Goal: Task Accomplishment & Management: Complete application form

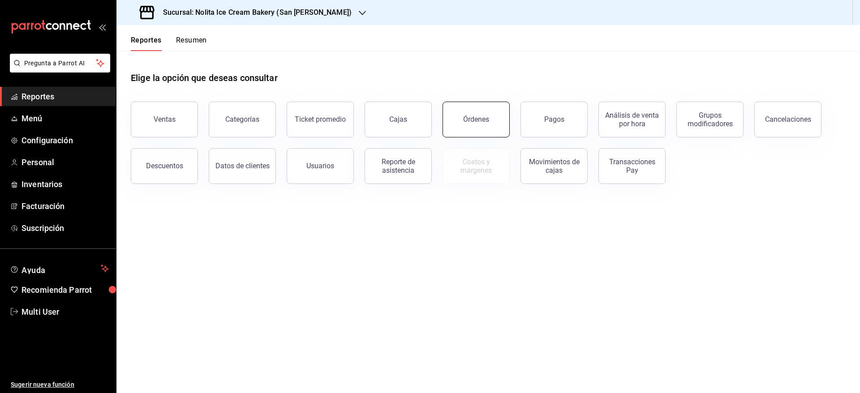
click at [480, 117] on div "Órdenes" at bounding box center [476, 119] width 26 height 9
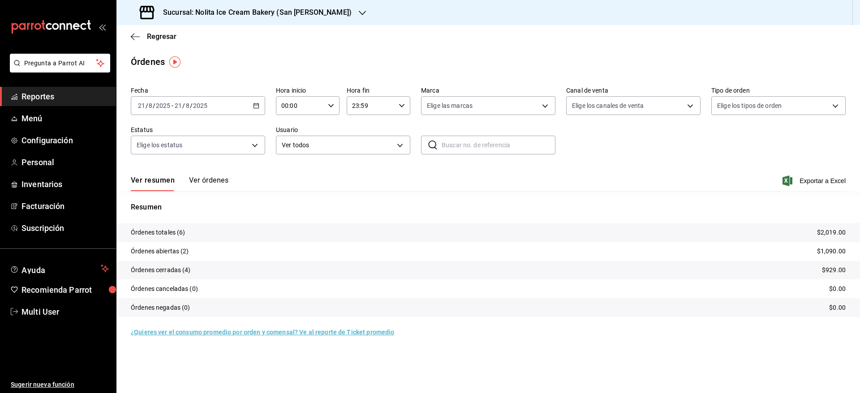
click at [219, 177] on button "Ver órdenes" at bounding box center [208, 183] width 39 height 15
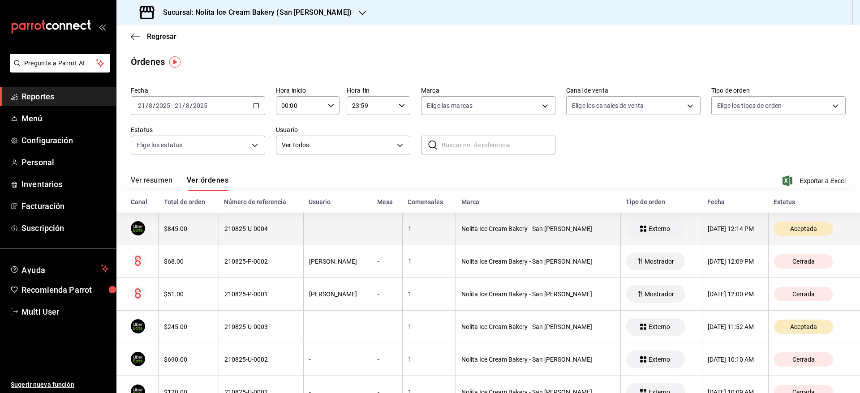
click at [243, 235] on th "210825-U-0004" at bounding box center [261, 229] width 85 height 33
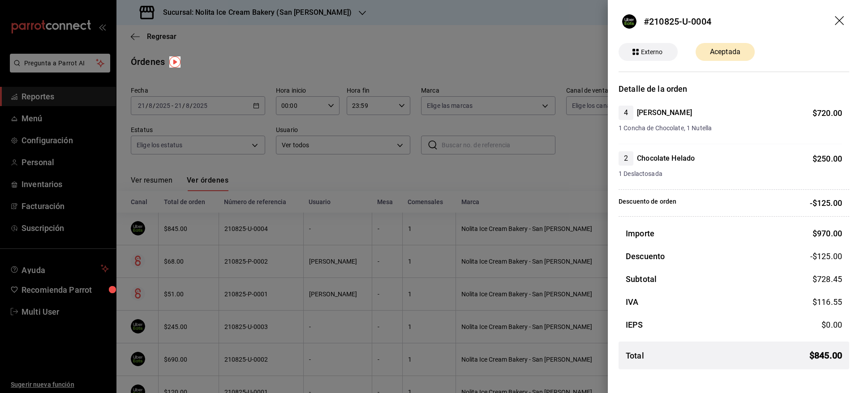
click at [335, 190] on div at bounding box center [430, 196] width 860 height 393
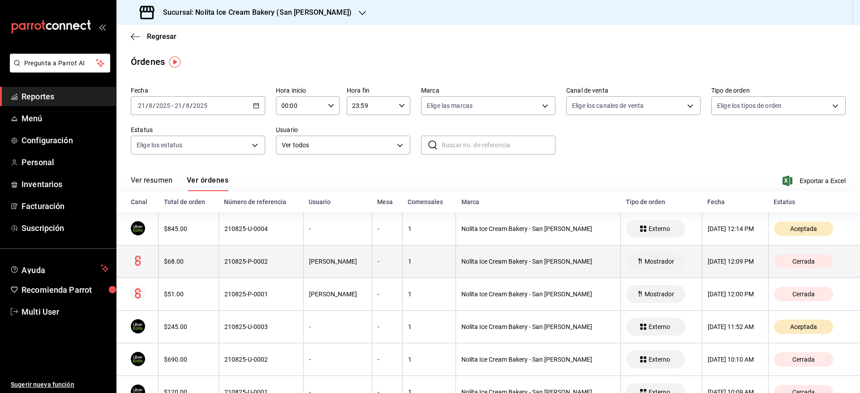
click at [294, 267] on th "210825-P-0002" at bounding box center [261, 261] width 85 height 33
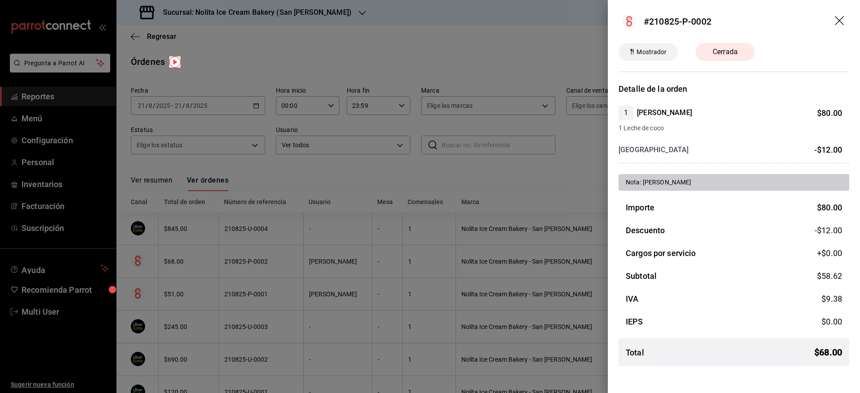
click at [314, 210] on div at bounding box center [430, 196] width 860 height 393
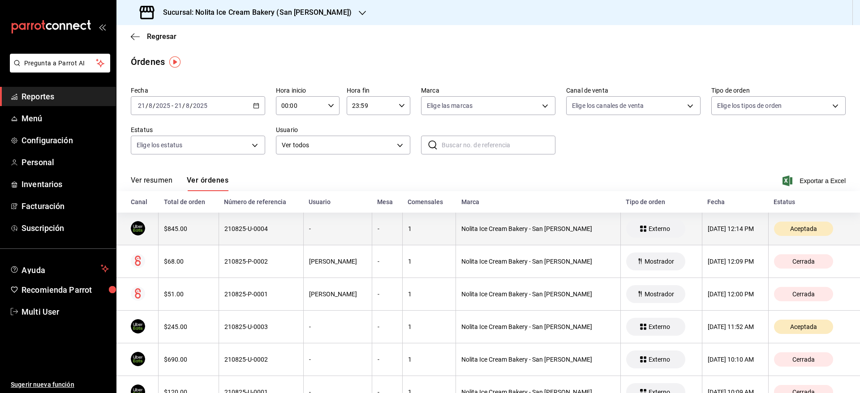
click at [311, 224] on th "-" at bounding box center [337, 229] width 69 height 33
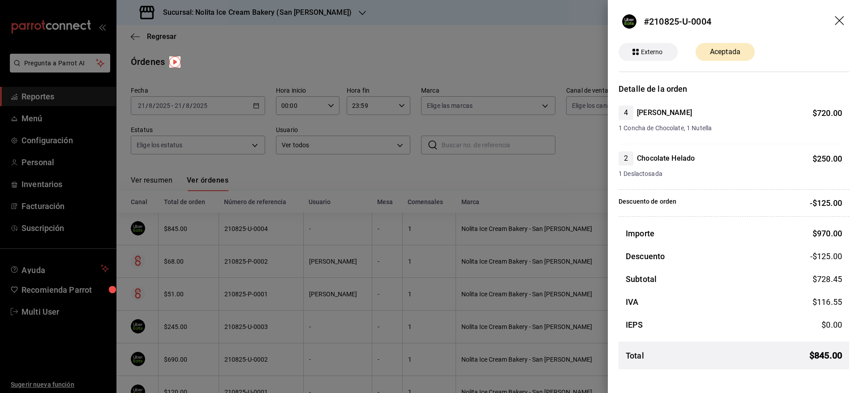
click at [311, 224] on div at bounding box center [430, 196] width 860 height 393
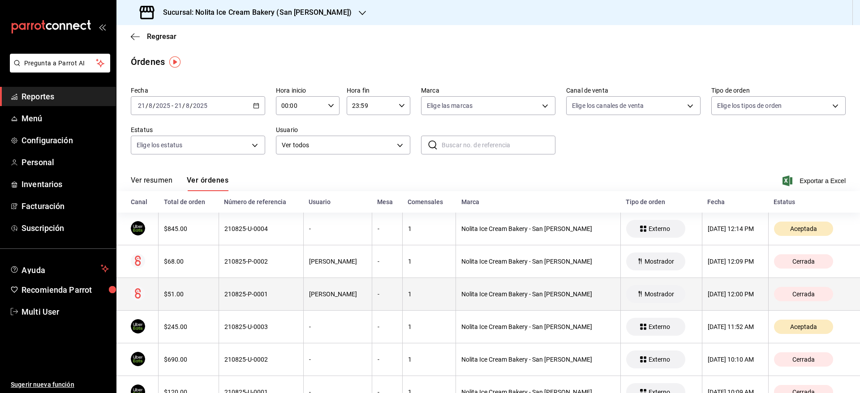
click at [280, 297] on div "210825-P-0001" at bounding box center [260, 294] width 73 height 7
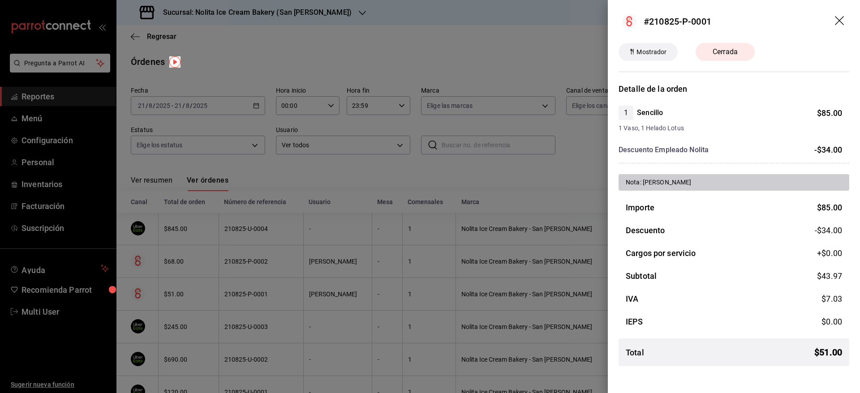
click at [280, 297] on div at bounding box center [430, 196] width 860 height 393
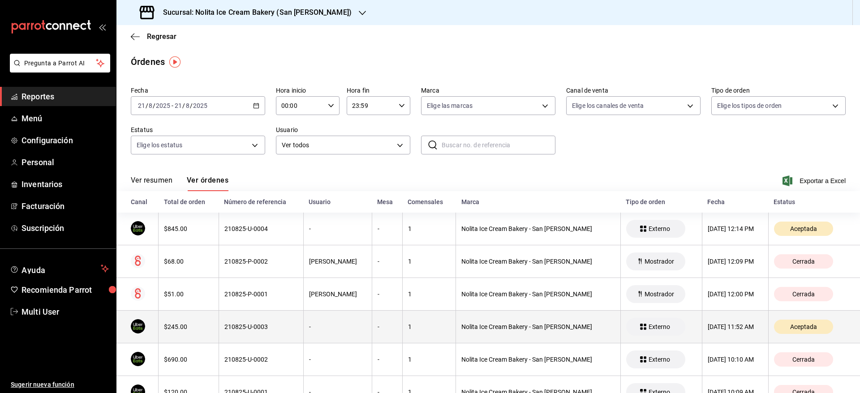
click at [275, 325] on div "210825-U-0003" at bounding box center [260, 326] width 73 height 7
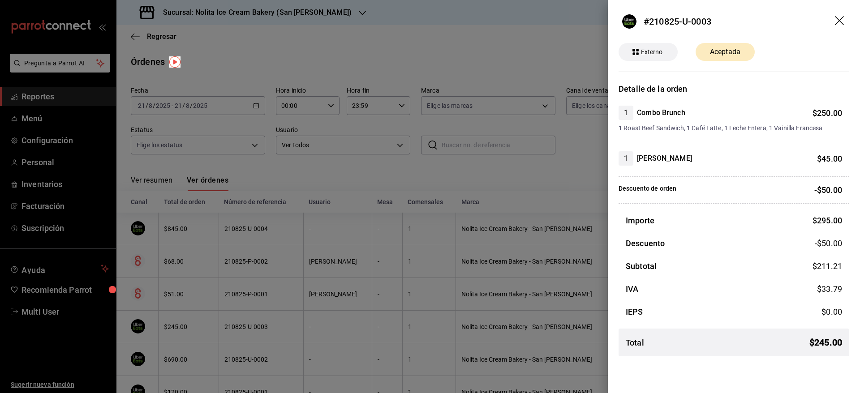
click at [275, 325] on div at bounding box center [430, 196] width 860 height 393
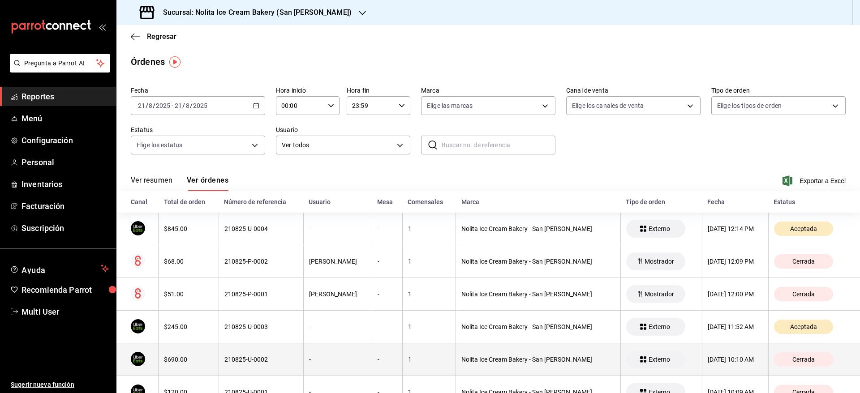
click at [274, 359] on div "210825-U-0002" at bounding box center [260, 359] width 73 height 7
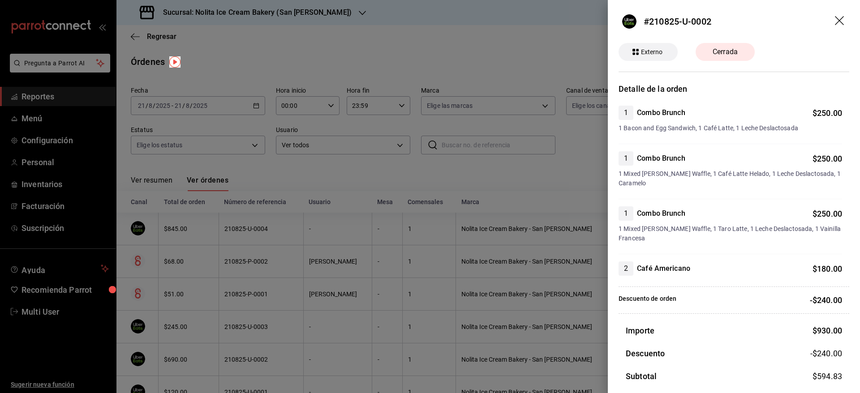
click at [305, 286] on div at bounding box center [430, 196] width 860 height 393
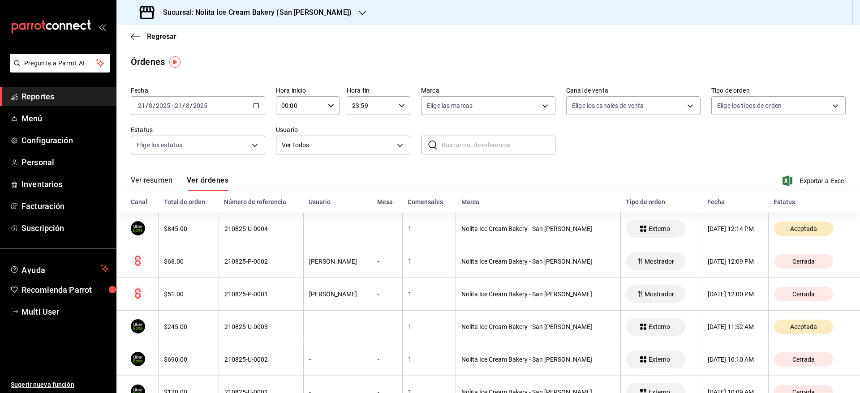
scroll to position [34, 0]
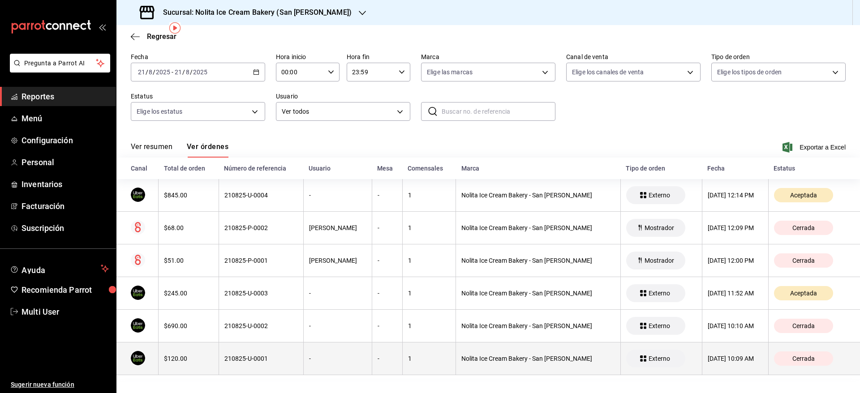
click at [344, 364] on th "-" at bounding box center [337, 359] width 69 height 33
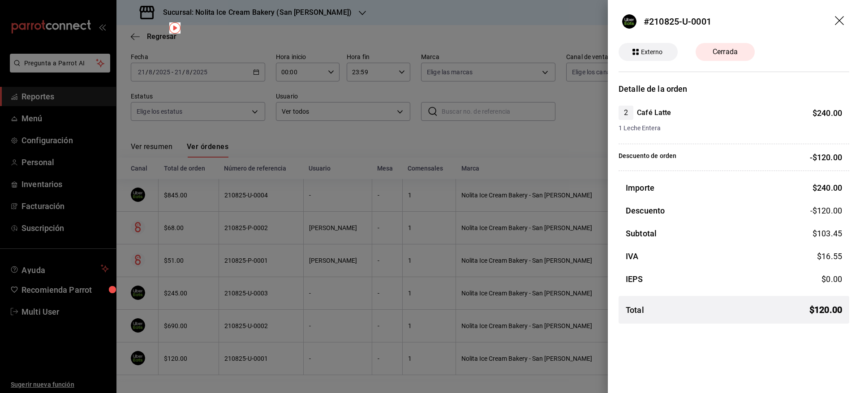
click at [311, 179] on div at bounding box center [430, 196] width 860 height 393
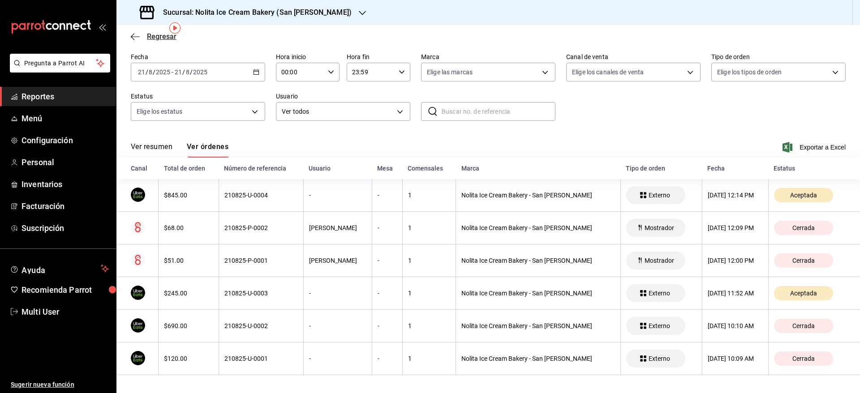
click at [155, 33] on span "Regresar" at bounding box center [162, 36] width 30 height 9
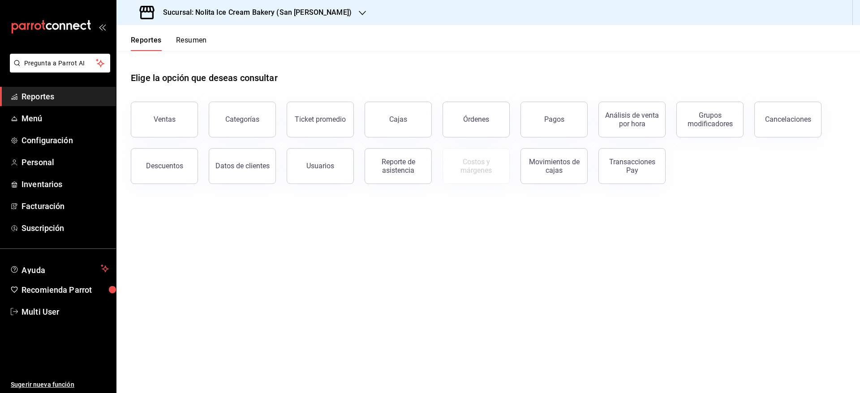
click at [204, 39] on button "Resumen" at bounding box center [191, 43] width 31 height 15
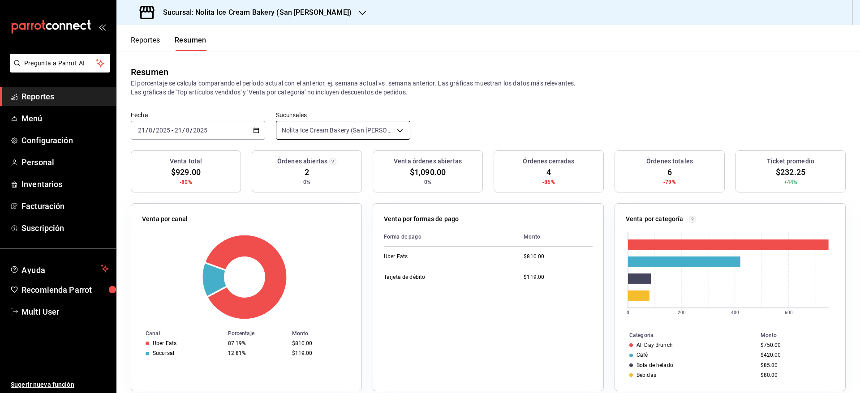
click at [323, 132] on body "Pregunta a Parrot AI Reportes Menú Configuración Personal Inventarios Facturaci…" at bounding box center [430, 196] width 860 height 393
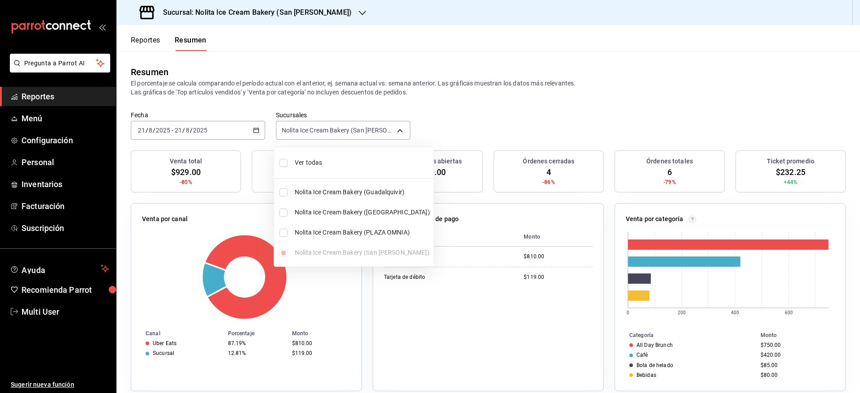
click at [314, 158] on span "Ver todas" at bounding box center [362, 162] width 135 height 9
type input "[object Object],[object Object],[object Object],[object Object]"
checkbox input "true"
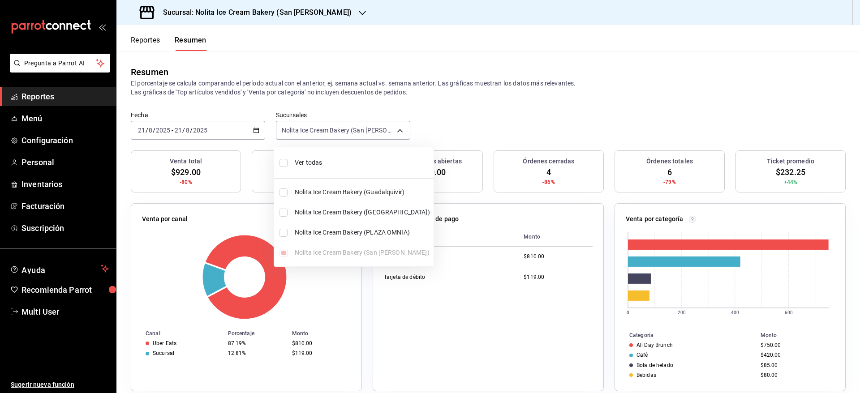
checkbox input "true"
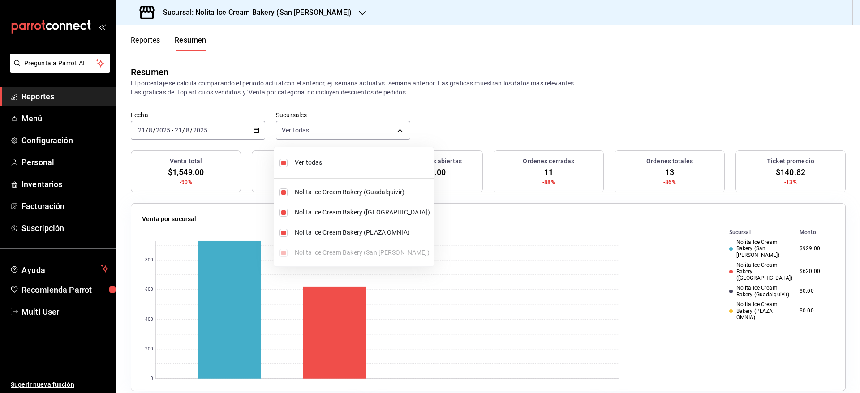
click at [533, 107] on div at bounding box center [430, 196] width 860 height 393
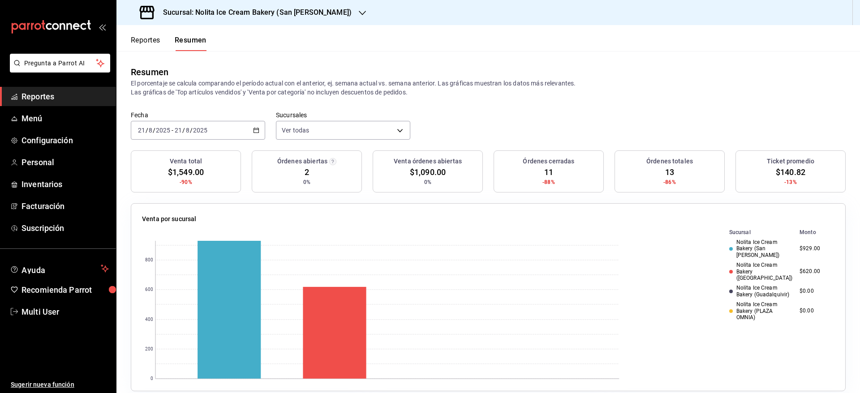
click at [844, 66] on div "Resumen El porcentaje se calcula comparando el período actual con el anterior, …" at bounding box center [488, 81] width 744 height 60
click at [279, 15] on h3 "Sucursal: Nolita Ice Cream Bakery (San [PERSON_NAME])" at bounding box center [254, 12] width 196 height 11
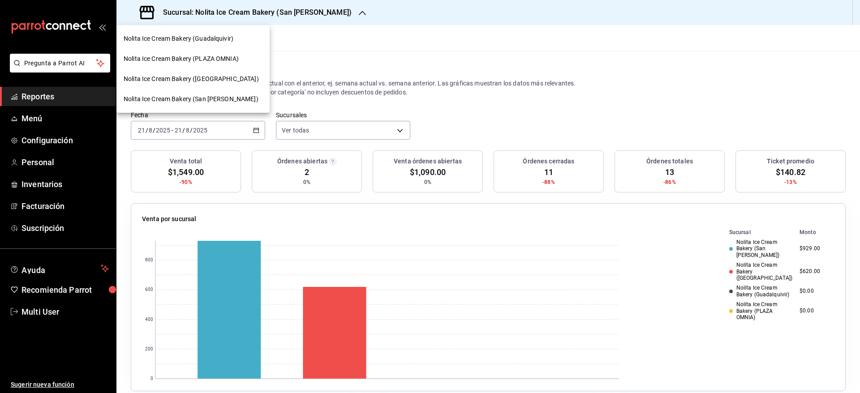
click at [212, 80] on span "Nolita Ice Cream Bakery ([GEOGRAPHIC_DATA])" at bounding box center [191, 78] width 135 height 9
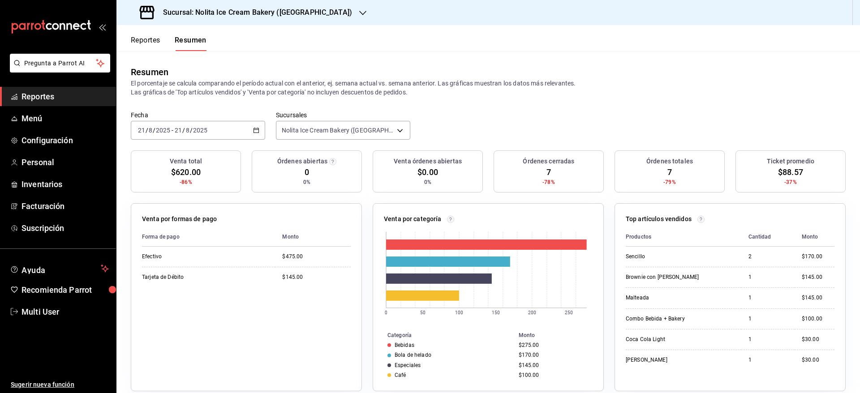
click at [134, 37] on button "Reportes" at bounding box center [146, 43] width 30 height 15
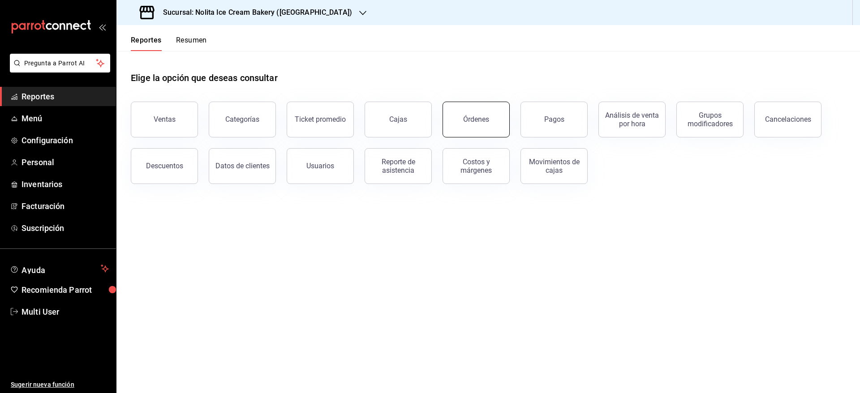
click at [465, 114] on button "Órdenes" at bounding box center [476, 120] width 67 height 36
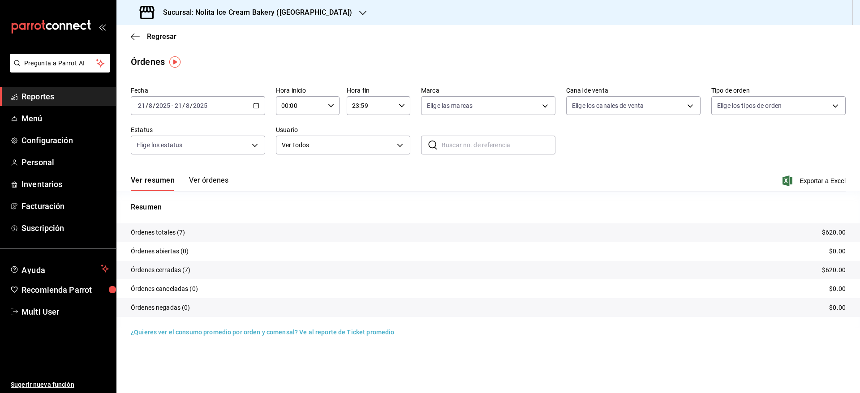
click at [225, 181] on button "Ver órdenes" at bounding box center [208, 183] width 39 height 15
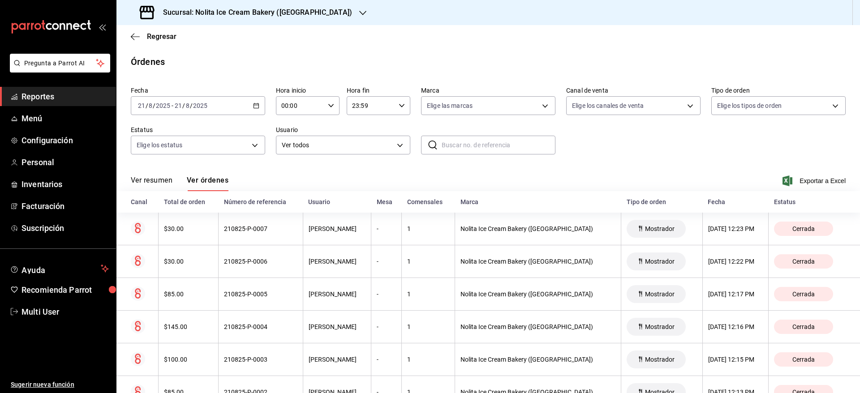
scroll to position [67, 0]
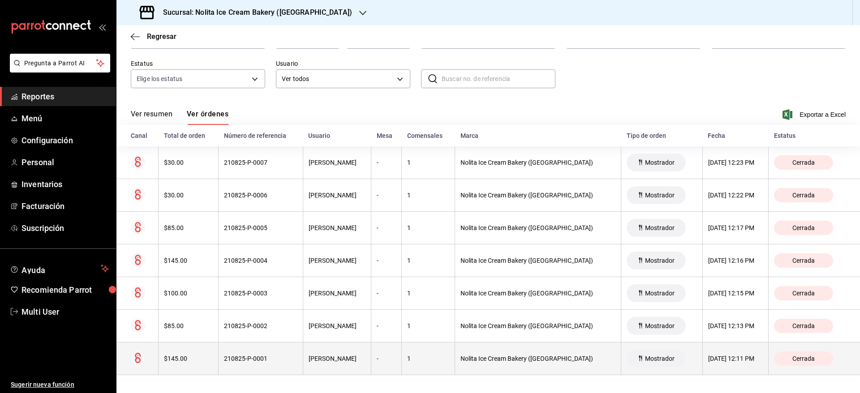
click at [497, 359] on div "Nolita Ice Cream Bakery ([GEOGRAPHIC_DATA])" at bounding box center [537, 358] width 155 height 7
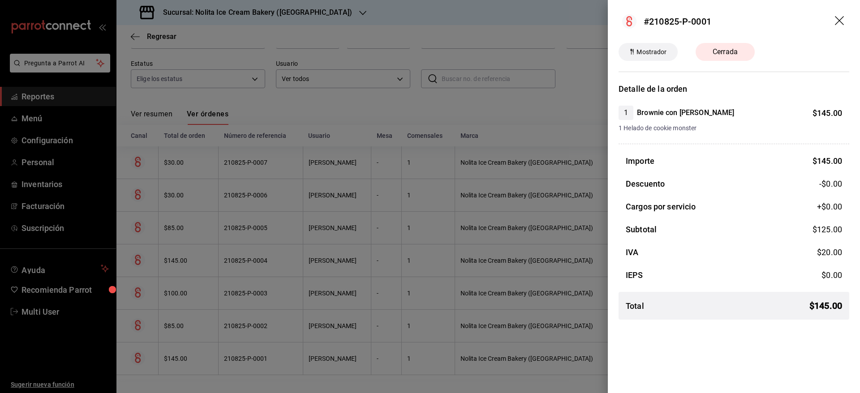
click at [478, 330] on div at bounding box center [430, 196] width 860 height 393
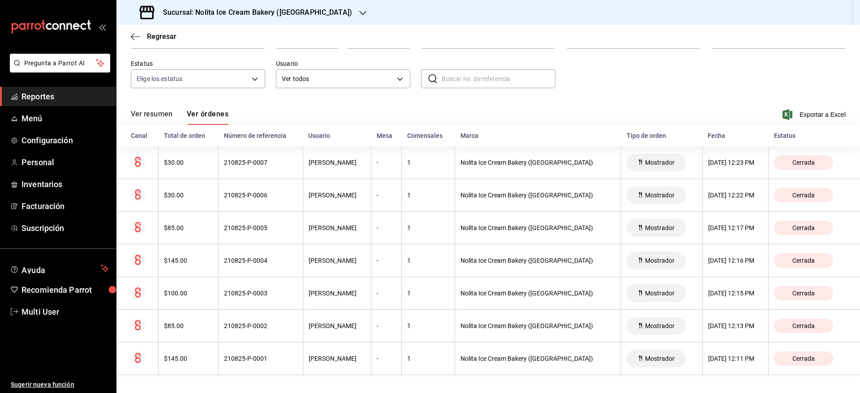
click at [478, 330] on th "Nolita Ice Cream Bakery ([GEOGRAPHIC_DATA])" at bounding box center [538, 326] width 166 height 33
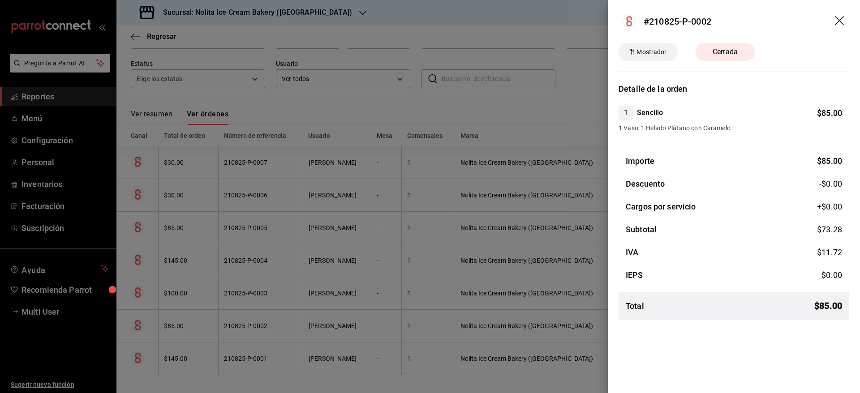
click at [478, 330] on div at bounding box center [430, 196] width 860 height 393
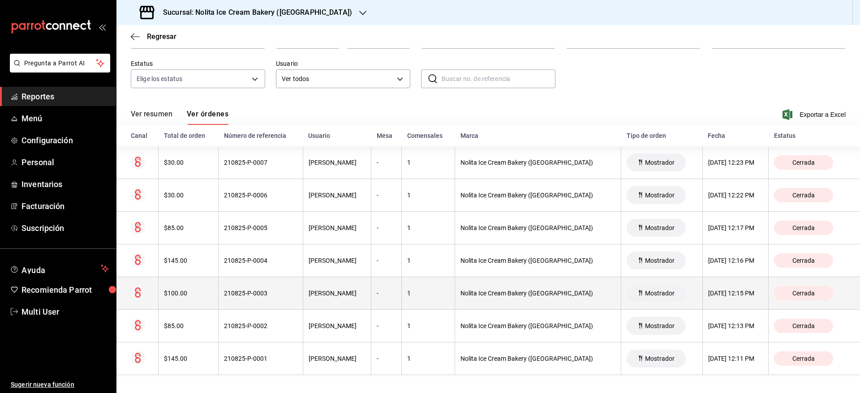
click at [477, 289] on th "Nolita Ice Cream Bakery ([GEOGRAPHIC_DATA])" at bounding box center [538, 293] width 166 height 33
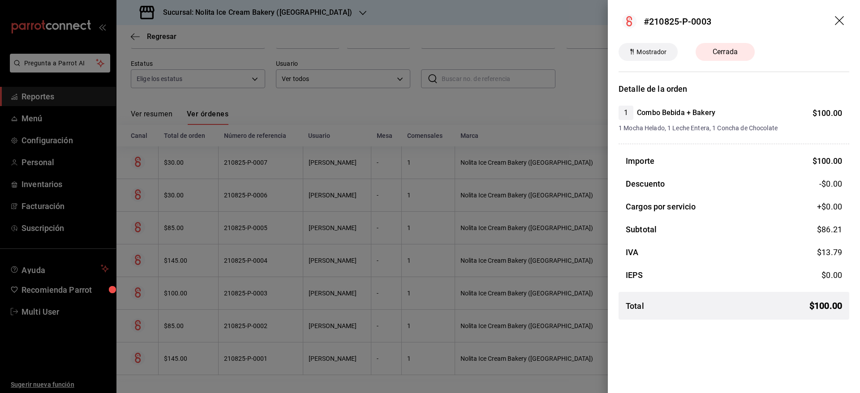
click at [477, 289] on div at bounding box center [430, 196] width 860 height 393
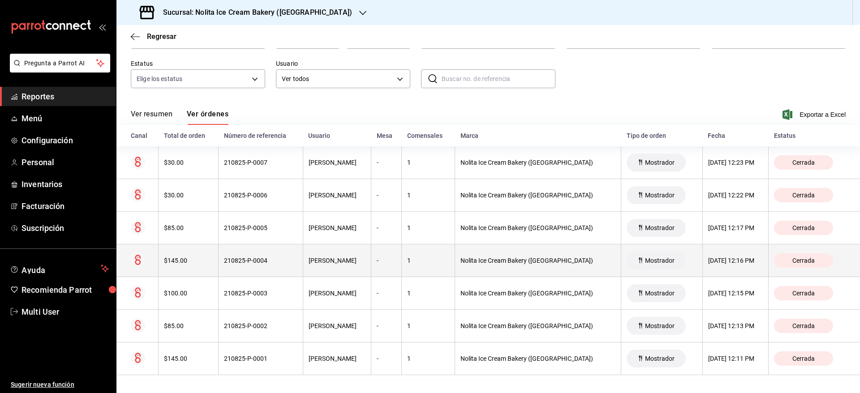
click at [475, 265] on th "Nolita Ice Cream Bakery ([GEOGRAPHIC_DATA])" at bounding box center [538, 261] width 166 height 33
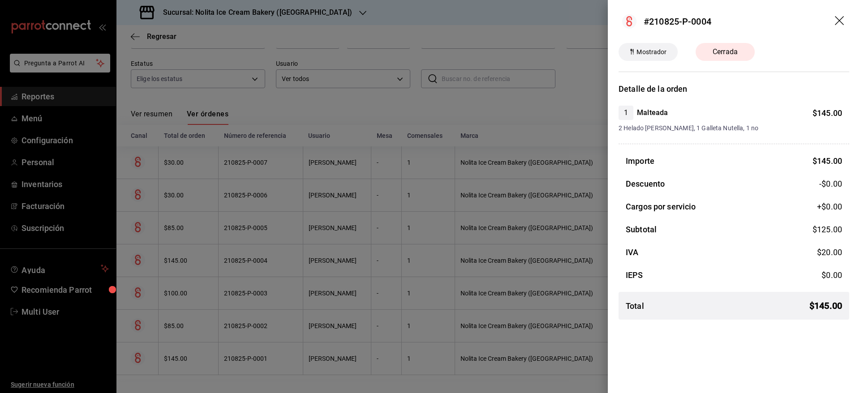
click at [475, 265] on div at bounding box center [430, 196] width 860 height 393
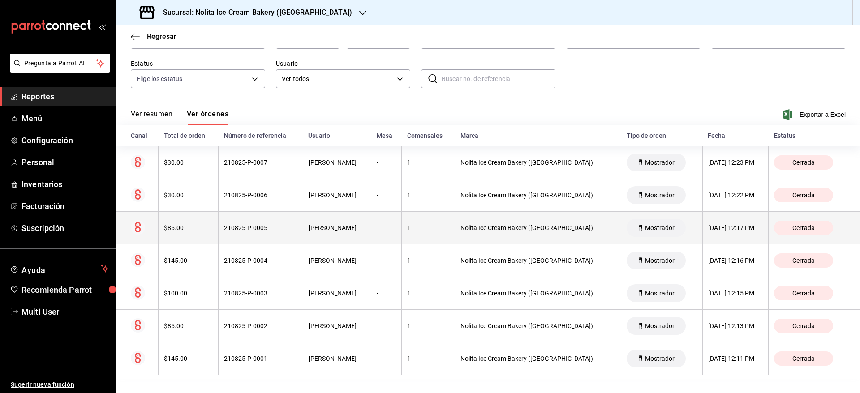
click at [480, 230] on div "Nolita Ice Cream Bakery ([GEOGRAPHIC_DATA])" at bounding box center [537, 227] width 155 height 7
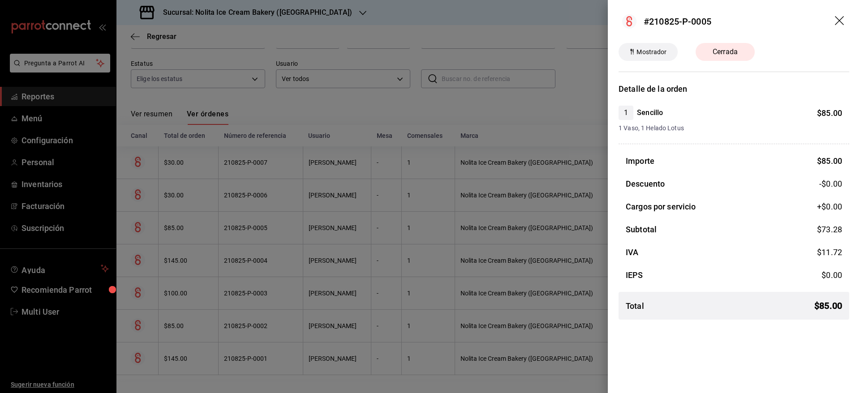
click at [480, 230] on div at bounding box center [430, 196] width 860 height 393
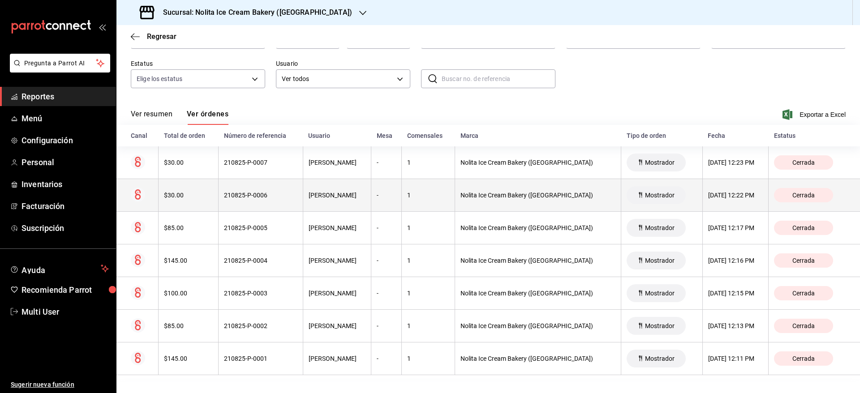
click at [480, 204] on th "Nolita Ice Cream Bakery ([GEOGRAPHIC_DATA])" at bounding box center [538, 195] width 166 height 33
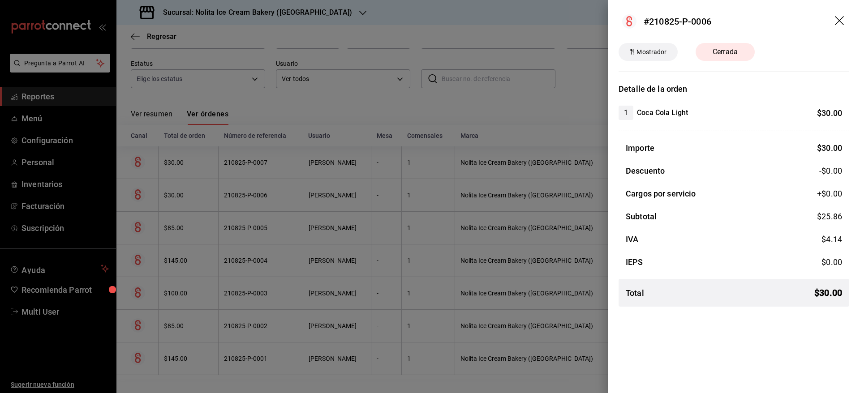
click at [480, 204] on div at bounding box center [430, 196] width 860 height 393
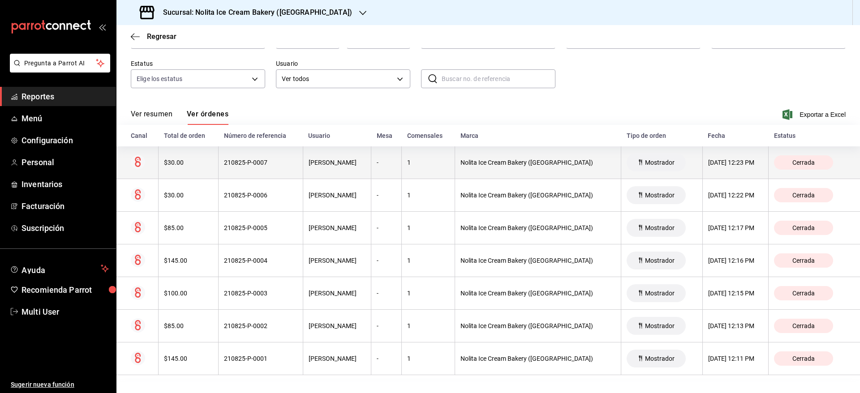
click at [486, 164] on div "Nolita Ice Cream Bakery ([GEOGRAPHIC_DATA])" at bounding box center [537, 162] width 155 height 7
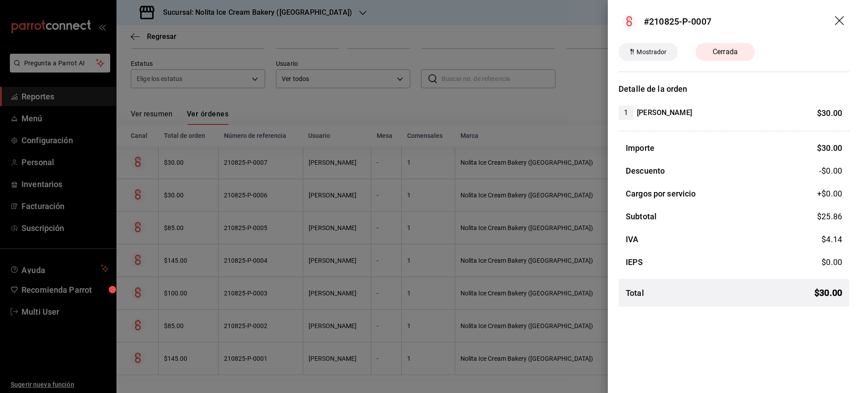
click at [486, 164] on div at bounding box center [430, 196] width 860 height 393
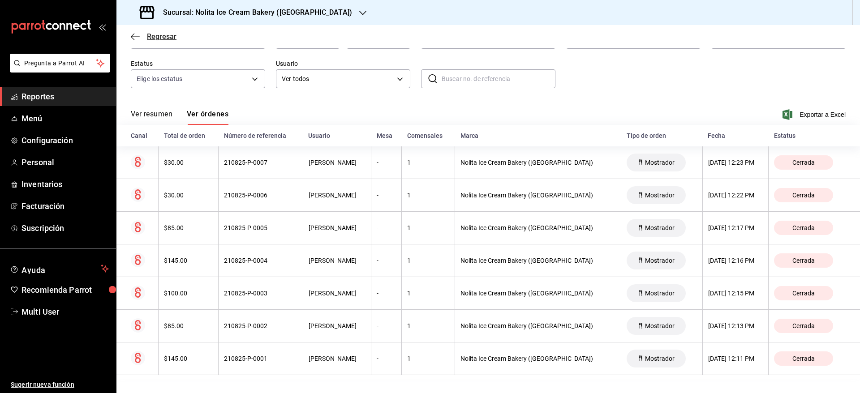
click at [155, 35] on span "Regresar" at bounding box center [162, 36] width 30 height 9
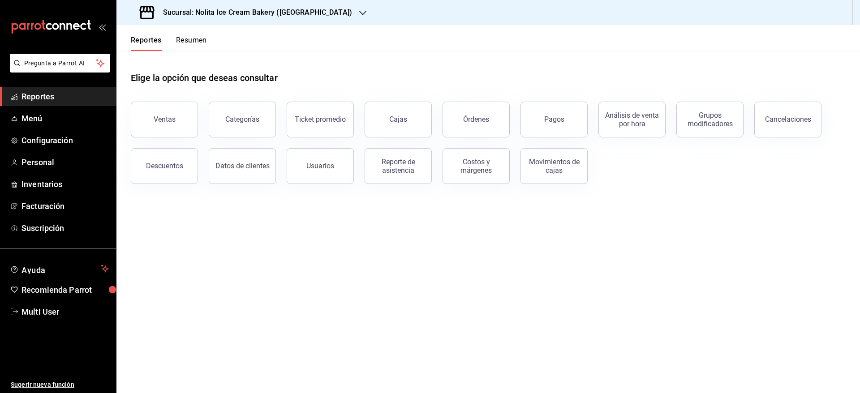
click at [193, 39] on button "Resumen" at bounding box center [191, 43] width 31 height 15
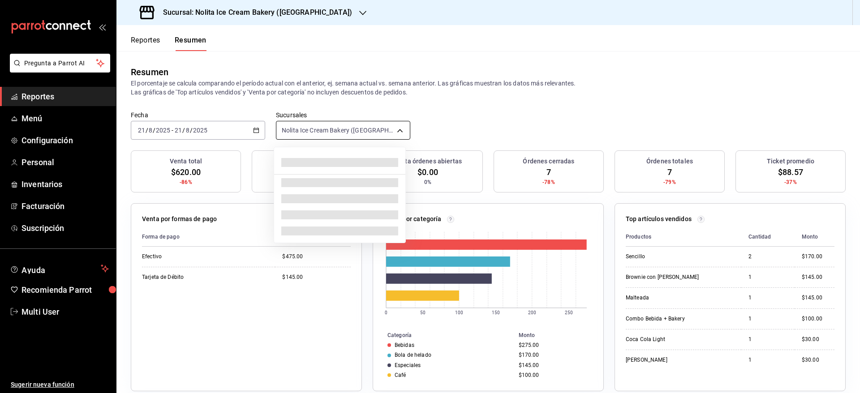
click at [361, 130] on body "Pregunta a Parrot AI Reportes Menú Configuración Personal Inventarios Facturaci…" at bounding box center [430, 196] width 860 height 393
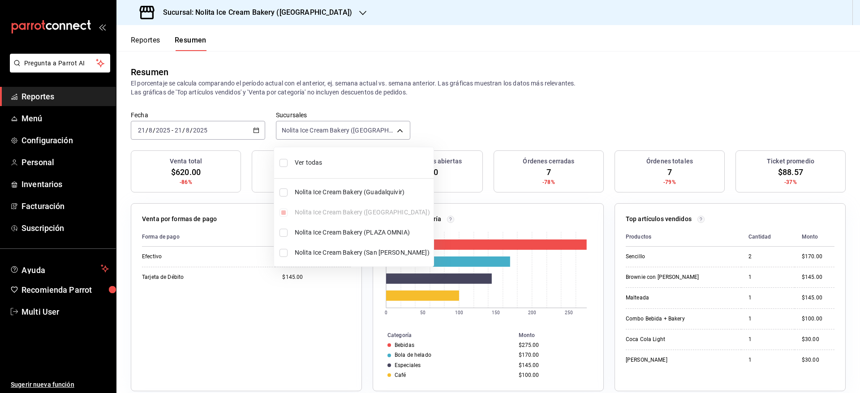
click at [323, 165] on span "Ver todas" at bounding box center [362, 162] width 135 height 9
type input "[object Object],[object Object],[object Object],[object Object]"
checkbox input "true"
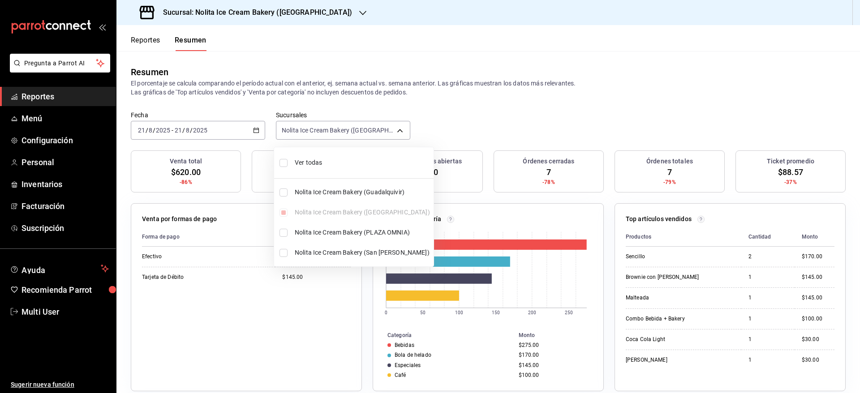
checkbox input "true"
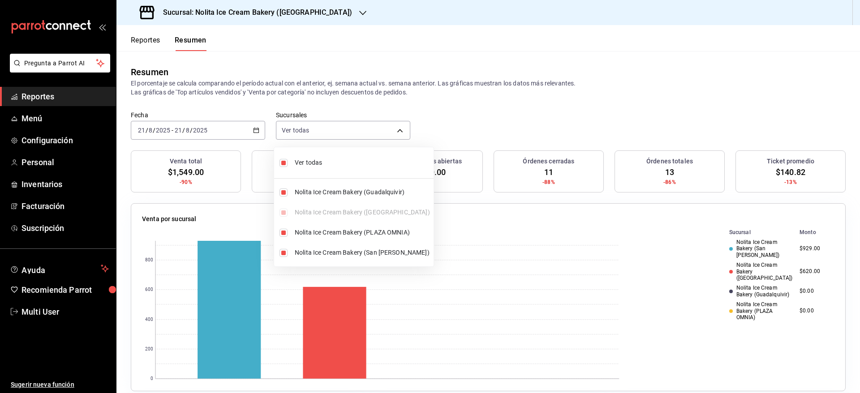
click at [468, 133] on div at bounding box center [430, 196] width 860 height 393
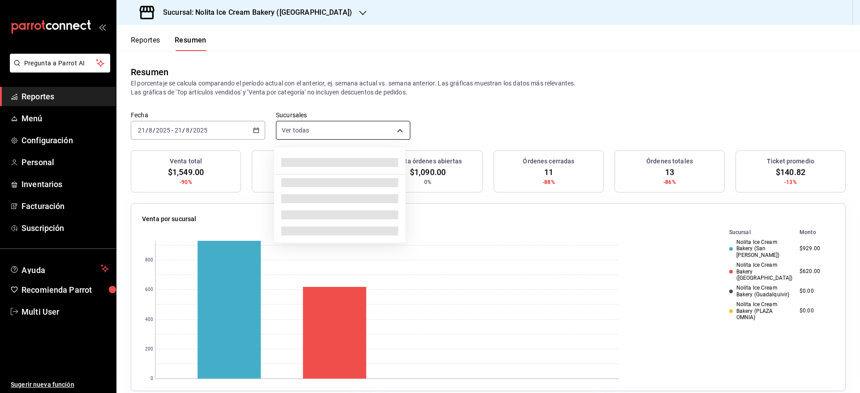
click at [370, 132] on body "Pregunta a Parrot AI Reportes Menú Configuración Personal Inventarios Facturaci…" at bounding box center [430, 196] width 860 height 393
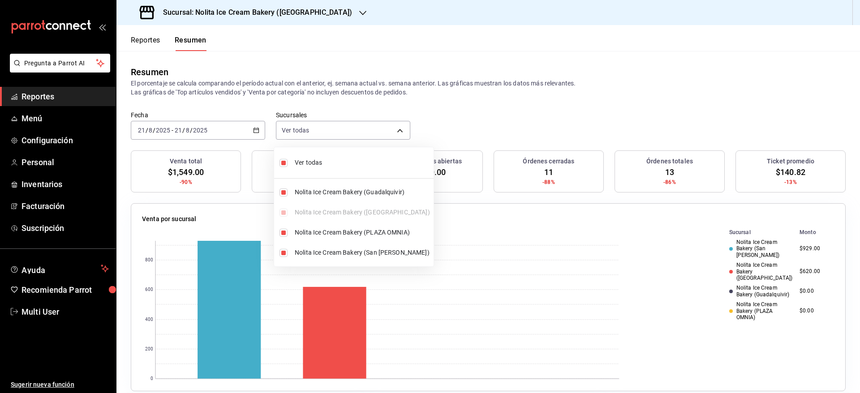
click at [321, 162] on span "Ver todas" at bounding box center [362, 162] width 135 height 9
type input "[object Object]"
checkbox input "false"
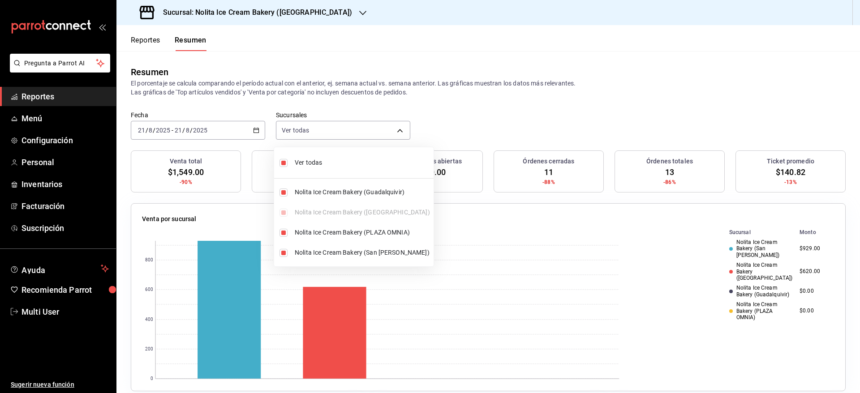
checkbox input "false"
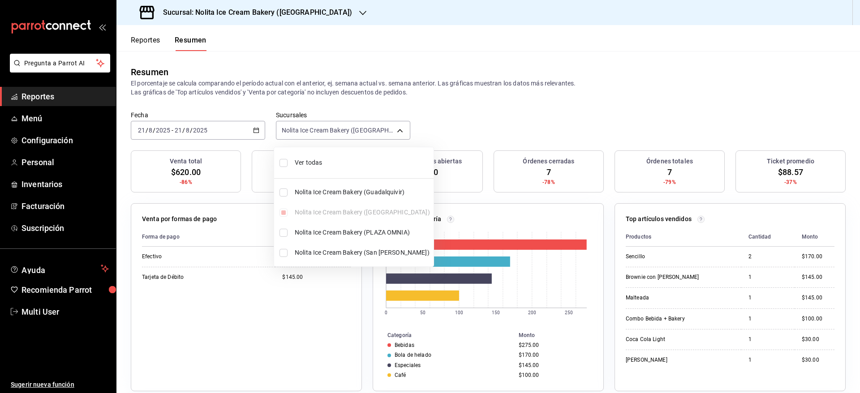
click at [609, 134] on div at bounding box center [430, 196] width 860 height 393
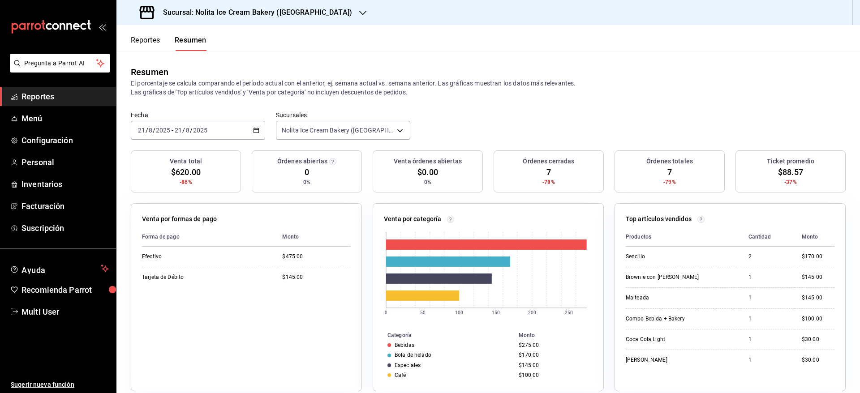
click at [842, 58] on div "Resumen El porcentaje se calcula comparando el período actual con el anterior, …" at bounding box center [488, 81] width 744 height 60
click at [225, 128] on div "2025-08-21 21 / 8 / 2025 - 2025-08-21 21 / 8 / 2025" at bounding box center [198, 130] width 134 height 19
click at [170, 176] on span "Ayer" at bounding box center [172, 177] width 69 height 9
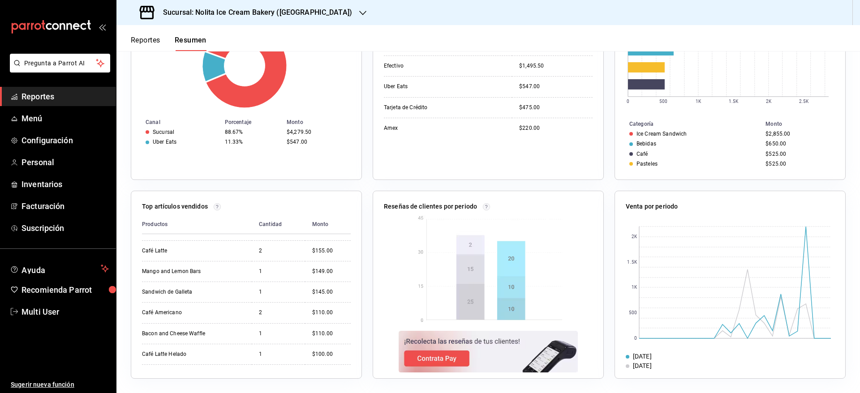
scroll to position [99, 0]
click at [214, 12] on h3 "Sucursal: Nolita Ice Cream Bakery ([GEOGRAPHIC_DATA])" at bounding box center [254, 12] width 196 height 11
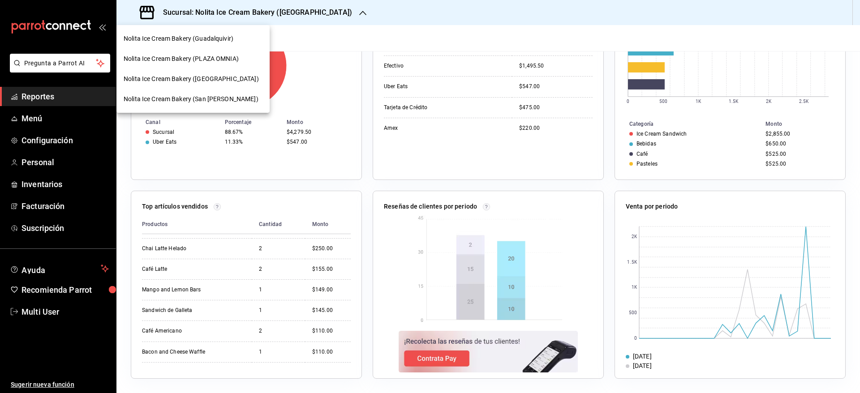
click at [202, 38] on span "Nolita Ice Cream Bakery (Guadalquivir)" at bounding box center [179, 38] width 110 height 9
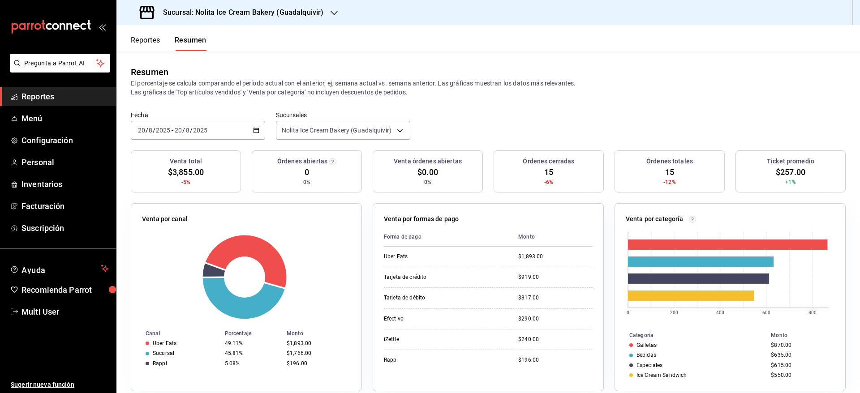
click at [217, 135] on div "2025-08-20 20 / 8 / 2025 - 2025-08-20 20 / 8 / 2025" at bounding box center [198, 130] width 134 height 19
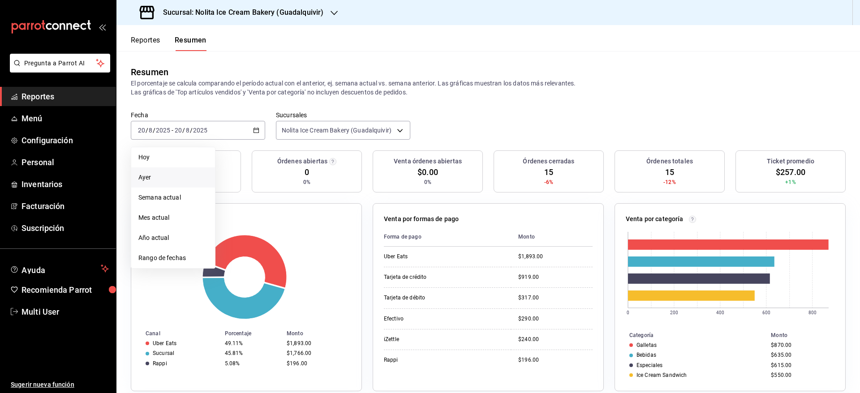
click at [164, 177] on span "Ayer" at bounding box center [172, 177] width 69 height 9
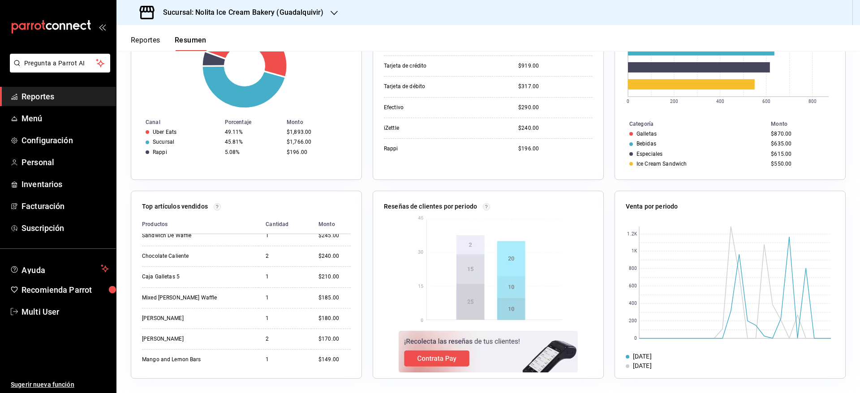
scroll to position [167, 0]
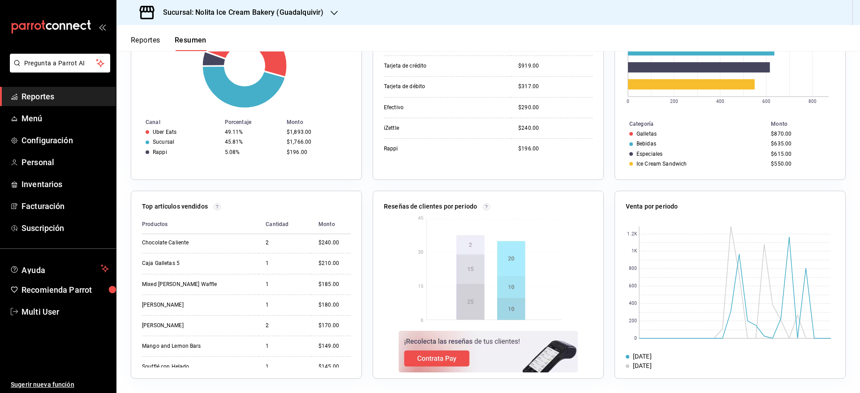
click at [246, 14] on h3 "Sucursal: Nolita Ice Cream Bakery (Guadalquivir)" at bounding box center [240, 12] width 168 height 11
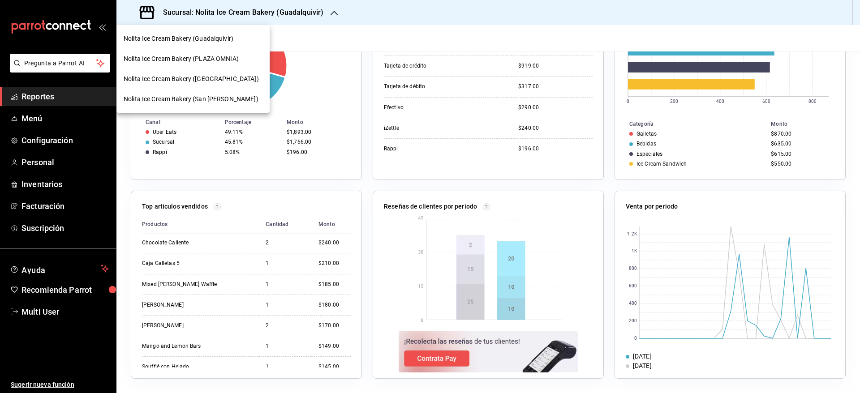
click at [234, 97] on span "Nolita Ice Cream Bakery (San [PERSON_NAME])" at bounding box center [191, 99] width 135 height 9
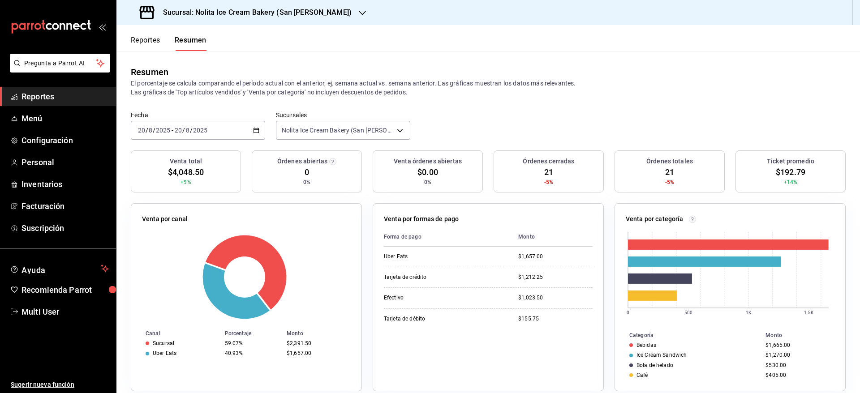
click at [56, 101] on span "Reportes" at bounding box center [64, 96] width 87 height 12
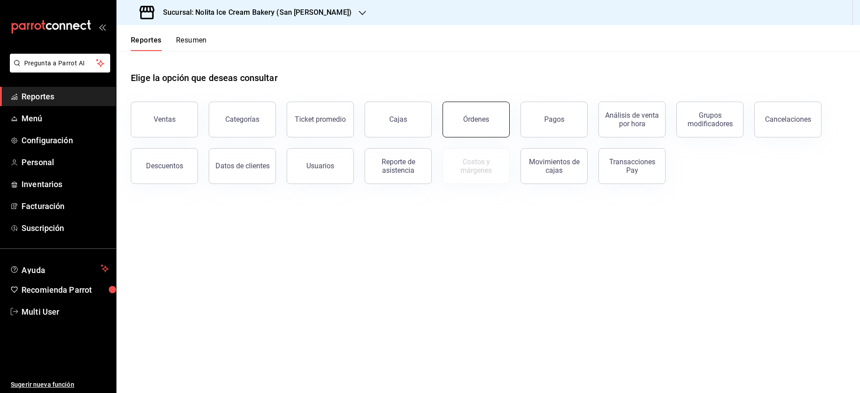
click at [474, 122] on div "Órdenes" at bounding box center [476, 119] width 26 height 9
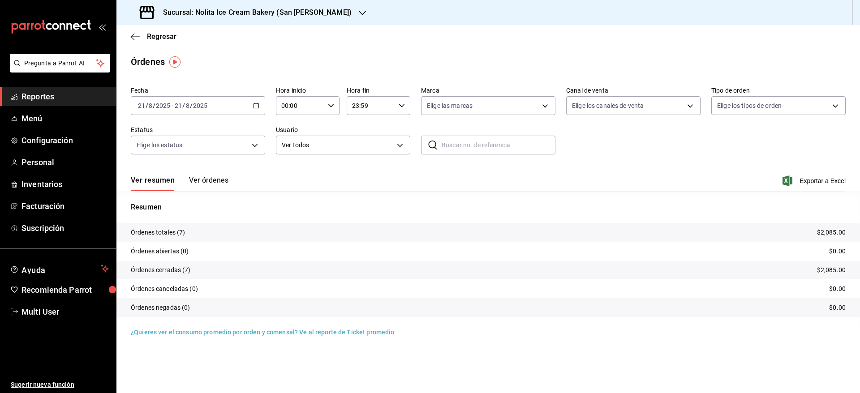
click at [219, 183] on button "Ver órdenes" at bounding box center [208, 183] width 39 height 15
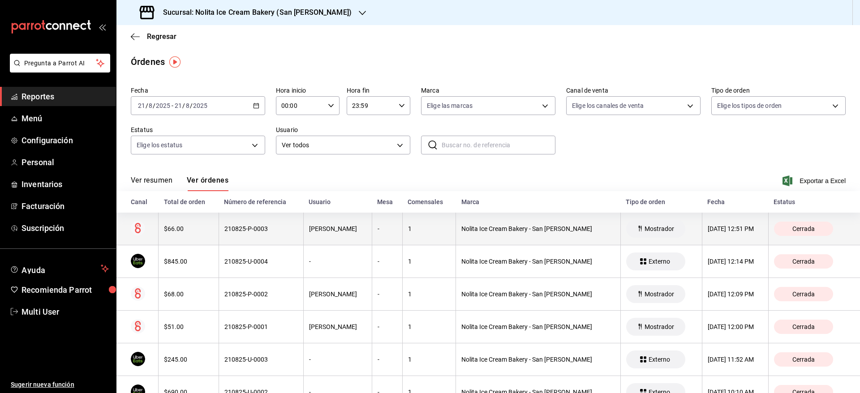
click at [277, 228] on div "210825-P-0003" at bounding box center [260, 228] width 73 height 7
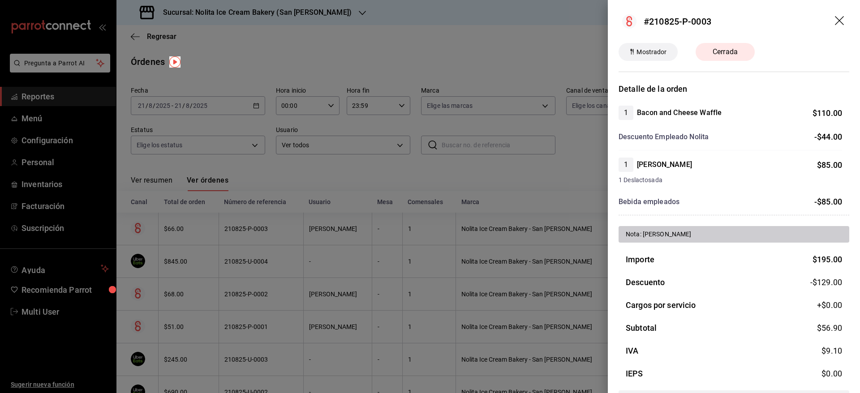
click at [349, 194] on div at bounding box center [430, 196] width 860 height 393
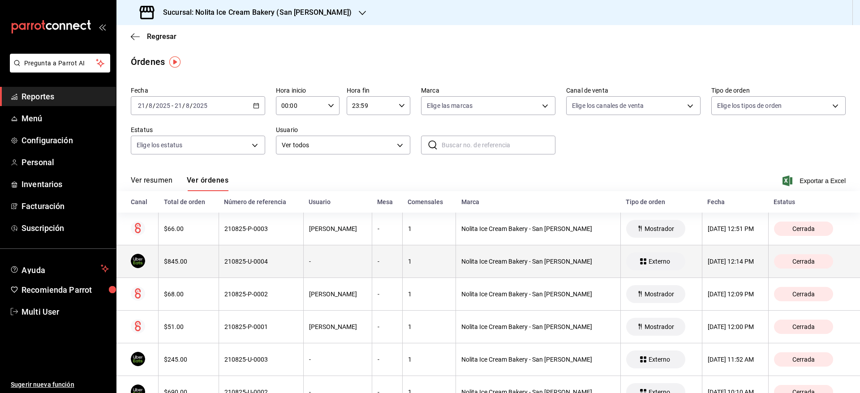
click at [349, 249] on th "-" at bounding box center [337, 261] width 69 height 33
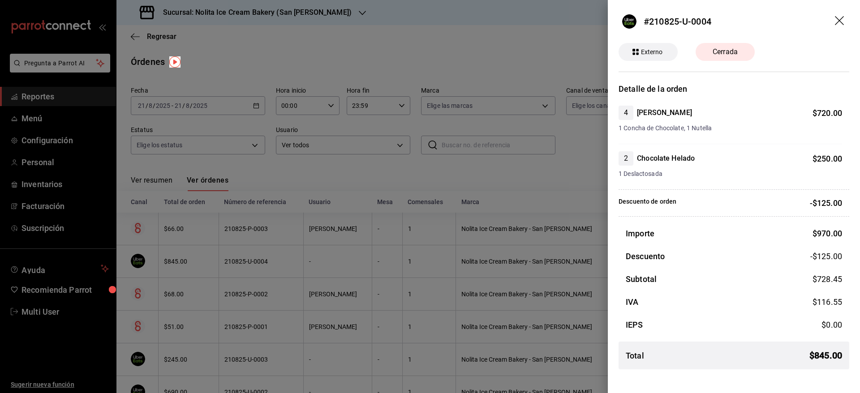
click at [444, 187] on div at bounding box center [430, 196] width 860 height 393
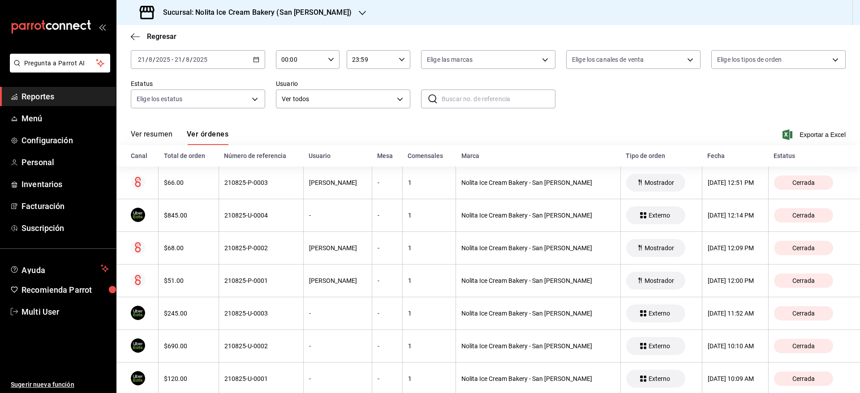
scroll to position [67, 0]
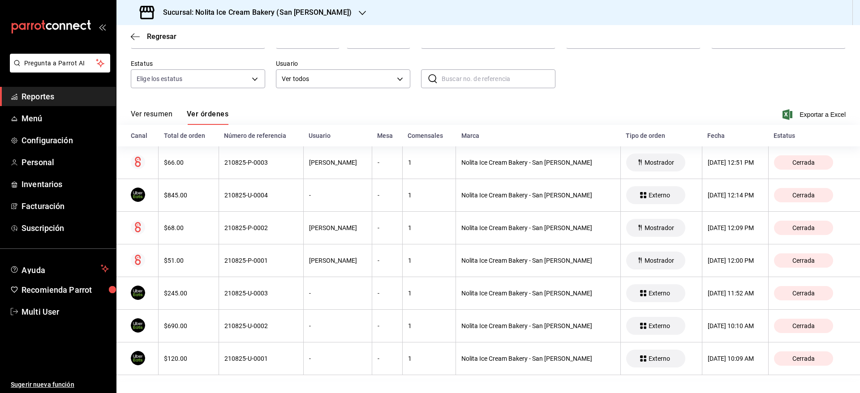
click at [722, 57] on div "Fecha 2025-08-21 21 / 8 / 2025 - 2025-08-21 21 / 8 / 2025 Hora inicio 00:00 Hor…" at bounding box center [488, 58] width 715 height 82
click at [684, 80] on div "Fecha 2025-08-21 21 / 8 / 2025 - 2025-08-21 21 / 8 / 2025 Hora inicio 00:00 Hor…" at bounding box center [488, 58] width 715 height 82
click at [156, 114] on button "Ver resumen" at bounding box center [152, 117] width 42 height 15
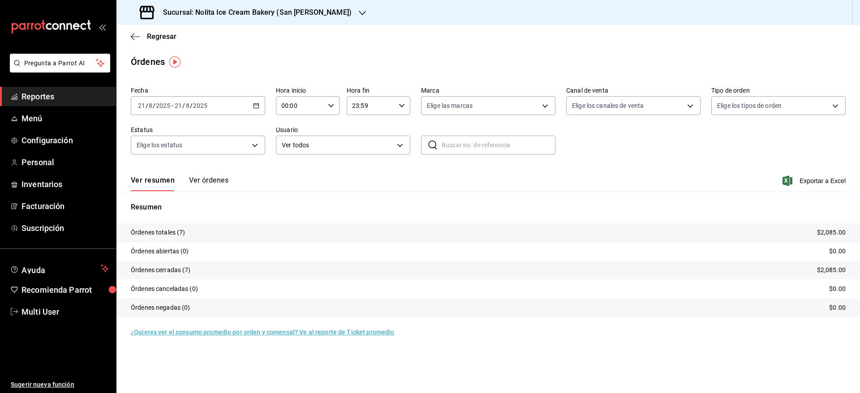
click at [215, 182] on button "Ver órdenes" at bounding box center [208, 183] width 39 height 15
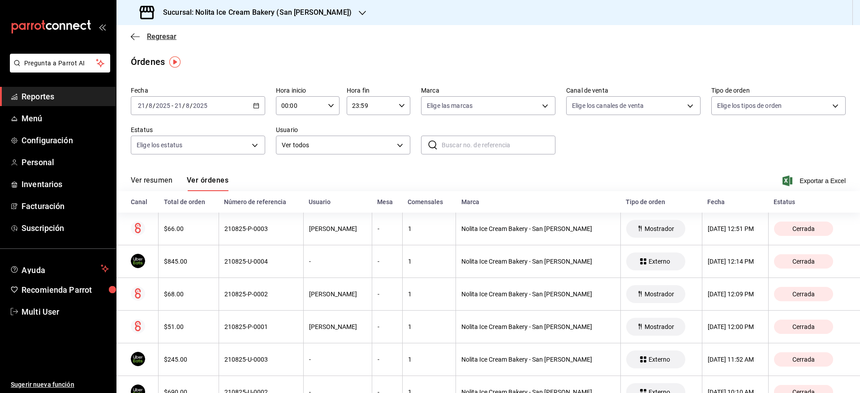
click at [167, 38] on span "Regresar" at bounding box center [162, 36] width 30 height 9
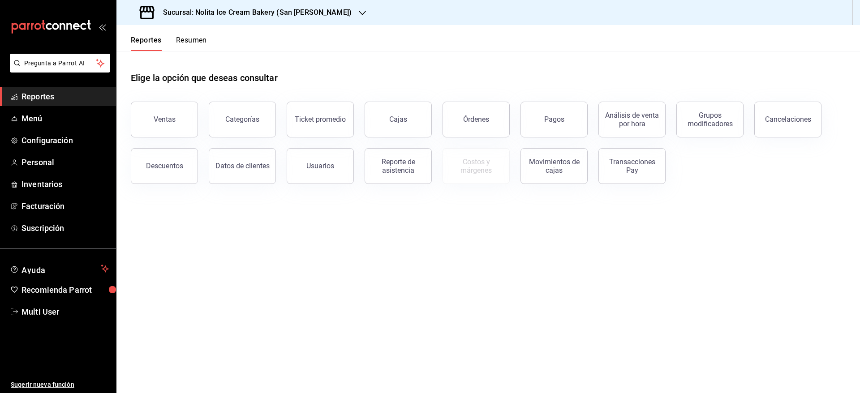
click at [287, 13] on h3 "Sucursal: Nolita Ice Cream Bakery (San [PERSON_NAME])" at bounding box center [254, 12] width 196 height 11
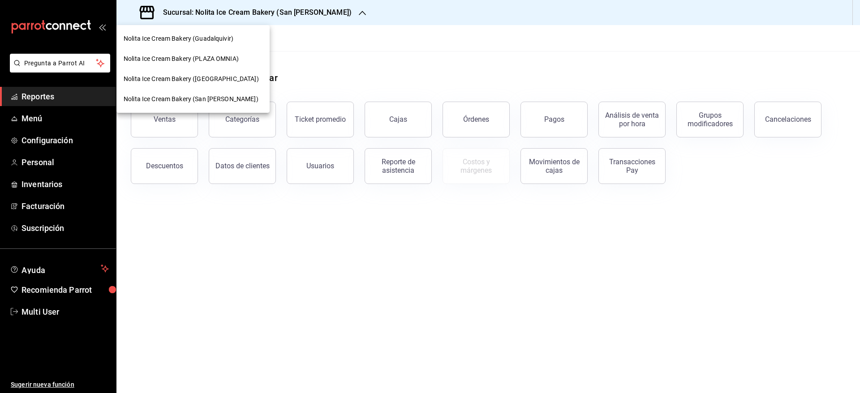
click at [224, 73] on div "Nolita Ice Cream Bakery ([GEOGRAPHIC_DATA])" at bounding box center [192, 79] width 153 height 20
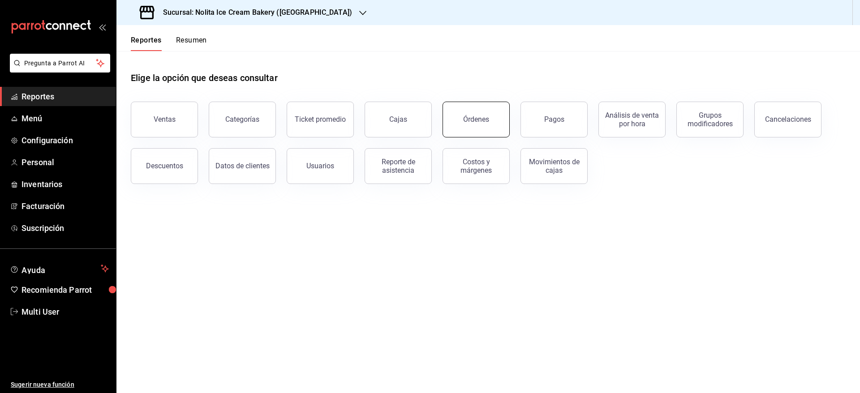
click at [494, 126] on button "Órdenes" at bounding box center [476, 120] width 67 height 36
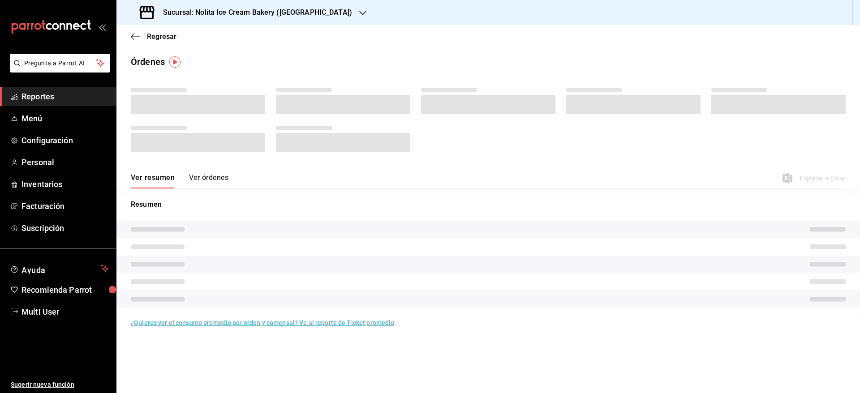
click at [217, 176] on button "Ver órdenes" at bounding box center [208, 180] width 39 height 15
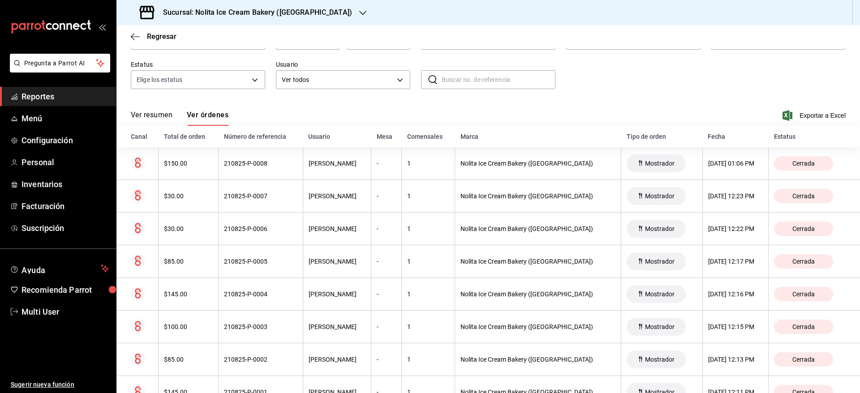
scroll to position [99, 0]
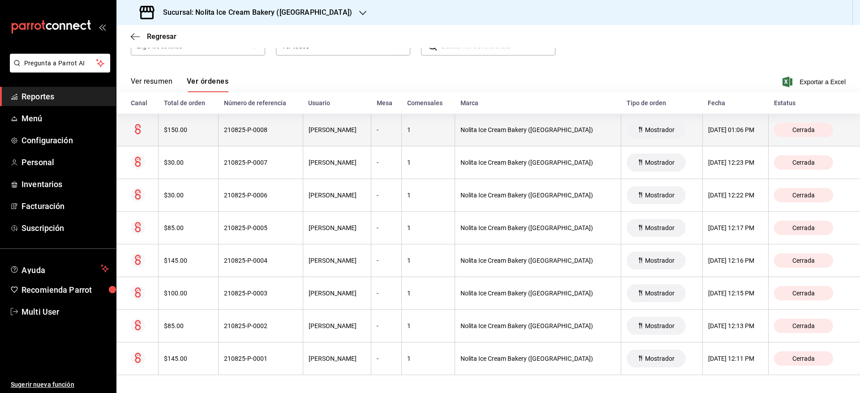
click at [702, 136] on th "[DATE] 01:06 PM" at bounding box center [735, 130] width 66 height 33
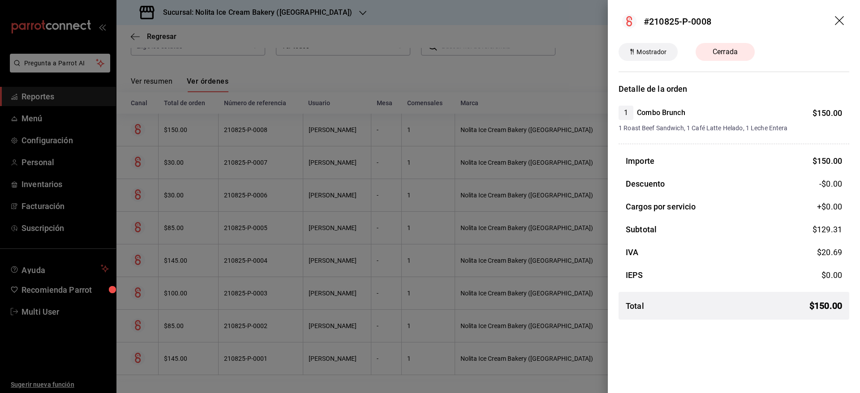
click at [546, 94] on div at bounding box center [430, 196] width 860 height 393
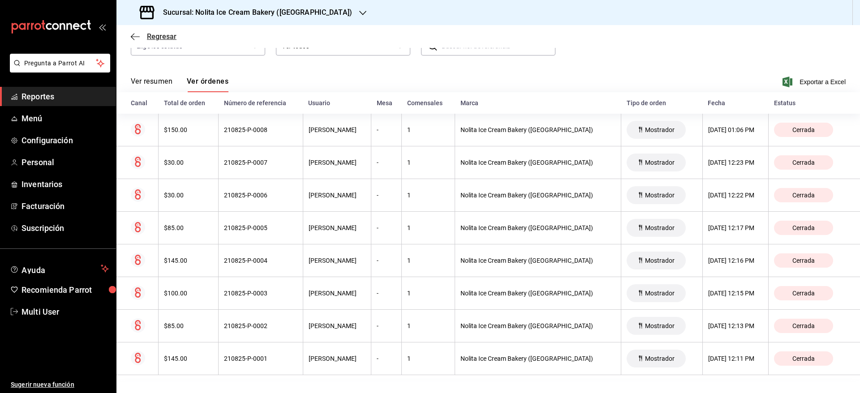
click at [138, 39] on icon "button" at bounding box center [135, 37] width 9 height 8
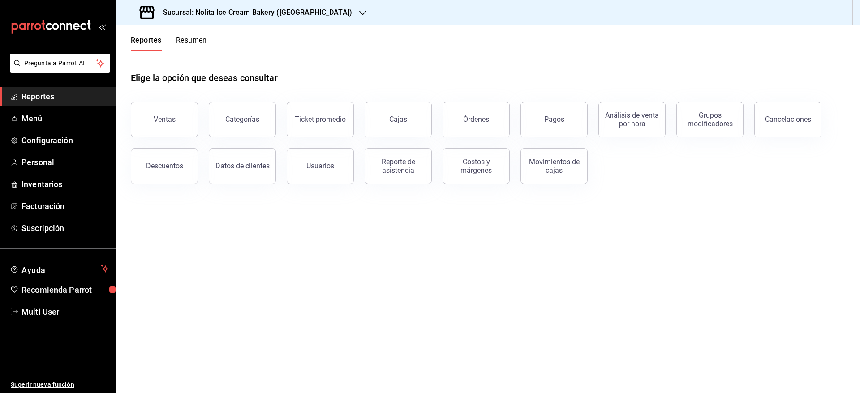
click at [198, 39] on button "Resumen" at bounding box center [191, 43] width 31 height 15
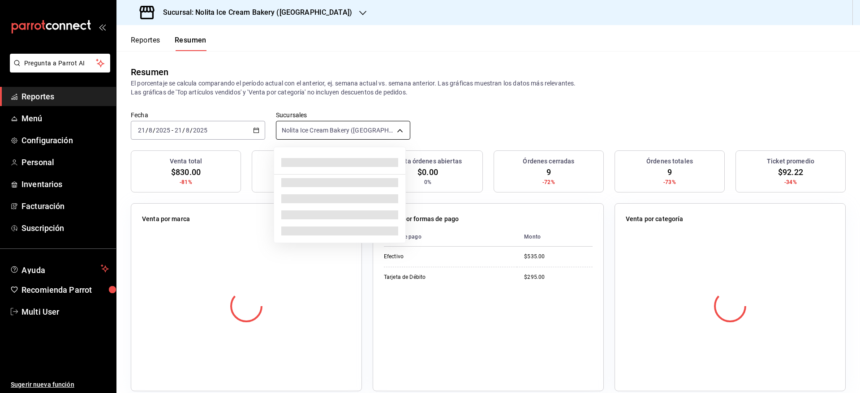
click at [348, 136] on body "Pregunta a Parrot AI Reportes Menú Configuración Personal Inventarios Facturaci…" at bounding box center [430, 196] width 860 height 393
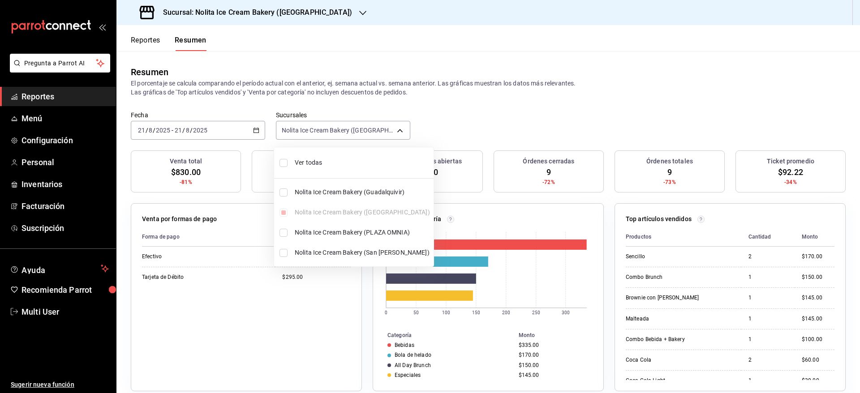
click at [332, 163] on span "Ver todas" at bounding box center [362, 162] width 135 height 9
type input "[object Object],[object Object],[object Object],[object Object]"
checkbox input "true"
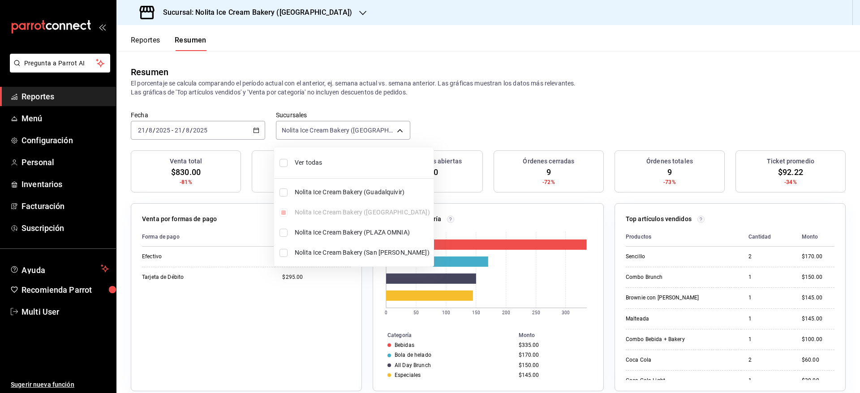
checkbox input "true"
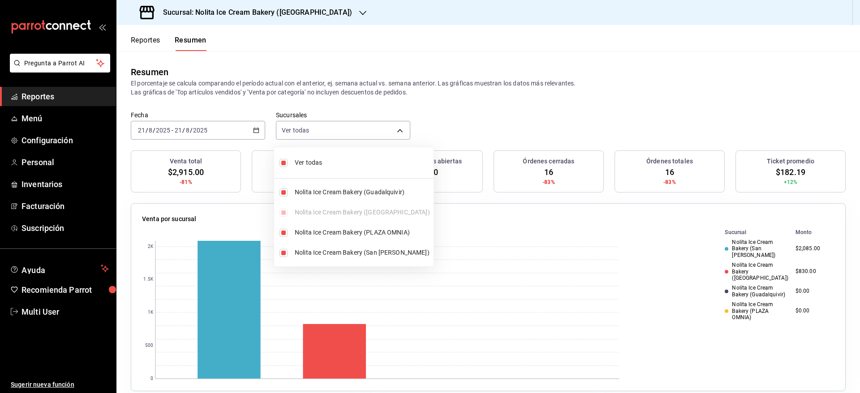
click at [498, 140] on div at bounding box center [430, 196] width 860 height 393
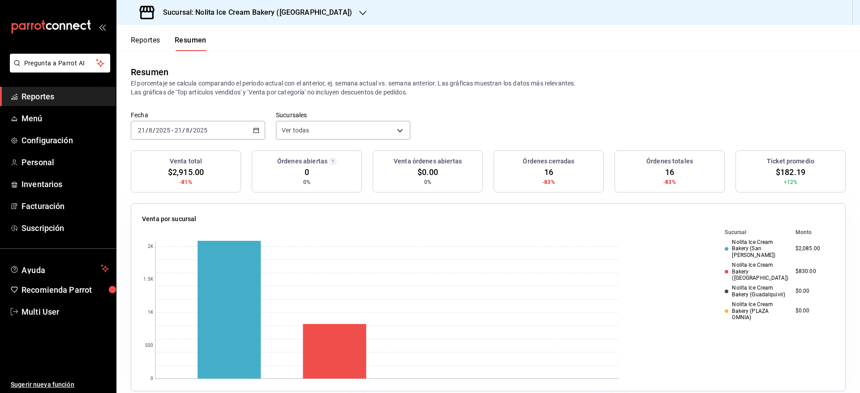
click at [140, 44] on button "Reportes" at bounding box center [146, 43] width 30 height 15
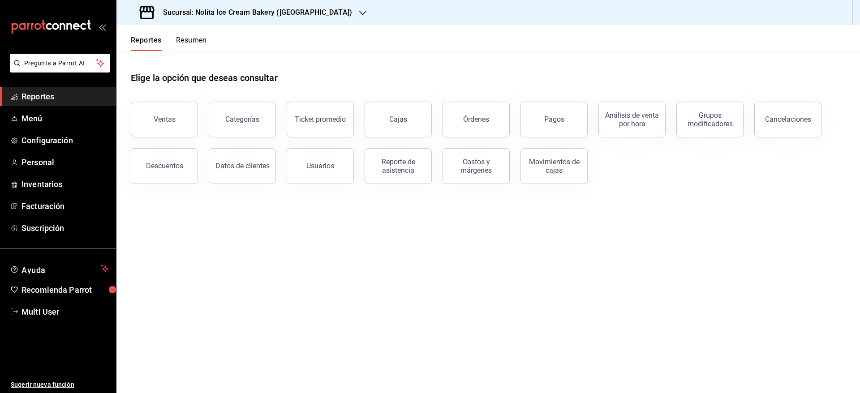
click at [176, 47] on button "Resumen" at bounding box center [191, 43] width 31 height 15
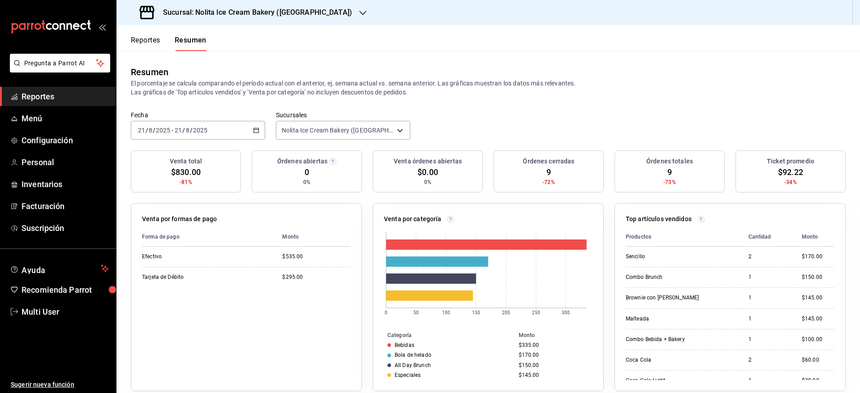
click at [67, 97] on span "Reportes" at bounding box center [64, 96] width 87 height 12
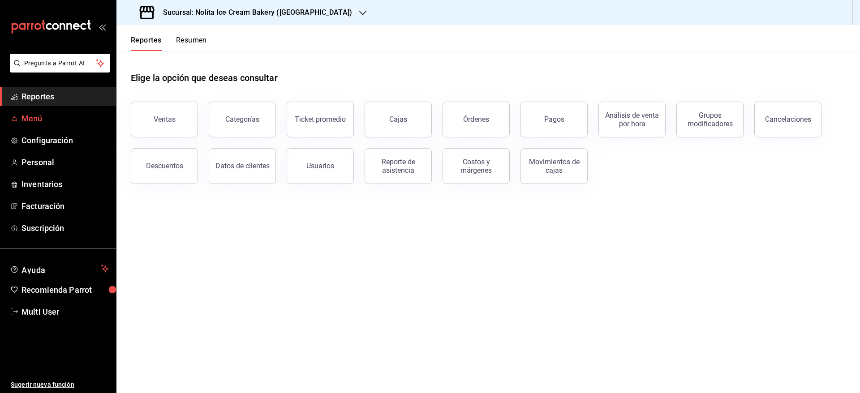
click at [57, 118] on span "Menú" at bounding box center [64, 118] width 87 height 12
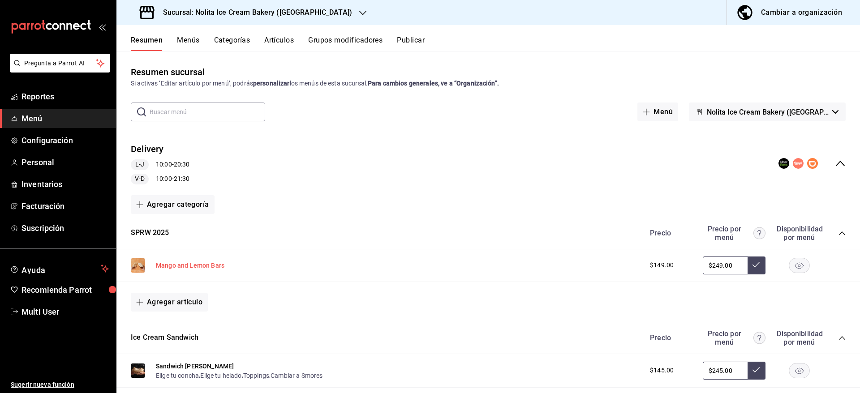
click at [179, 265] on button "Mango and Lemon Bars" at bounding box center [190, 265] width 69 height 9
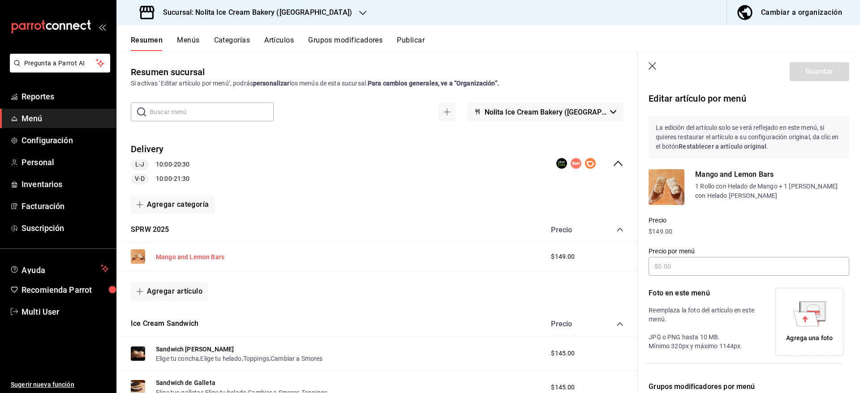
type input "$249.00"
click at [652, 65] on icon "button" at bounding box center [653, 66] width 8 height 8
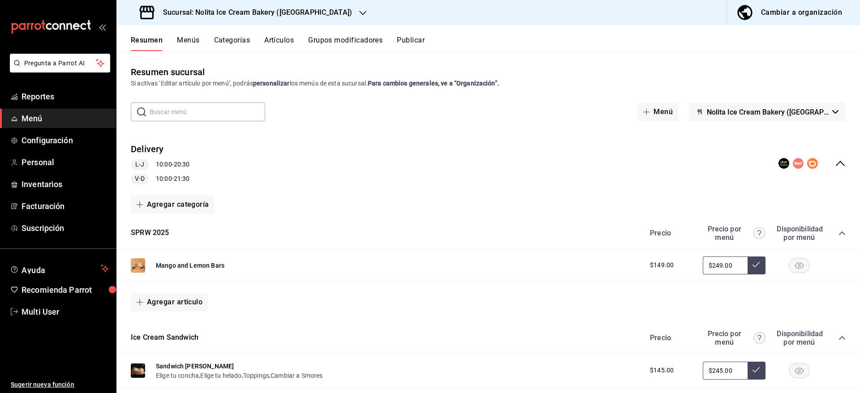
click at [244, 43] on button "Categorías" at bounding box center [232, 43] width 36 height 15
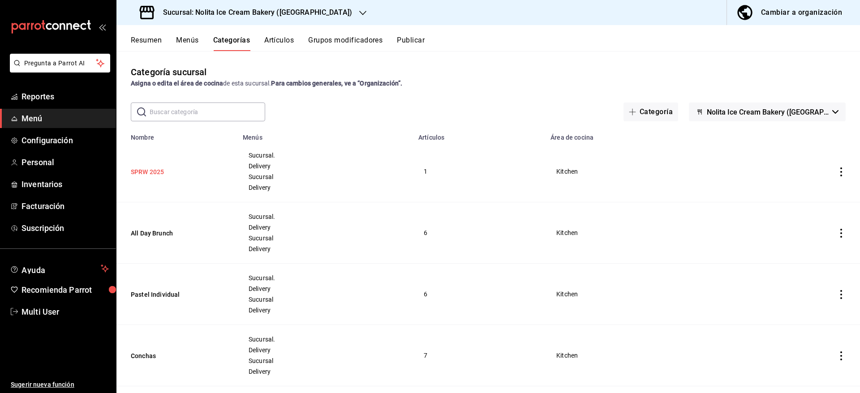
click at [150, 173] on button "SPRW 2025" at bounding box center [176, 172] width 90 height 9
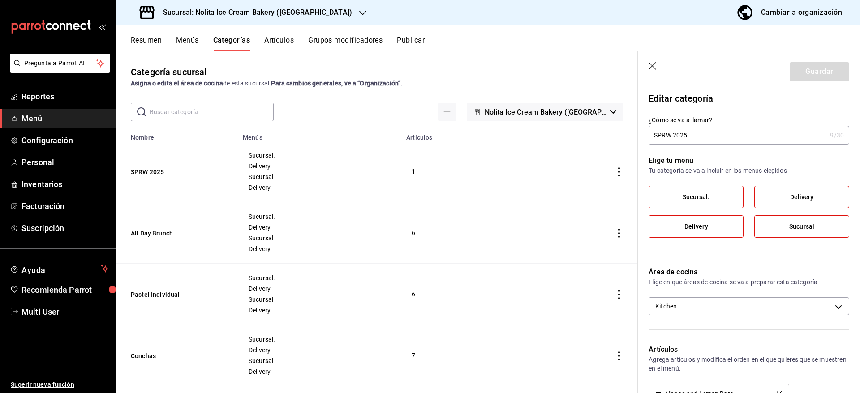
click at [719, 138] on input "SPRW 2025" at bounding box center [738, 135] width 178 height 18
click at [649, 68] on icon "button" at bounding box center [653, 66] width 9 height 9
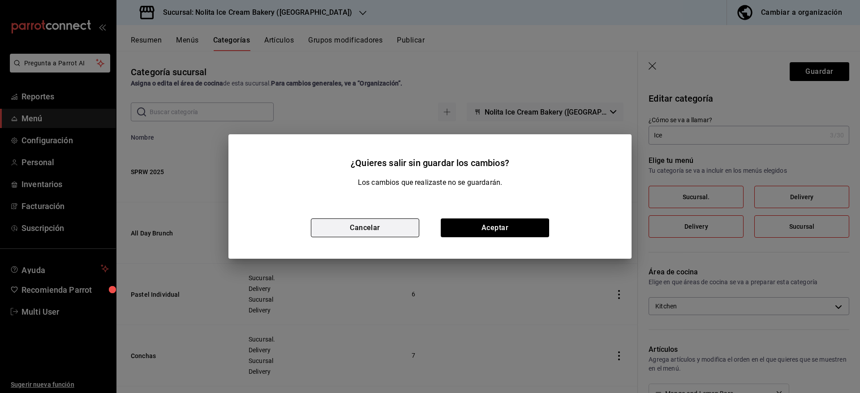
click at [384, 228] on button "Cancelar" at bounding box center [365, 228] width 108 height 19
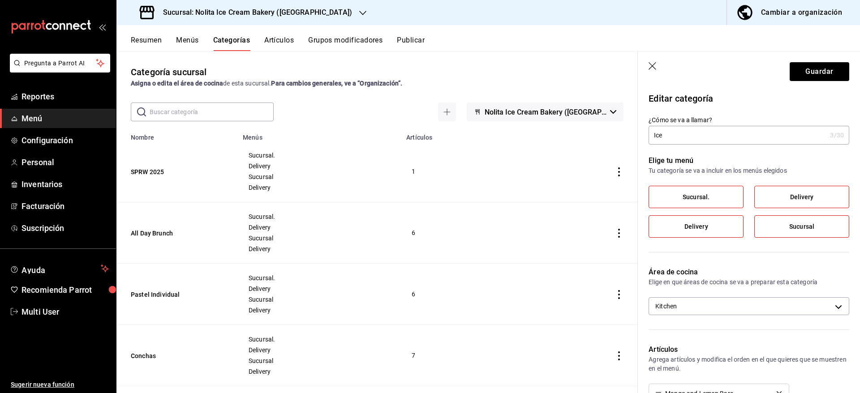
click at [683, 138] on input "Ice" at bounding box center [738, 135] width 178 height 18
type input "Ice Cream Bars"
click at [804, 73] on button "Guardar" at bounding box center [820, 71] width 60 height 19
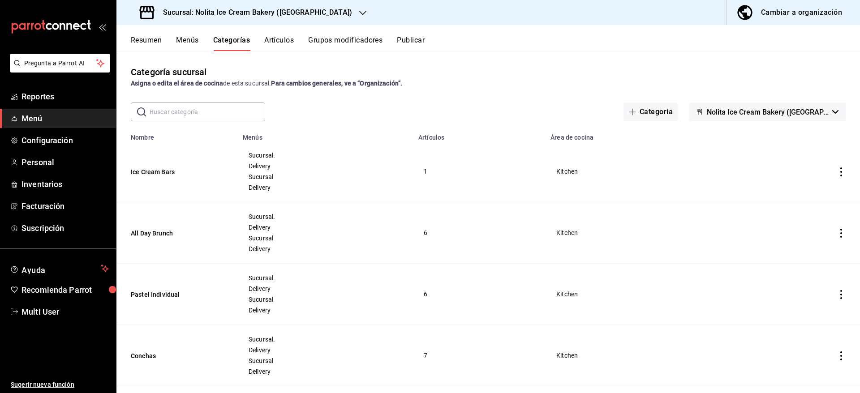
click at [53, 114] on span "Menú" at bounding box center [64, 118] width 87 height 12
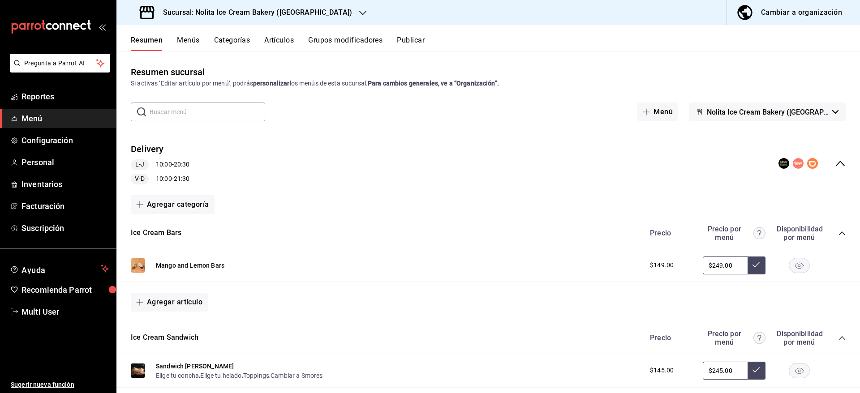
click at [202, 233] on div "Ice Cream Bars Precio Precio por menú Disponibilidad por menú" at bounding box center [488, 234] width 744 height 32
click at [414, 37] on button "Publicar" at bounding box center [411, 43] width 28 height 15
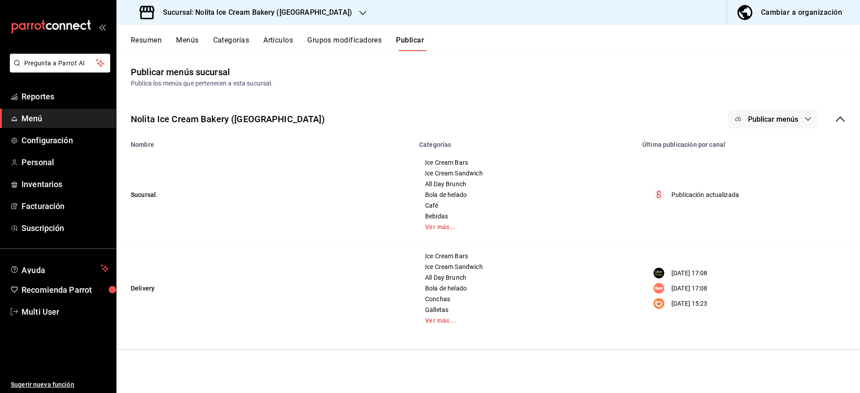
click at [750, 113] on button "Publicar menús" at bounding box center [773, 119] width 90 height 19
click at [755, 166] on div at bounding box center [751, 173] width 25 height 14
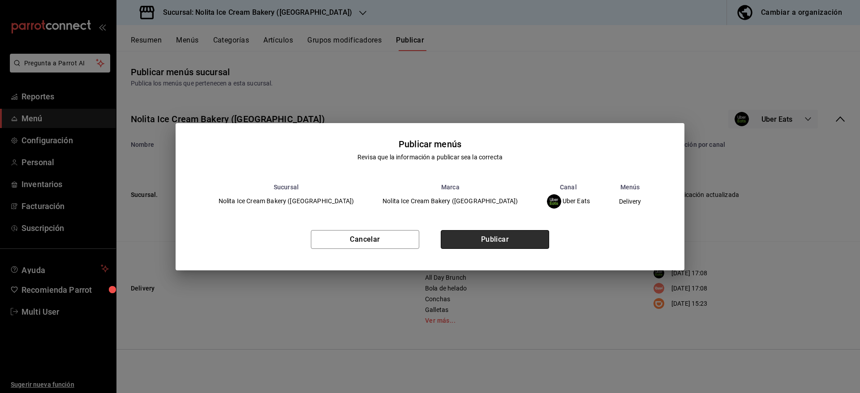
click at [529, 235] on button "Publicar" at bounding box center [495, 239] width 108 height 19
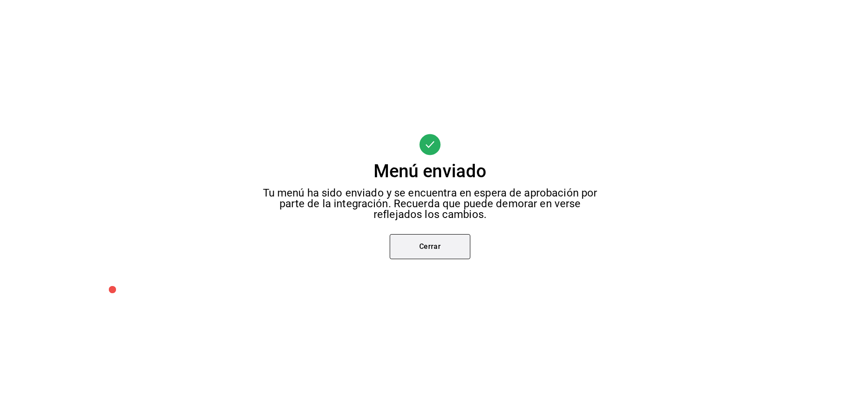
click at [441, 241] on button "Cerrar" at bounding box center [430, 246] width 81 height 25
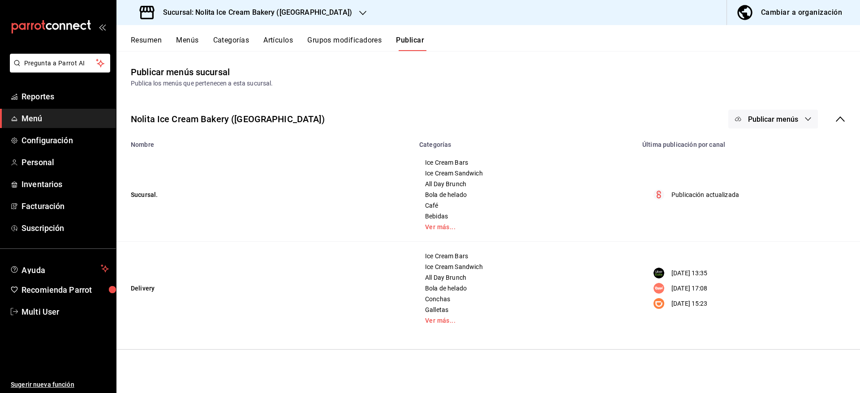
click at [766, 112] on button "Publicar menús" at bounding box center [773, 119] width 90 height 19
click at [757, 204] on div at bounding box center [751, 198] width 25 height 14
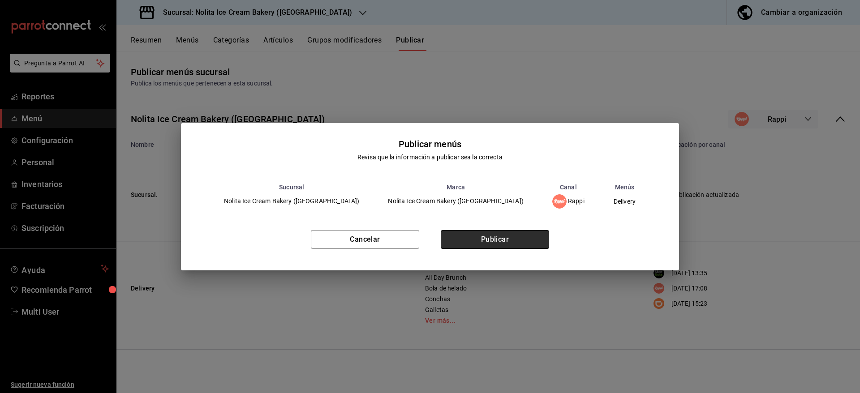
click at [498, 239] on button "Publicar" at bounding box center [495, 239] width 108 height 19
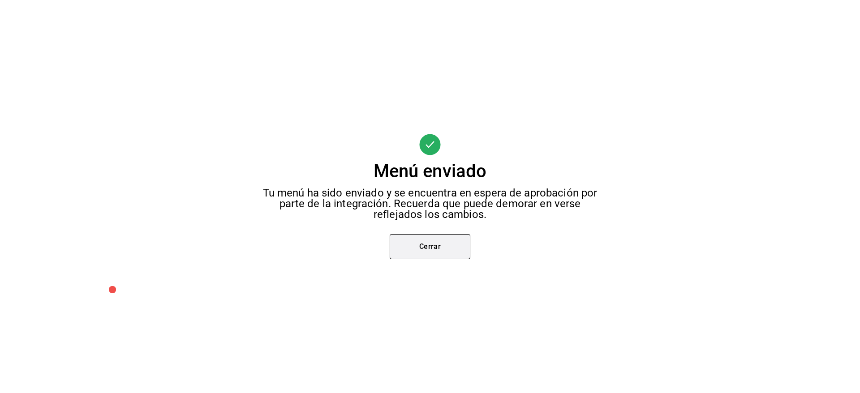
click at [424, 238] on button "Cerrar" at bounding box center [430, 246] width 81 height 25
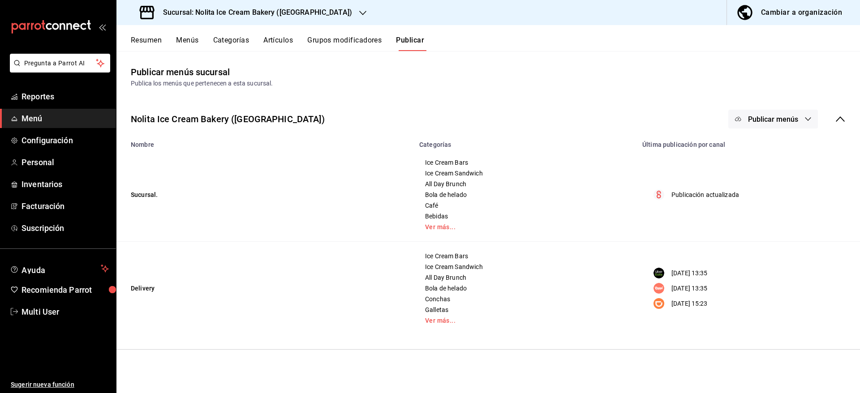
click at [767, 119] on span "Publicar menús" at bounding box center [773, 119] width 50 height 9
click at [773, 147] on span "Punto de venta" at bounding box center [786, 148] width 43 height 9
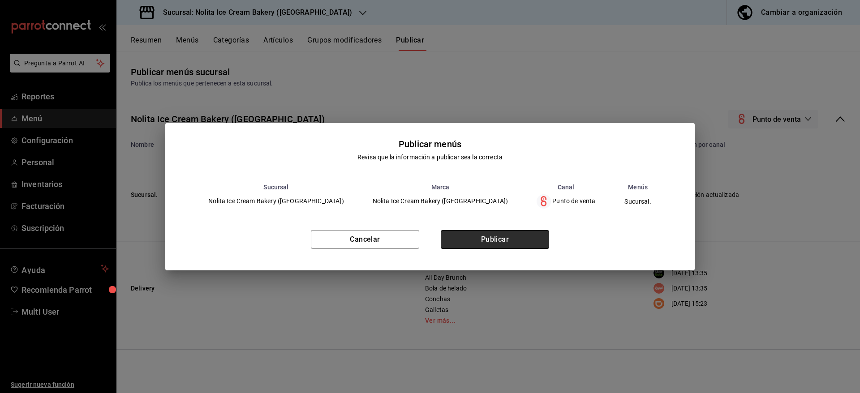
click at [539, 233] on button "Publicar" at bounding box center [495, 239] width 108 height 19
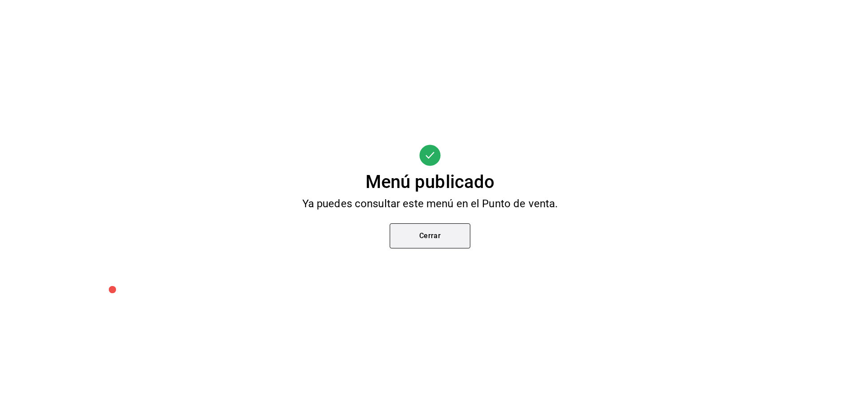
click at [443, 231] on button "Cerrar" at bounding box center [430, 236] width 81 height 25
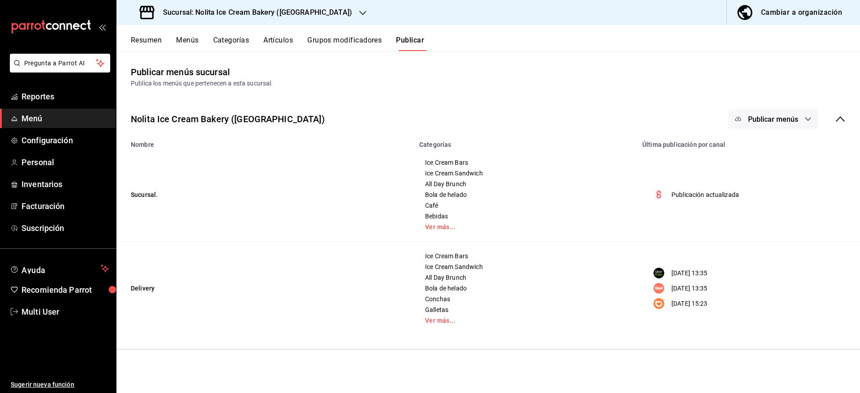
click at [797, 116] on span "Publicar menús" at bounding box center [773, 119] width 50 height 9
click at [781, 227] on span "DiDi Food" at bounding box center [786, 223] width 43 height 9
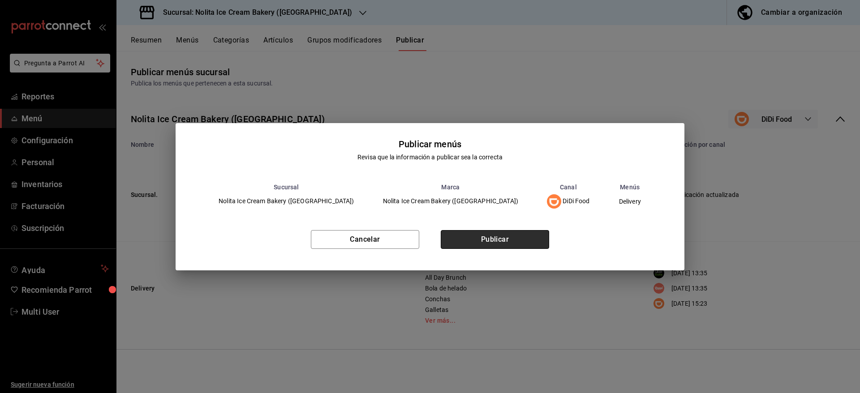
click at [537, 242] on button "Publicar" at bounding box center [495, 239] width 108 height 19
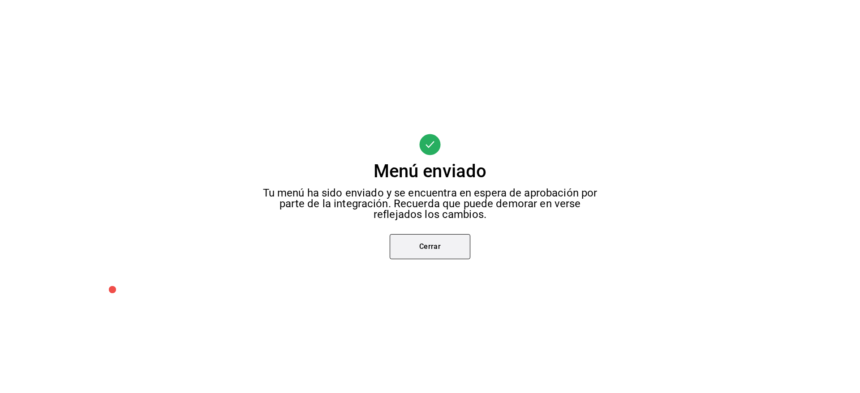
click at [450, 242] on button "Cerrar" at bounding box center [430, 246] width 81 height 25
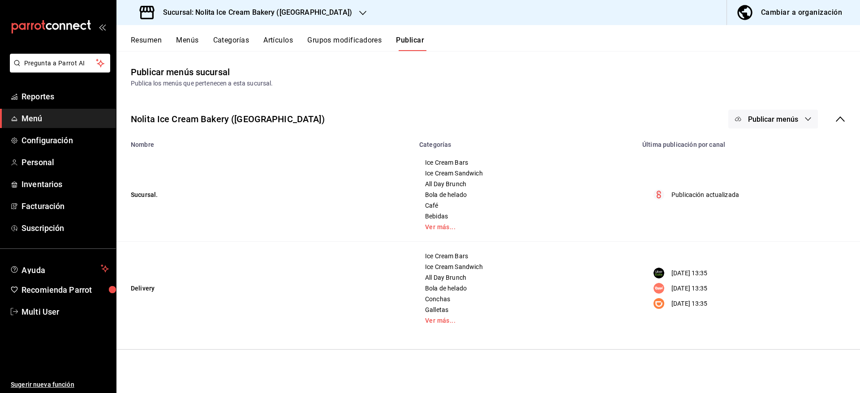
click at [322, 16] on h3 "Sucursal: Nolita Ice Cream Bakery ([GEOGRAPHIC_DATA])" at bounding box center [254, 12] width 196 height 11
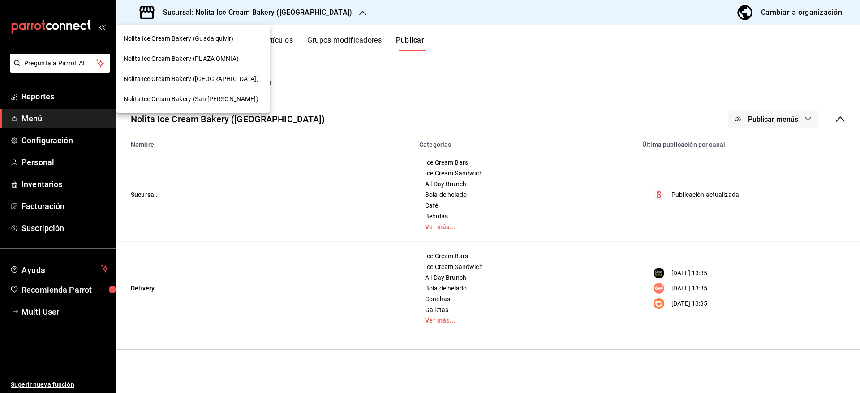
click at [227, 41] on span "Nolita Ice Cream Bakery (Guadalquivir)" at bounding box center [179, 38] width 110 height 9
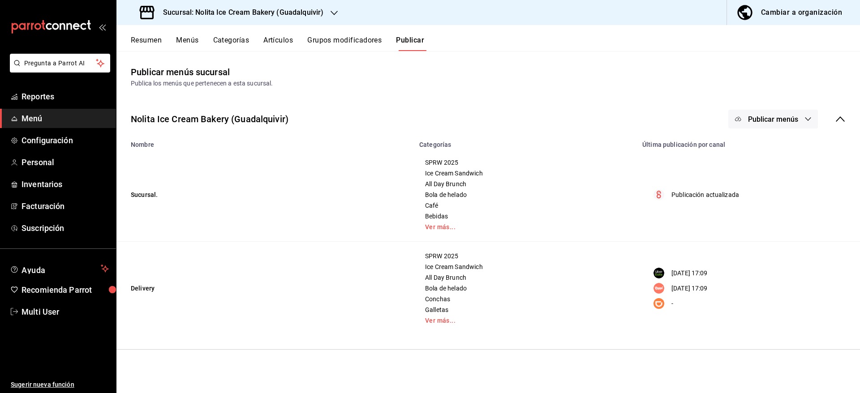
click at [233, 42] on button "Categorías" at bounding box center [231, 43] width 36 height 15
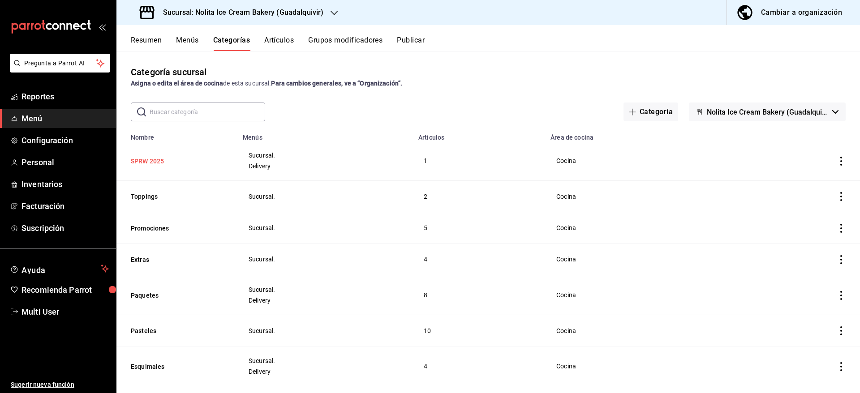
click at [156, 158] on button "SPRW 2025" at bounding box center [176, 161] width 90 height 9
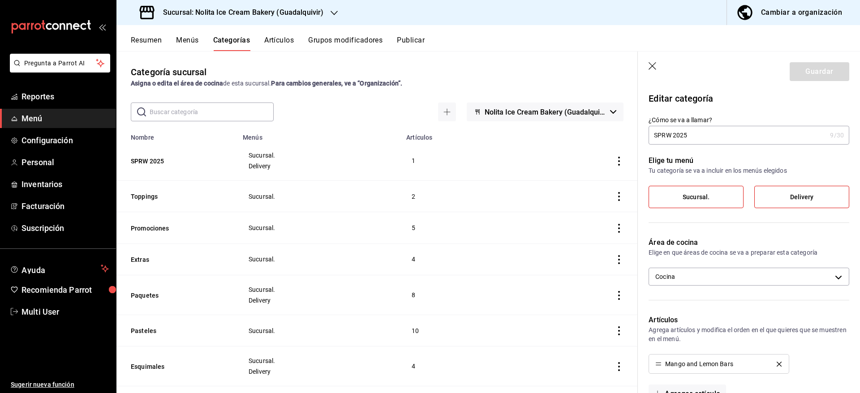
click at [696, 129] on input "SPRW 2025" at bounding box center [738, 135] width 178 height 18
type input "Ice Cream Bars"
click at [809, 72] on button "Guardar" at bounding box center [820, 71] width 60 height 19
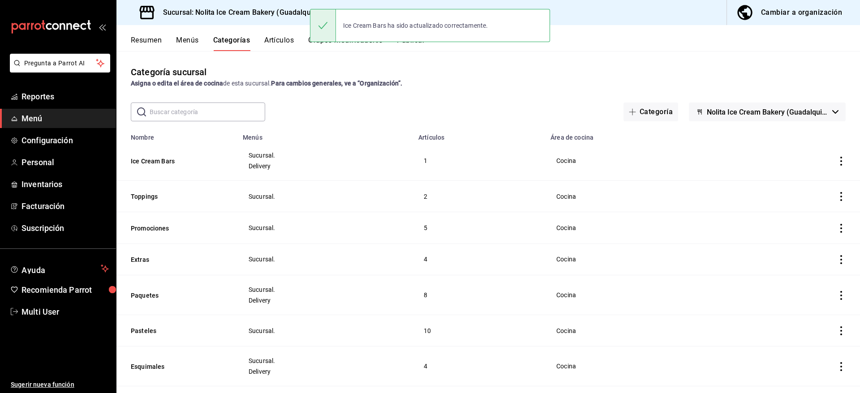
click at [585, 60] on div "Categoría sucursal Asigna o edita el área de cocina de esta sucursal. Para camb…" at bounding box center [488, 222] width 744 height 342
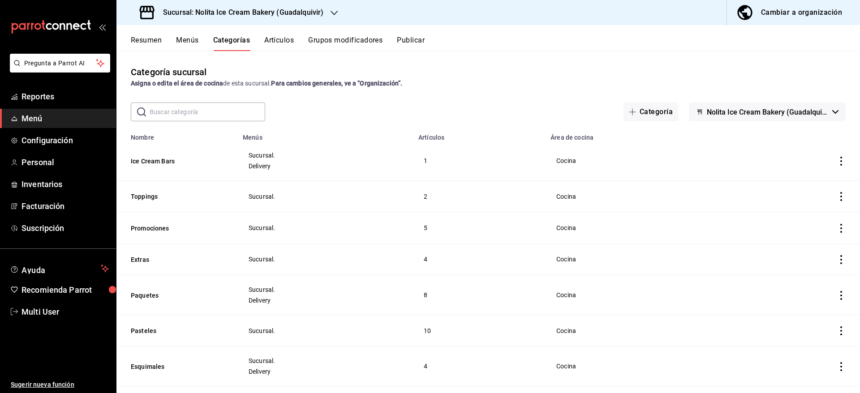
click at [417, 43] on button "Publicar" at bounding box center [411, 43] width 28 height 15
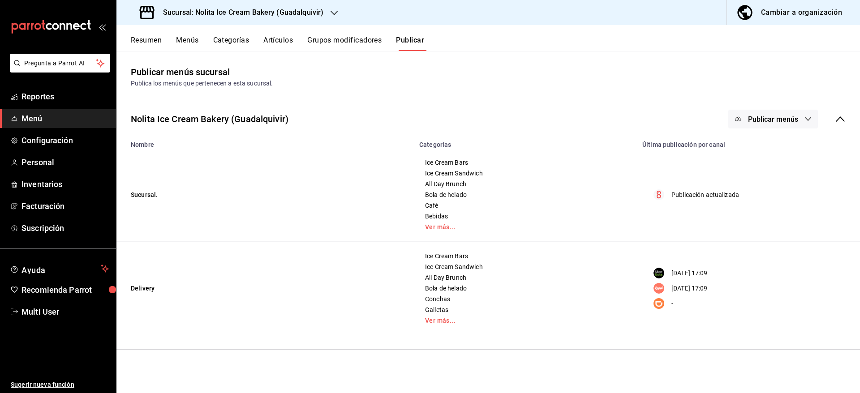
click at [796, 120] on span "Publicar menús" at bounding box center [773, 119] width 50 height 9
click at [779, 150] on span "Punto de venta" at bounding box center [786, 148] width 43 height 9
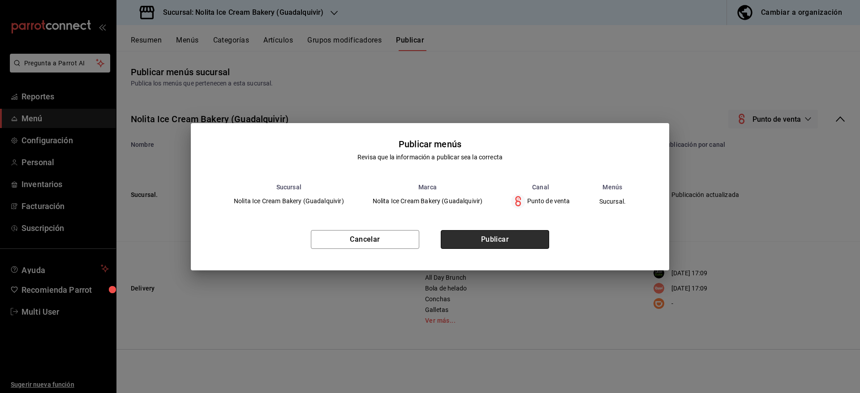
click at [525, 239] on button "Publicar" at bounding box center [495, 239] width 108 height 19
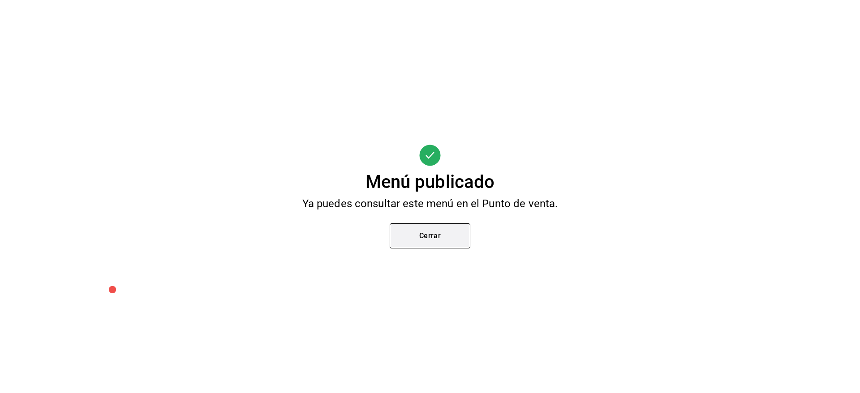
click at [441, 236] on button "Cerrar" at bounding box center [430, 236] width 81 height 25
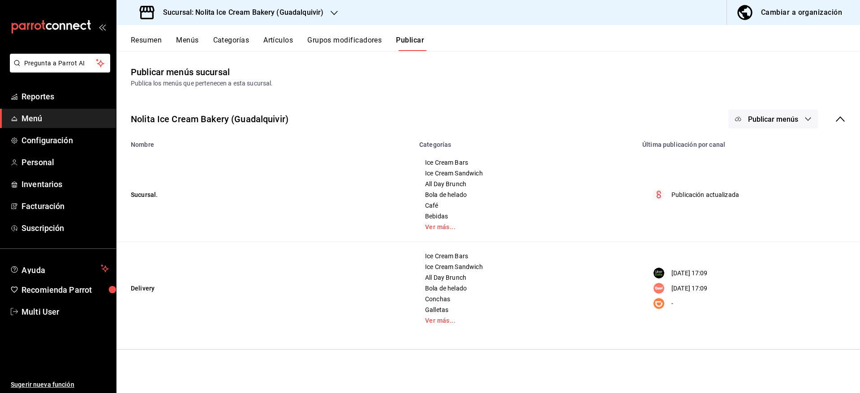
click at [753, 115] on span "Publicar menús" at bounding box center [773, 119] width 50 height 9
click at [764, 169] on div at bounding box center [751, 173] width 25 height 14
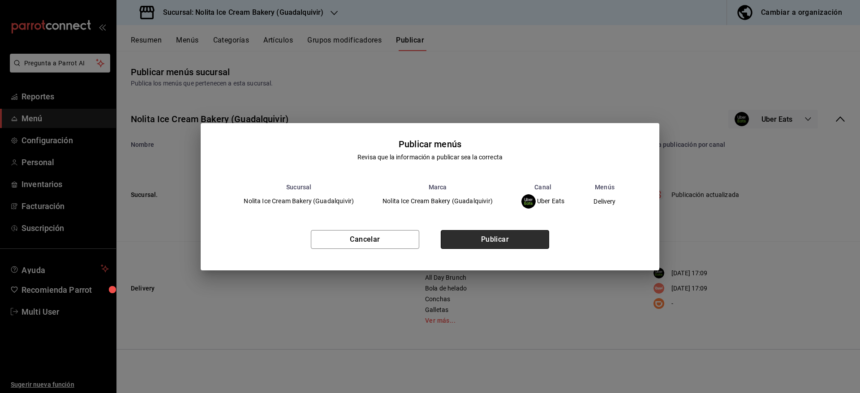
click at [483, 244] on button "Publicar" at bounding box center [495, 239] width 108 height 19
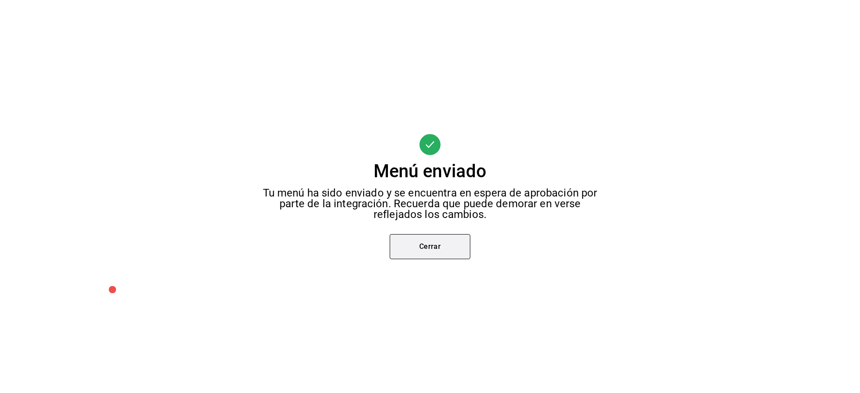
click at [443, 247] on button "Cerrar" at bounding box center [430, 246] width 81 height 25
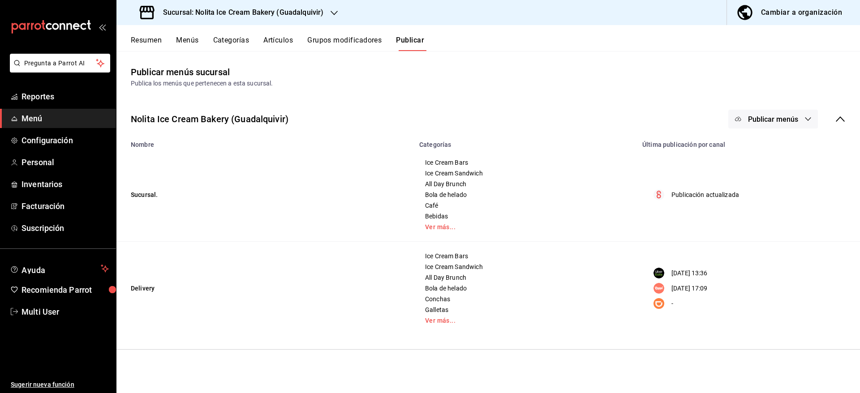
click at [766, 117] on span "Publicar menús" at bounding box center [773, 119] width 50 height 9
click at [779, 197] on span "Rappi" at bounding box center [786, 198] width 43 height 9
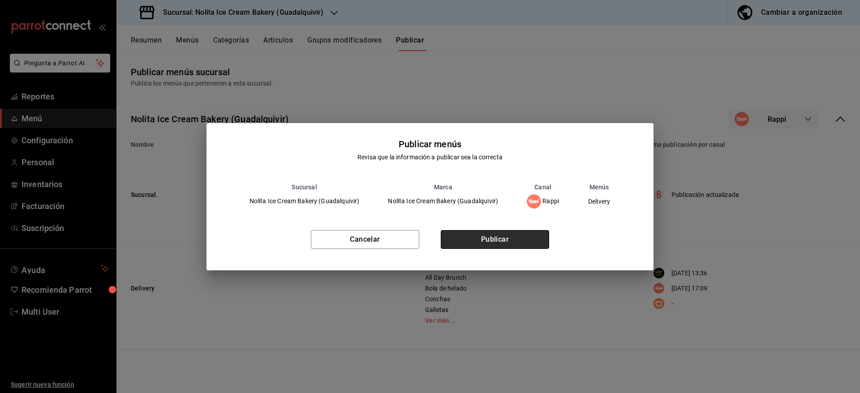
click at [522, 241] on button "Publicar" at bounding box center [495, 239] width 108 height 19
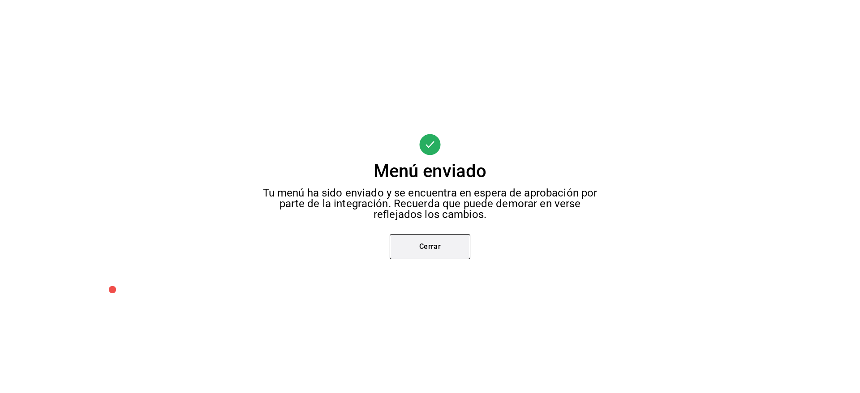
click at [431, 239] on button "Cerrar" at bounding box center [430, 246] width 81 height 25
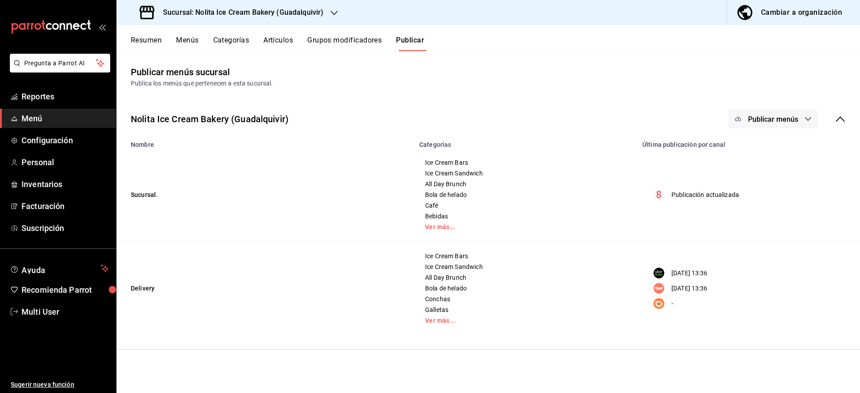
click at [326, 16] on div "Sucursal: Nolita Ice Cream Bakery (Guadalquivir)" at bounding box center [233, 12] width 218 height 25
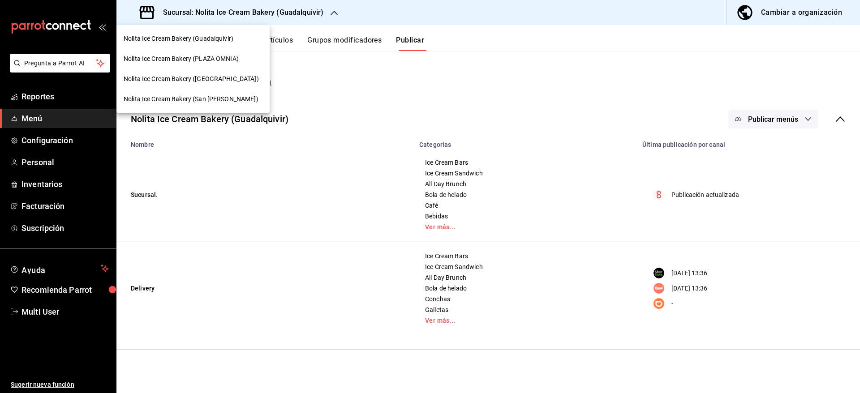
click at [236, 55] on span "Nolita Ice Cream Bakery (PLAZA OMNIA)" at bounding box center [181, 58] width 115 height 9
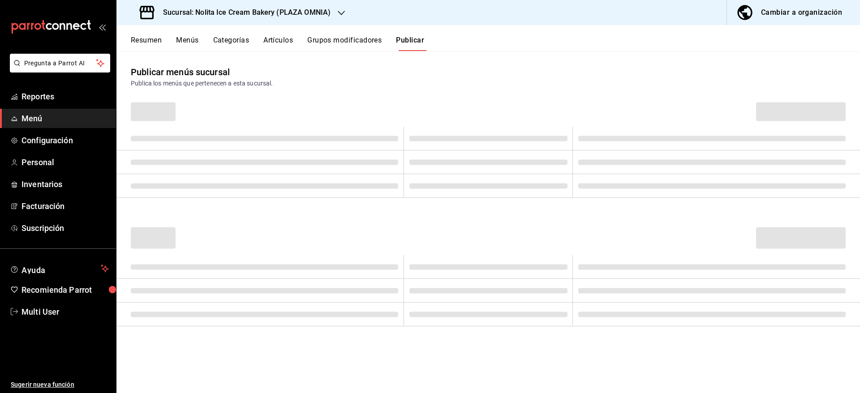
click at [239, 42] on button "Categorías" at bounding box center [231, 43] width 36 height 15
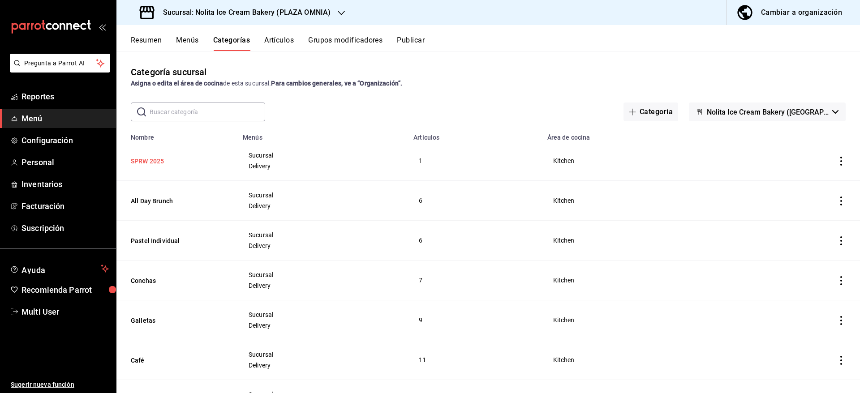
click at [155, 160] on button "SPRW 2025" at bounding box center [176, 161] width 90 height 9
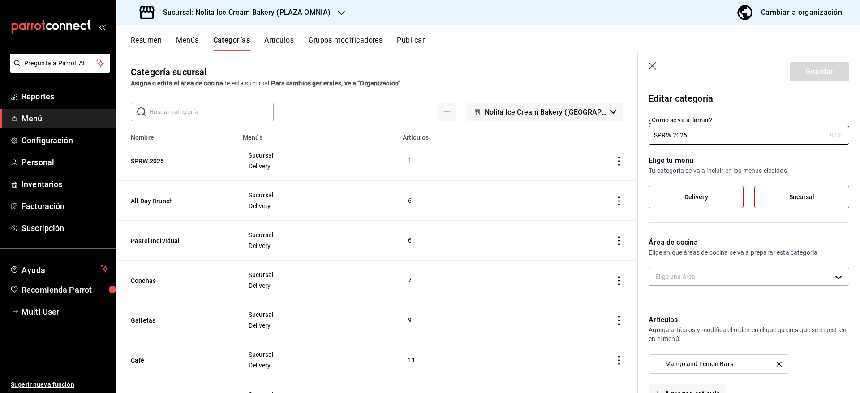
type input "b74ff77b-556f-4e23-[DATE]-eccebd246d10"
click at [713, 138] on input "SPRW 2025" at bounding box center [738, 135] width 178 height 18
type input "Ice Cream Bars"
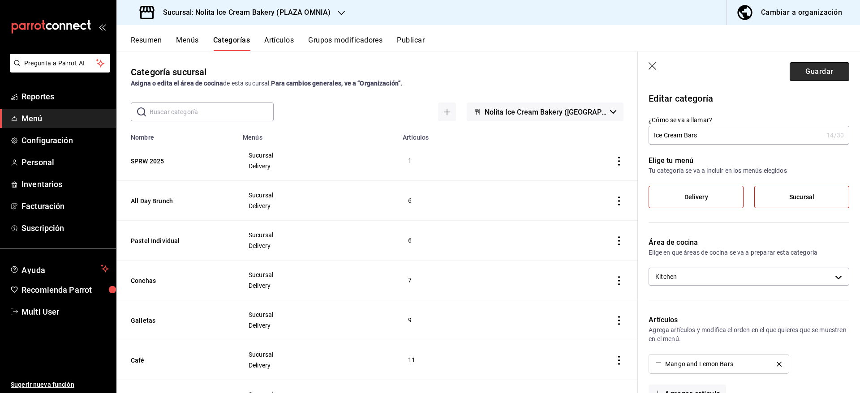
click at [820, 75] on button "Guardar" at bounding box center [820, 71] width 60 height 19
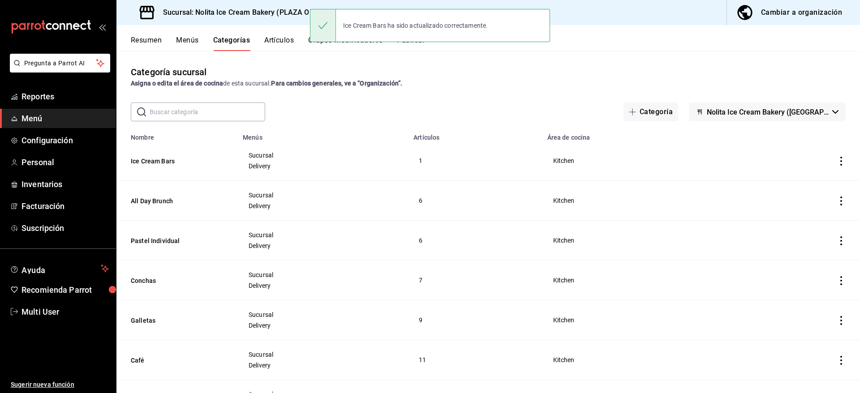
click at [520, 64] on div "Categoría sucursal Asigna o edita el área de cocina de esta sucursal. Para camb…" at bounding box center [488, 222] width 744 height 342
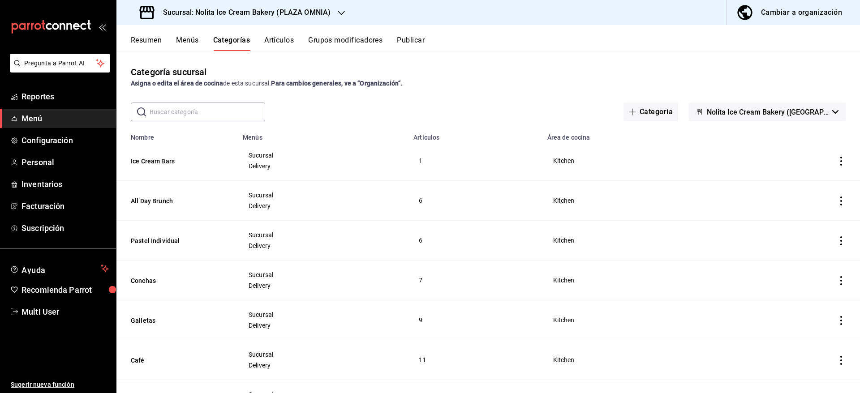
click at [416, 43] on button "Publicar" at bounding box center [411, 43] width 28 height 15
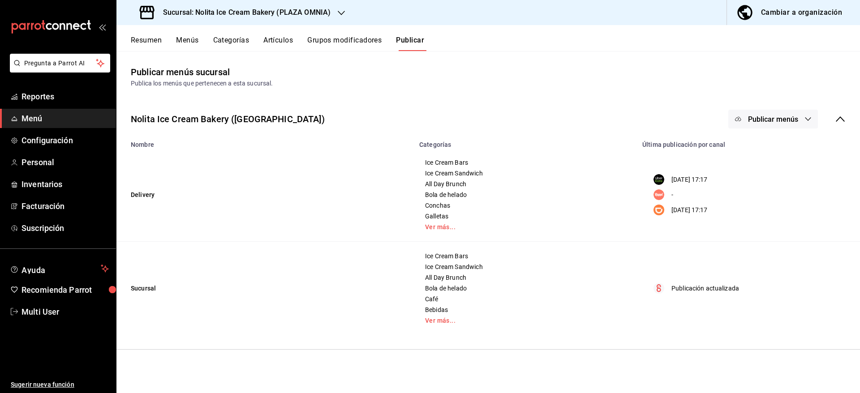
click at [751, 120] on span "Publicar menús" at bounding box center [773, 119] width 50 height 9
click at [756, 151] on div at bounding box center [751, 148] width 25 height 14
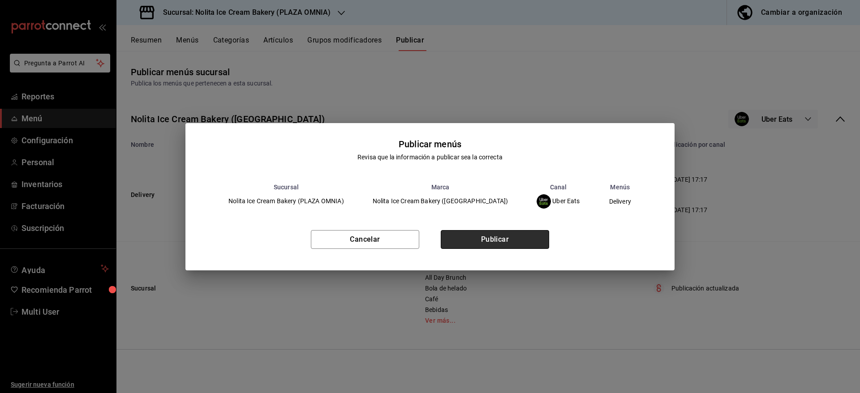
click at [519, 236] on button "Publicar" at bounding box center [495, 239] width 108 height 19
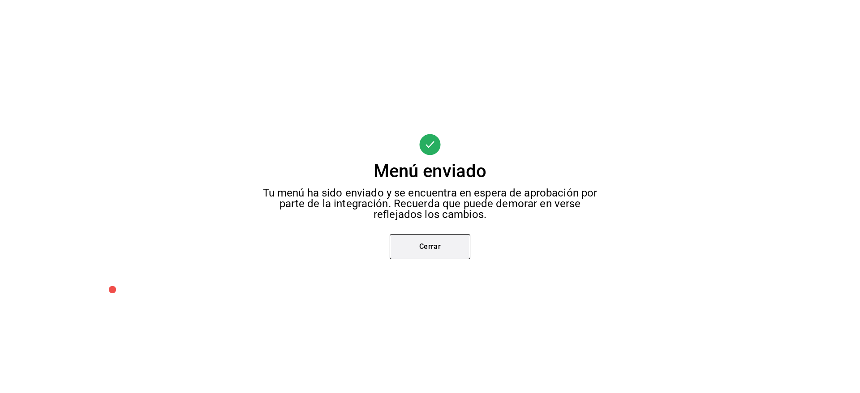
click at [446, 242] on button "Cerrar" at bounding box center [430, 246] width 81 height 25
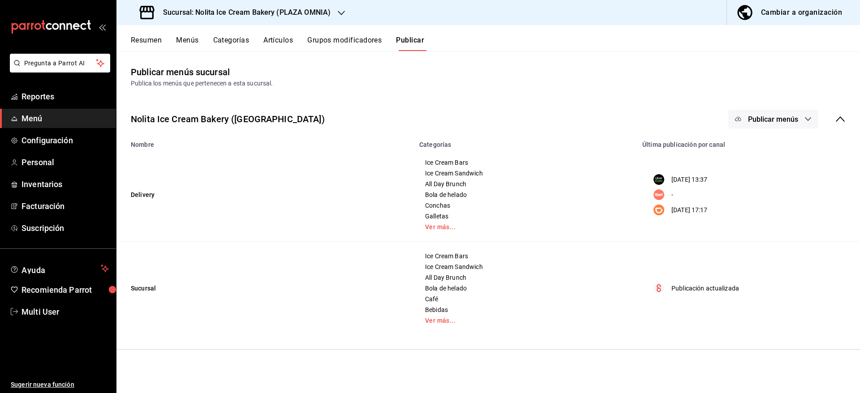
click at [798, 115] on span "Publicar menús" at bounding box center [773, 119] width 50 height 9
click at [776, 171] on span "Rappi" at bounding box center [786, 173] width 43 height 9
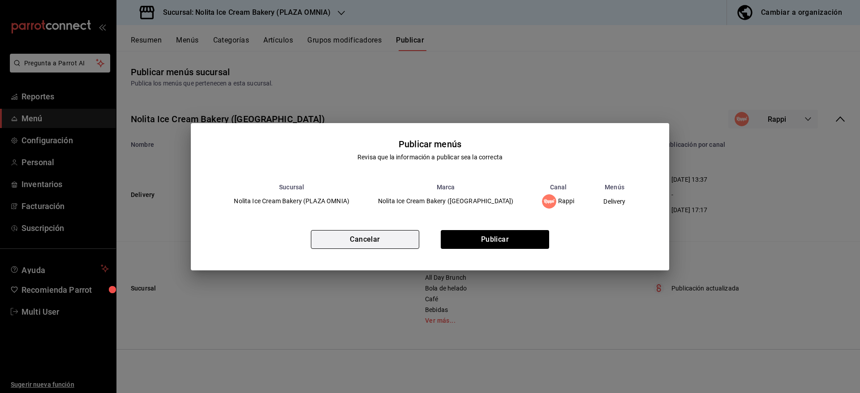
click at [393, 238] on button "Cancelar" at bounding box center [365, 239] width 108 height 19
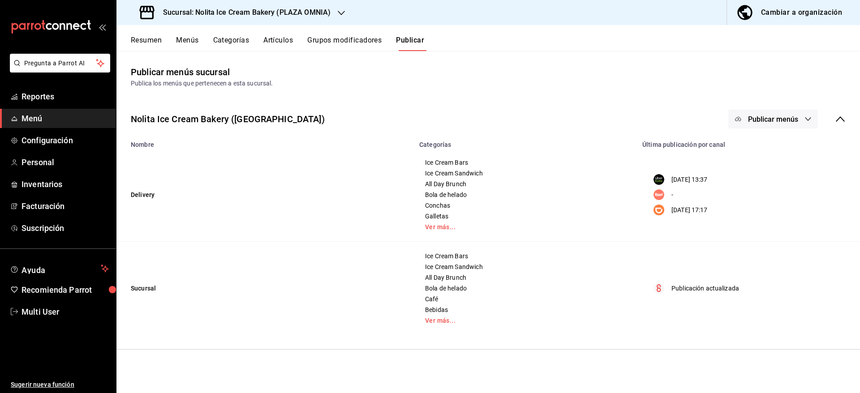
click at [789, 114] on button "Publicar menús" at bounding box center [773, 119] width 90 height 19
click at [769, 200] on span "DiDi Food" at bounding box center [786, 198] width 43 height 9
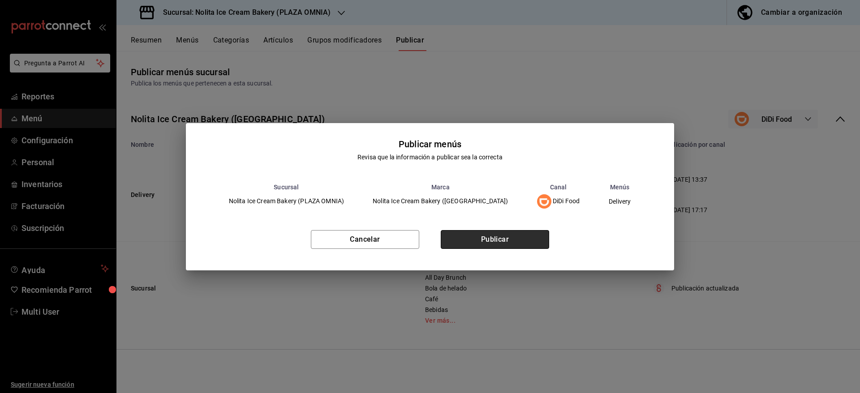
click at [487, 237] on button "Publicar" at bounding box center [495, 239] width 108 height 19
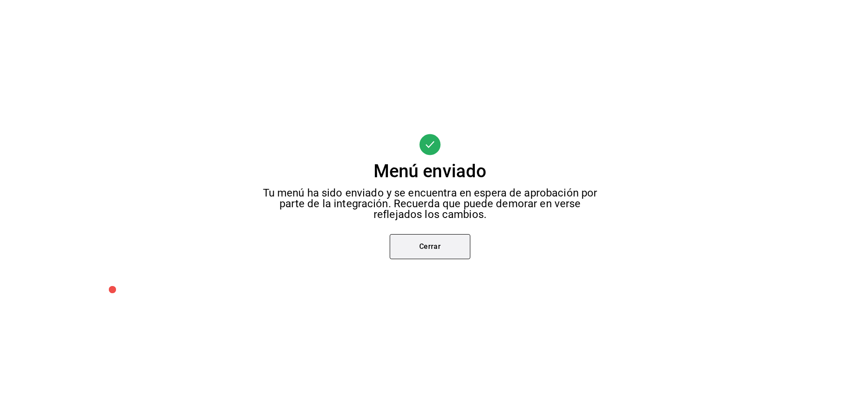
click at [437, 243] on button "Cerrar" at bounding box center [430, 246] width 81 height 25
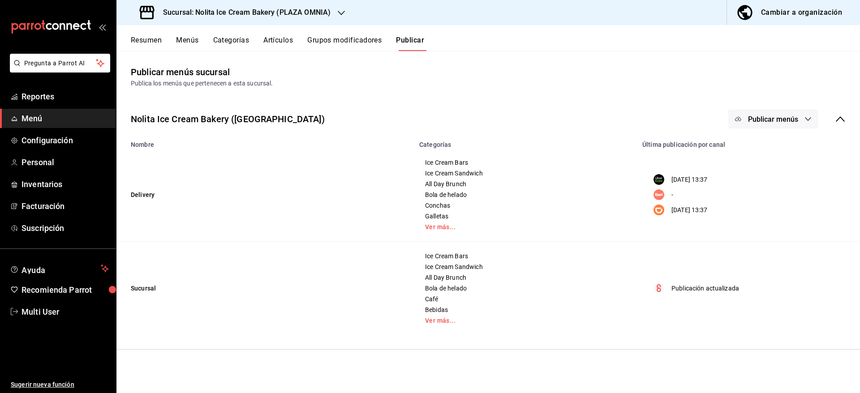
click at [775, 120] on span "Publicar menús" at bounding box center [773, 119] width 50 height 9
click at [776, 220] on span "Punto de venta" at bounding box center [786, 223] width 43 height 9
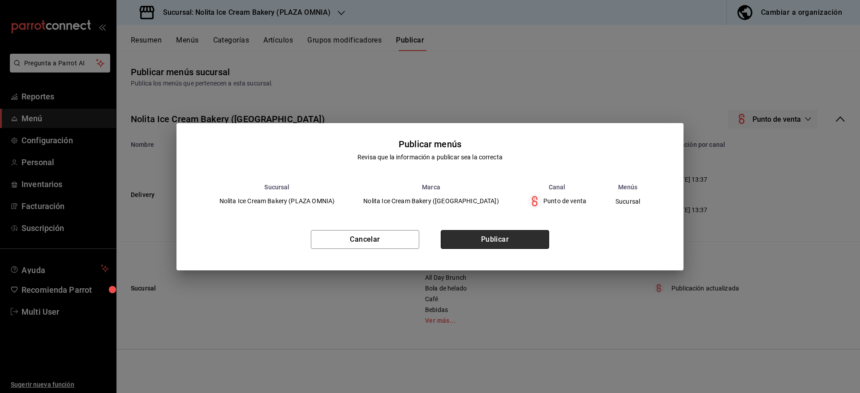
click at [524, 237] on button "Publicar" at bounding box center [495, 239] width 108 height 19
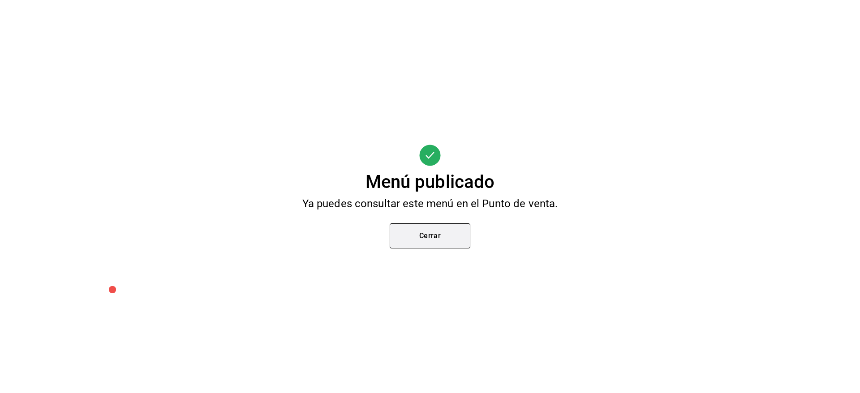
click at [454, 232] on button "Cerrar" at bounding box center [430, 236] width 81 height 25
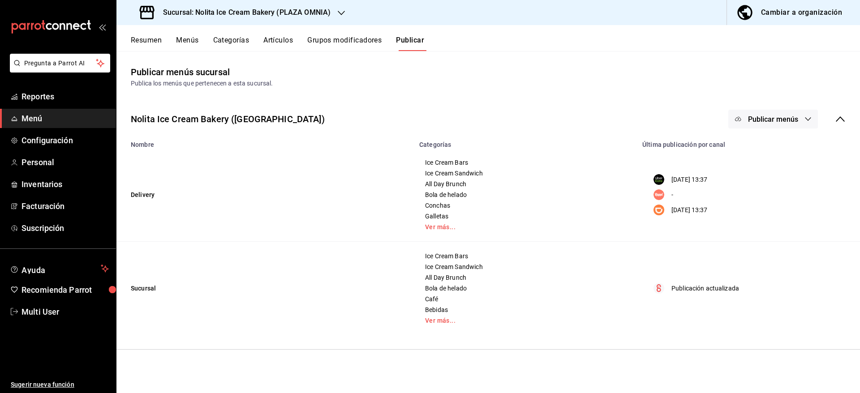
click at [322, 15] on h3 "Sucursal: Nolita Ice Cream Bakery (PLAZA OMNIA)" at bounding box center [243, 12] width 175 height 11
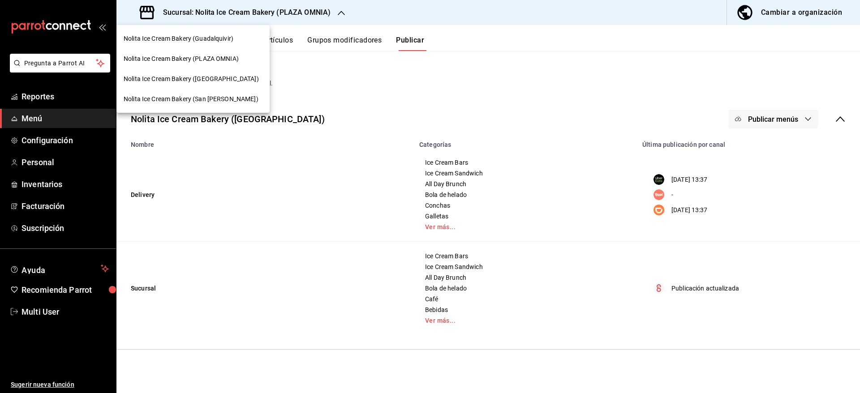
click at [218, 103] on span "Nolita Ice Cream Bakery (San [PERSON_NAME])" at bounding box center [191, 99] width 135 height 9
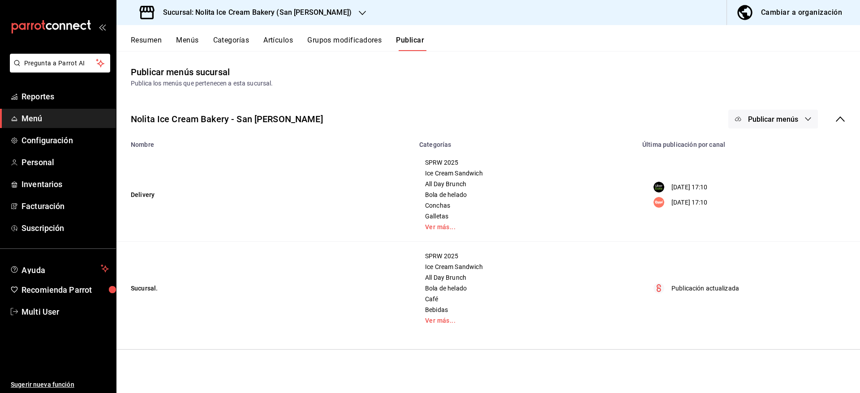
click at [234, 36] on button "Categorías" at bounding box center [231, 43] width 36 height 15
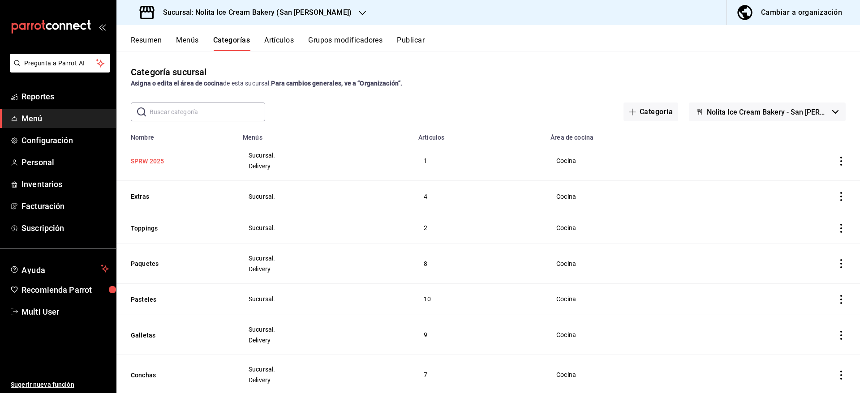
click at [164, 160] on button "SPRW 2025" at bounding box center [176, 161] width 90 height 9
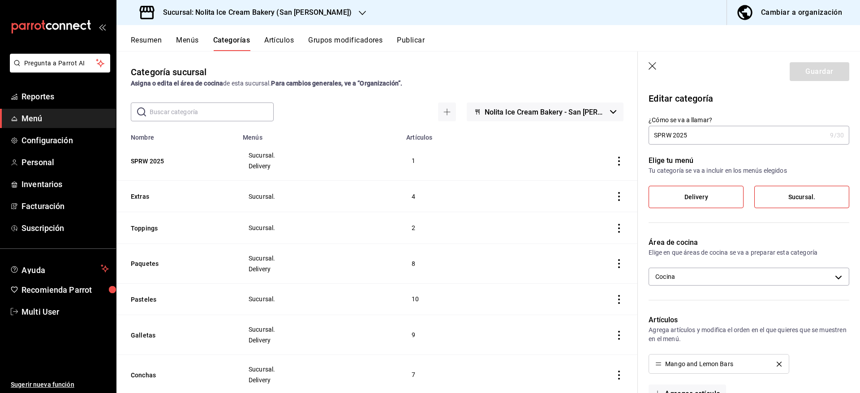
click at [718, 135] on input "SPRW 2025" at bounding box center [738, 135] width 178 height 18
type input "Ice Cream Bars"
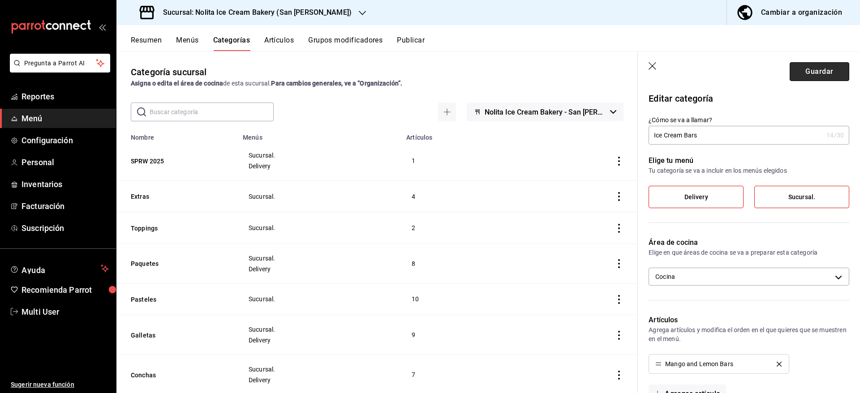
click at [814, 77] on button "Guardar" at bounding box center [820, 71] width 60 height 19
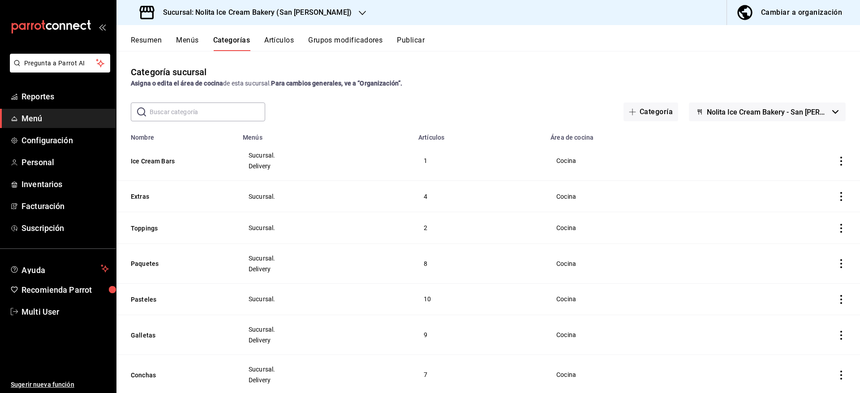
click at [404, 38] on button "Publicar" at bounding box center [411, 43] width 28 height 15
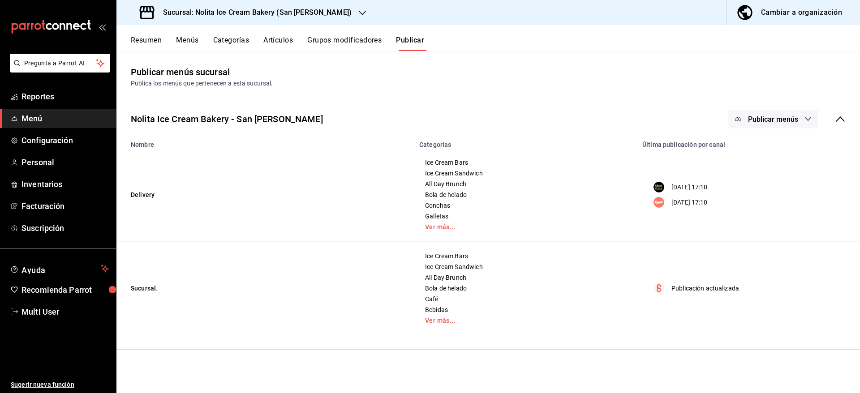
click at [772, 122] on span "Publicar menús" at bounding box center [773, 119] width 50 height 9
click at [766, 140] on li "Uber Eats" at bounding box center [773, 148] width 82 height 25
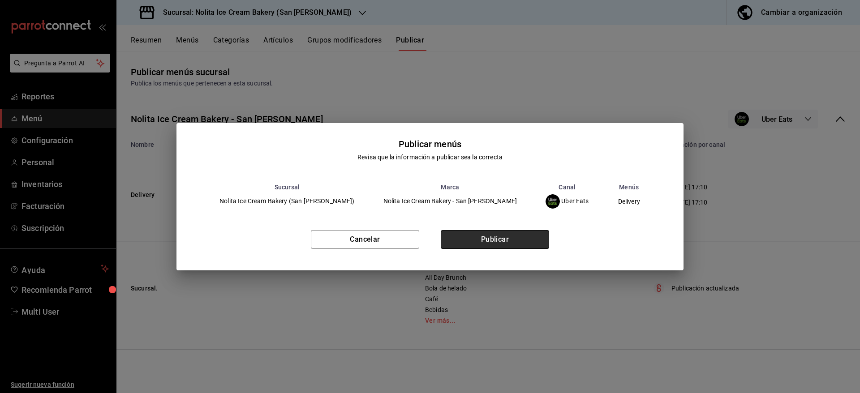
click at [541, 243] on button "Publicar" at bounding box center [495, 239] width 108 height 19
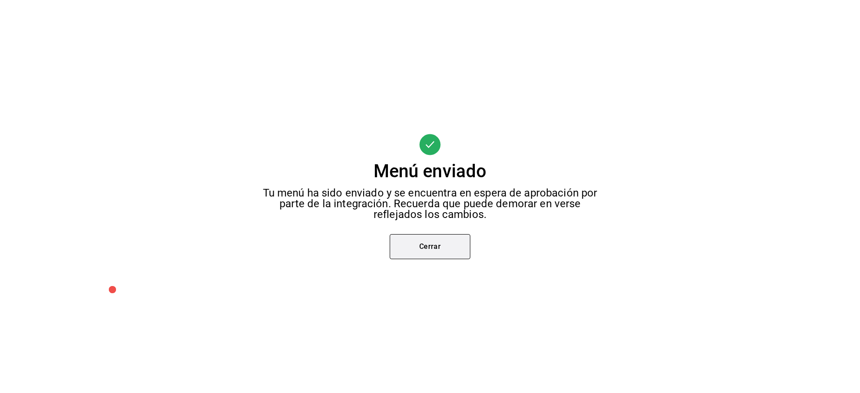
click at [426, 246] on button "Cerrar" at bounding box center [430, 246] width 81 height 25
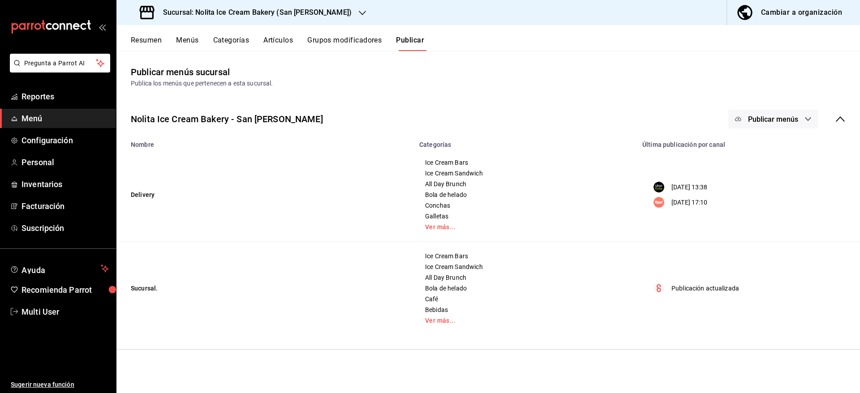
click at [765, 116] on span "Publicar menús" at bounding box center [773, 119] width 50 height 9
click at [753, 170] on div at bounding box center [751, 173] width 25 height 14
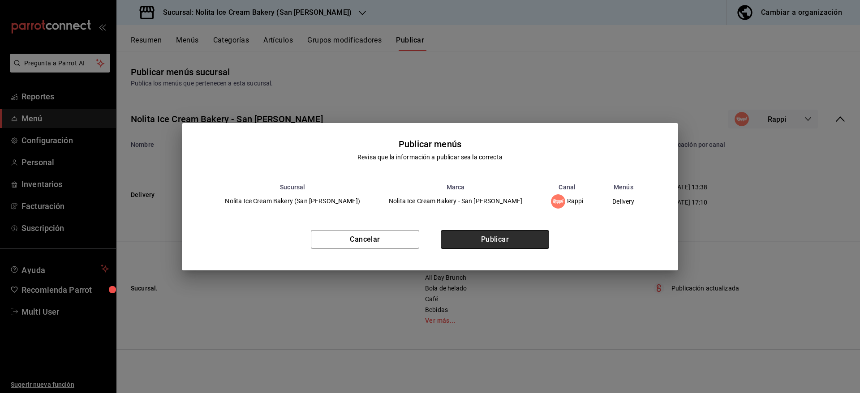
click at [513, 239] on button "Publicar" at bounding box center [495, 239] width 108 height 19
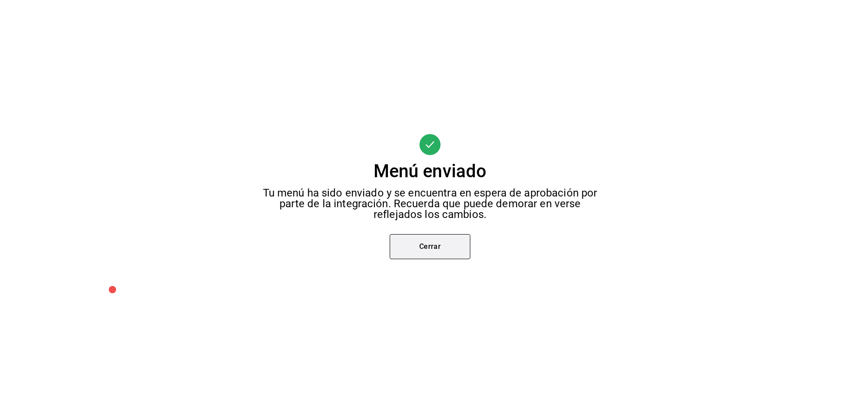
click at [434, 239] on button "Cerrar" at bounding box center [430, 246] width 81 height 25
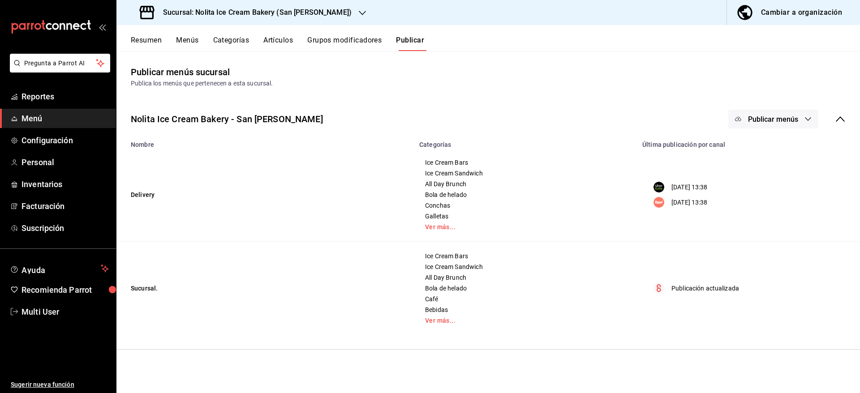
click at [767, 115] on span "Publicar menús" at bounding box center [773, 119] width 50 height 9
click at [767, 194] on span "Punto de venta" at bounding box center [786, 198] width 43 height 9
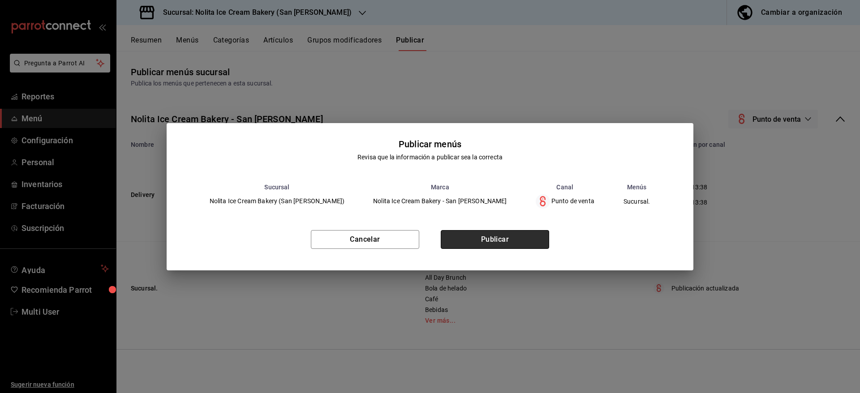
click at [516, 243] on button "Publicar" at bounding box center [495, 239] width 108 height 19
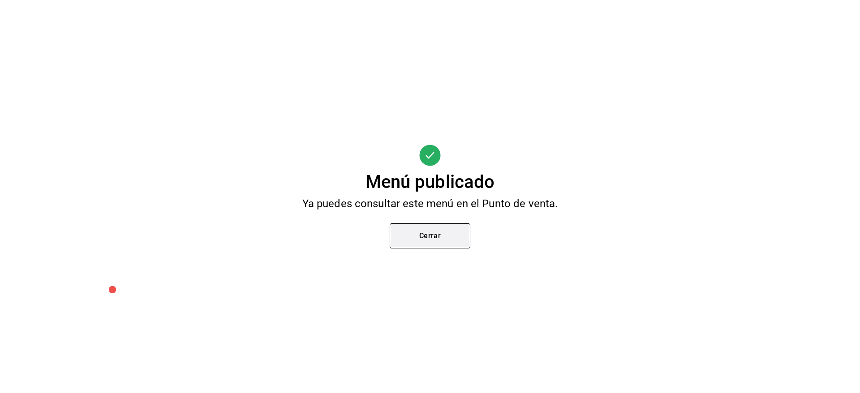
click at [415, 234] on button "Cerrar" at bounding box center [430, 236] width 81 height 25
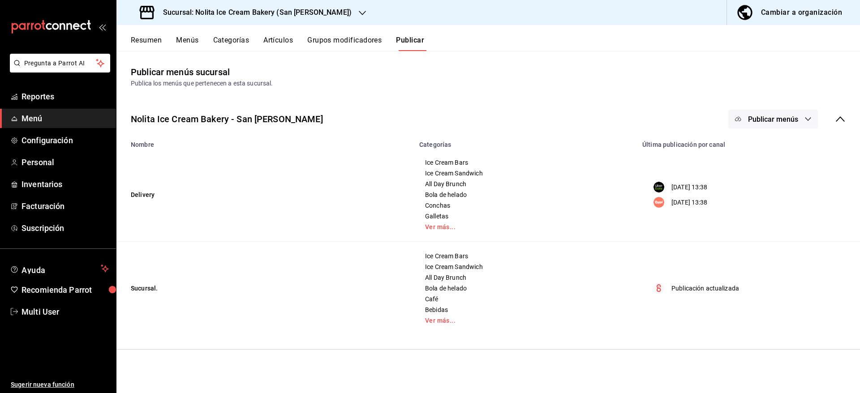
click at [148, 39] on button "Resumen" at bounding box center [146, 43] width 31 height 15
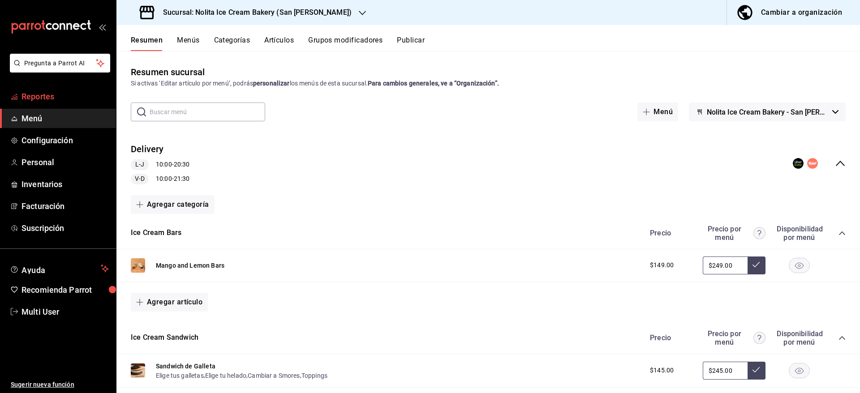
click at [55, 97] on span "Reportes" at bounding box center [64, 96] width 87 height 12
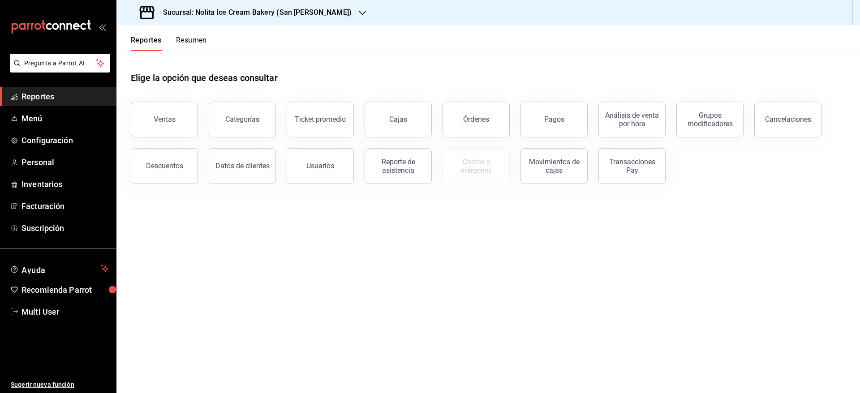
click at [195, 44] on button "Resumen" at bounding box center [191, 43] width 31 height 15
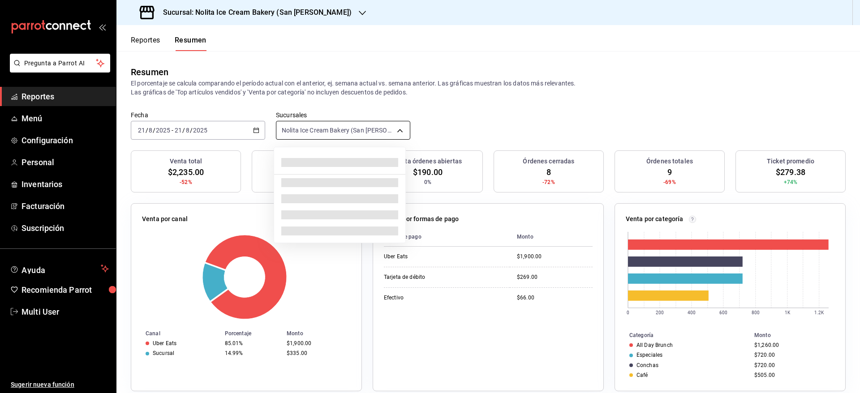
click at [372, 125] on body "Pregunta a Parrot AI Reportes Menú Configuración Personal Inventarios Facturaci…" at bounding box center [430, 196] width 860 height 393
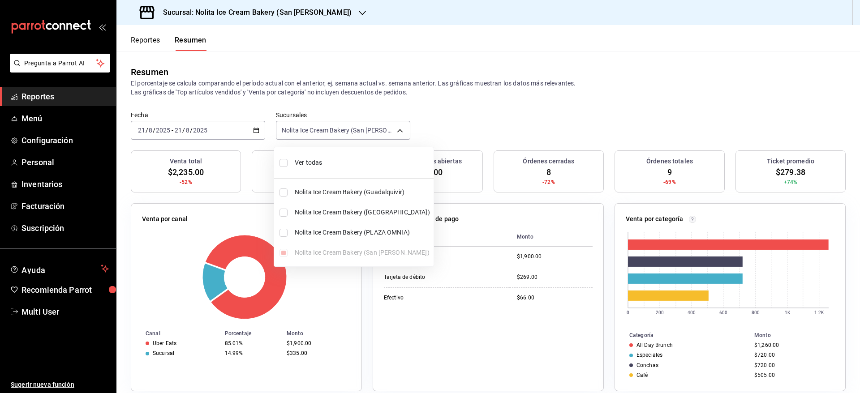
click at [335, 159] on span "Ver todas" at bounding box center [362, 162] width 135 height 9
type input "[object Object],[object Object],[object Object],[object Object]"
checkbox input "true"
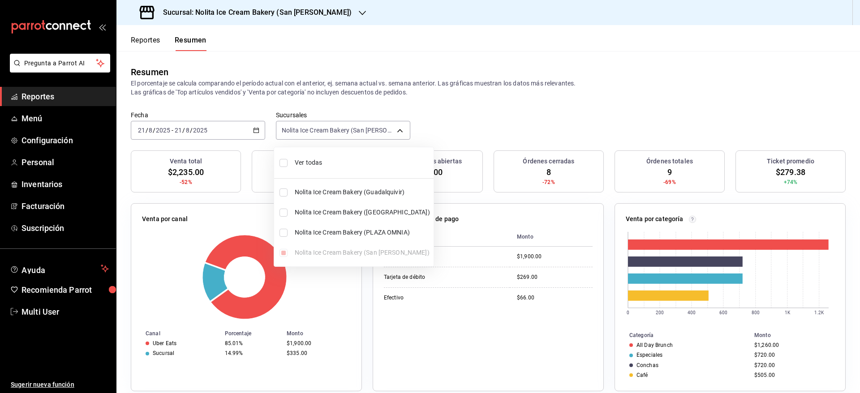
checkbox input "true"
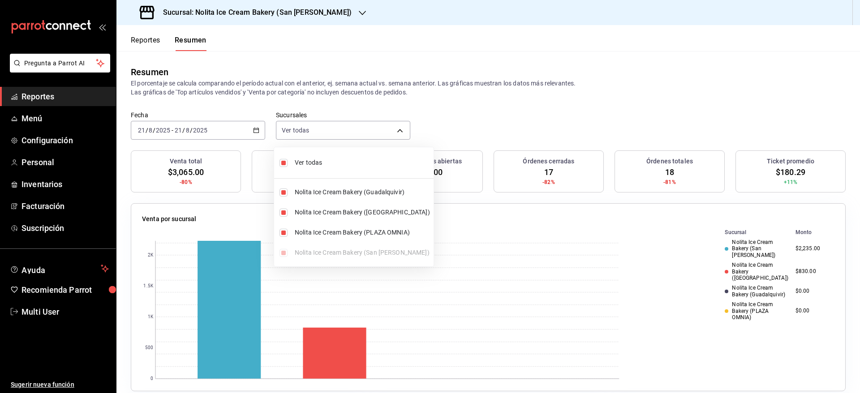
click at [510, 111] on div at bounding box center [430, 196] width 860 height 393
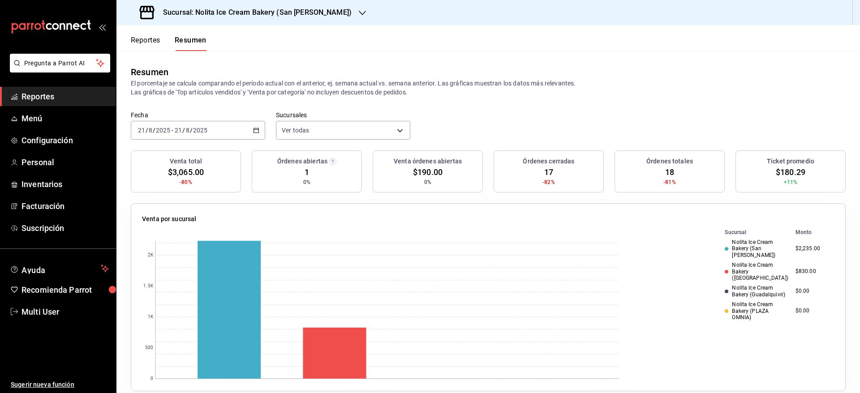
click at [146, 44] on button "Reportes" at bounding box center [146, 43] width 30 height 15
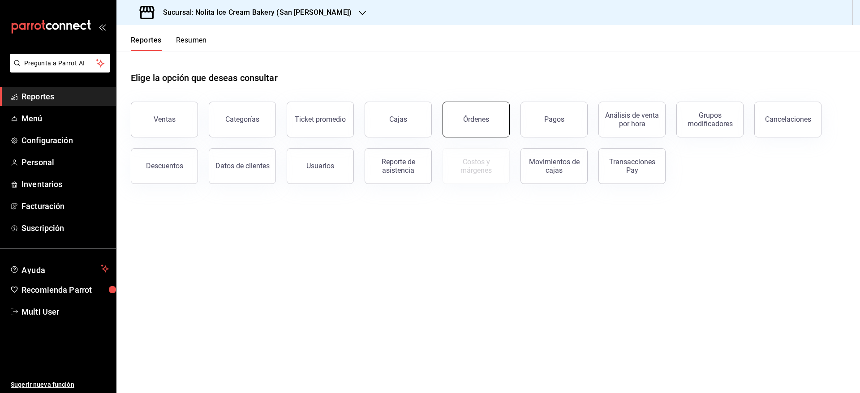
click at [488, 128] on button "Órdenes" at bounding box center [476, 120] width 67 height 36
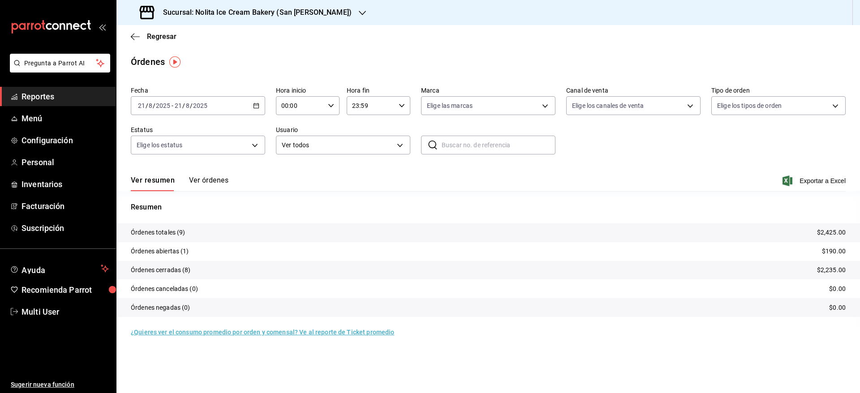
click at [217, 178] on button "Ver órdenes" at bounding box center [208, 183] width 39 height 15
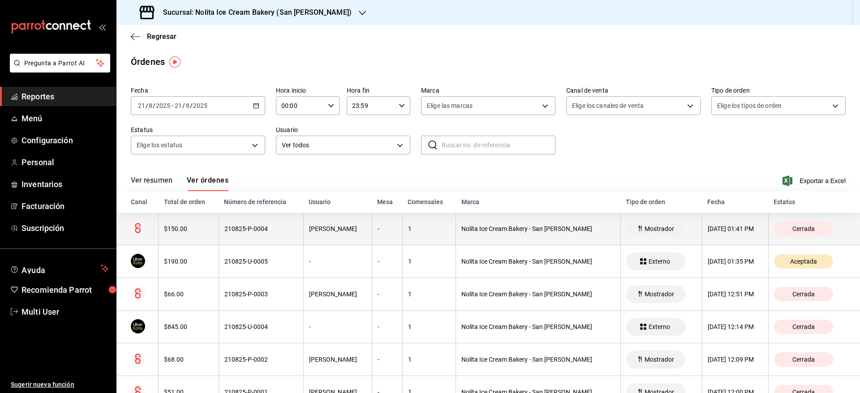
click at [232, 231] on div "210825-P-0004" at bounding box center [260, 228] width 73 height 7
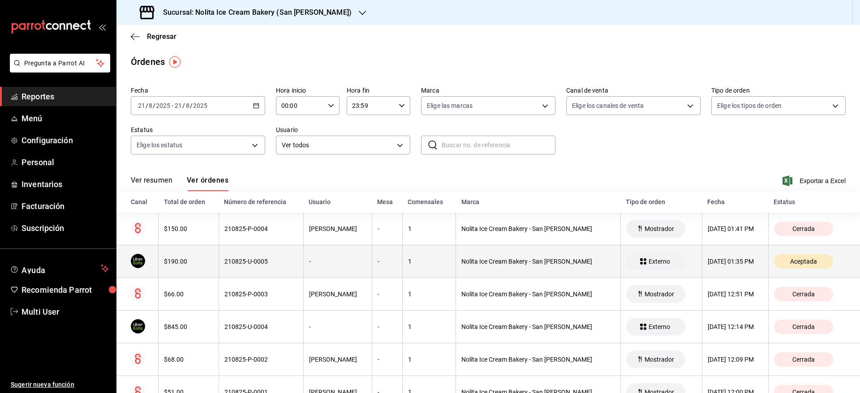
click at [241, 256] on th "210825-U-0005" at bounding box center [261, 261] width 85 height 33
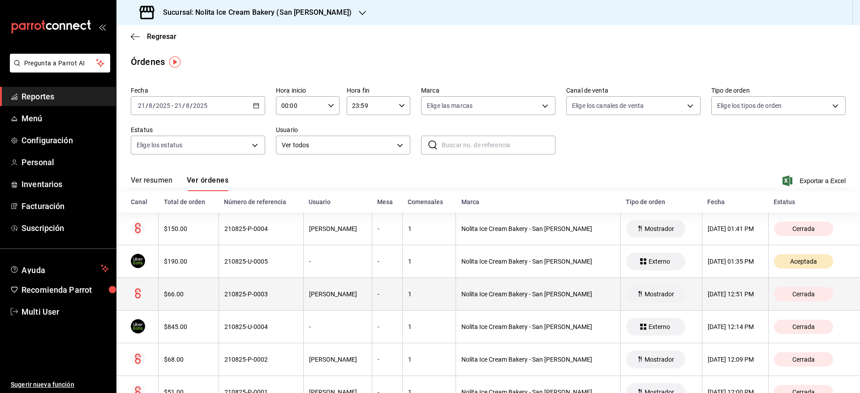
click at [251, 297] on div "210825-P-0003" at bounding box center [260, 294] width 73 height 7
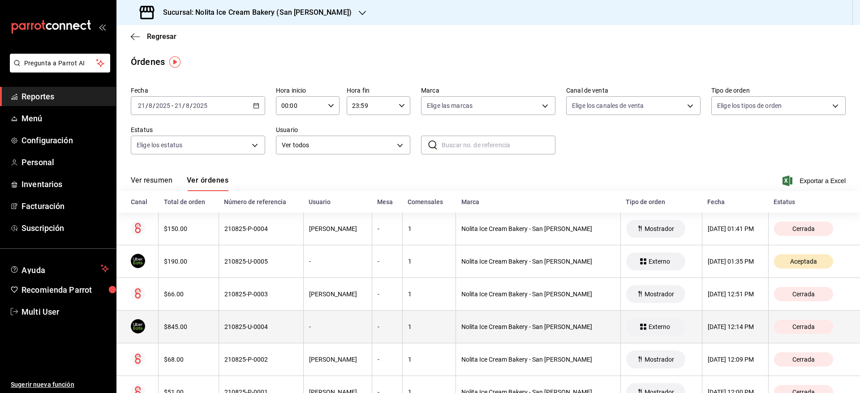
click at [259, 340] on th "210825-U-0004" at bounding box center [261, 327] width 85 height 33
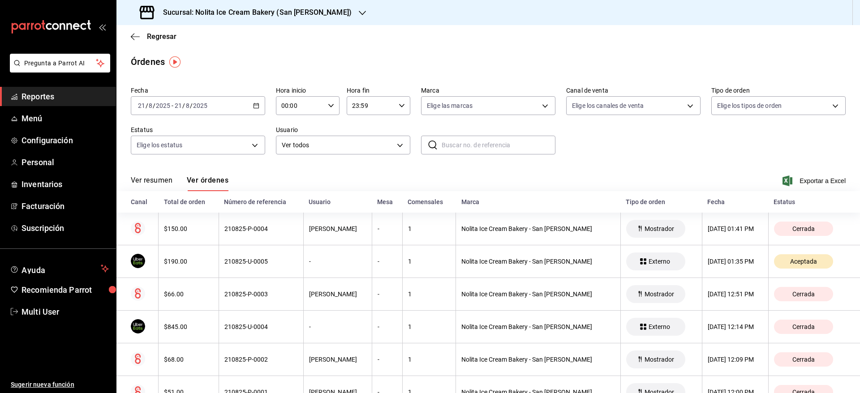
click at [835, 93] on div "Elige los tipos de orden" at bounding box center [778, 104] width 134 height 22
click at [164, 40] on span "Regresar" at bounding box center [162, 36] width 30 height 9
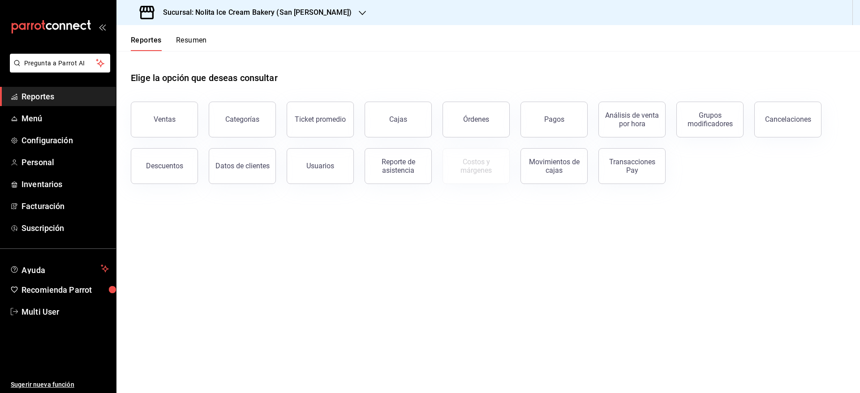
click at [189, 40] on button "Resumen" at bounding box center [191, 43] width 31 height 15
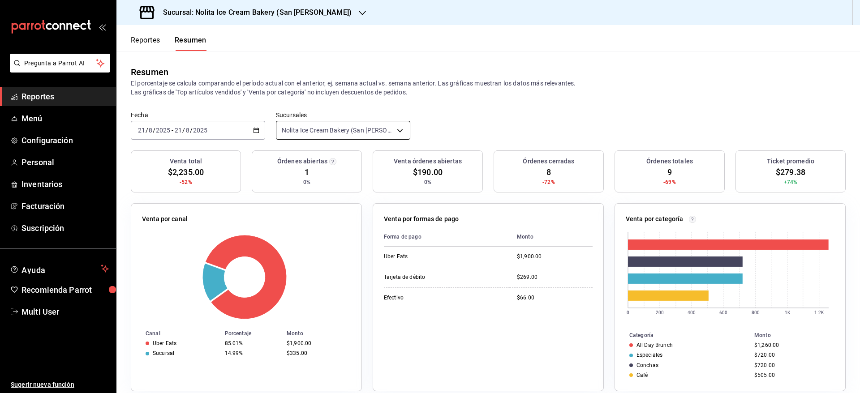
click at [320, 133] on body "Pregunta a Parrot AI Reportes Menú Configuración Personal Inventarios Facturaci…" at bounding box center [430, 196] width 860 height 393
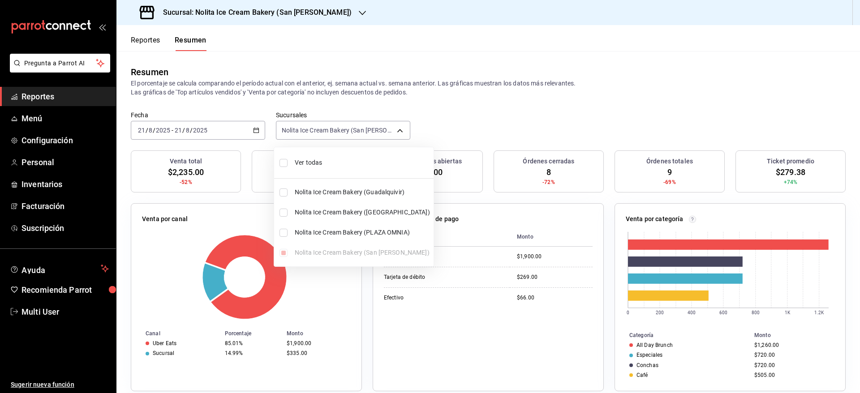
click at [325, 160] on span "Ver todas" at bounding box center [362, 162] width 135 height 9
type input "[object Object],[object Object],[object Object],[object Object]"
checkbox input "true"
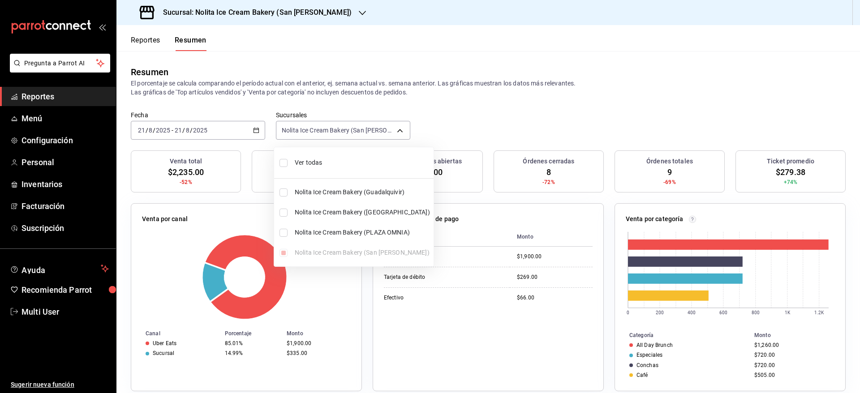
checkbox input "true"
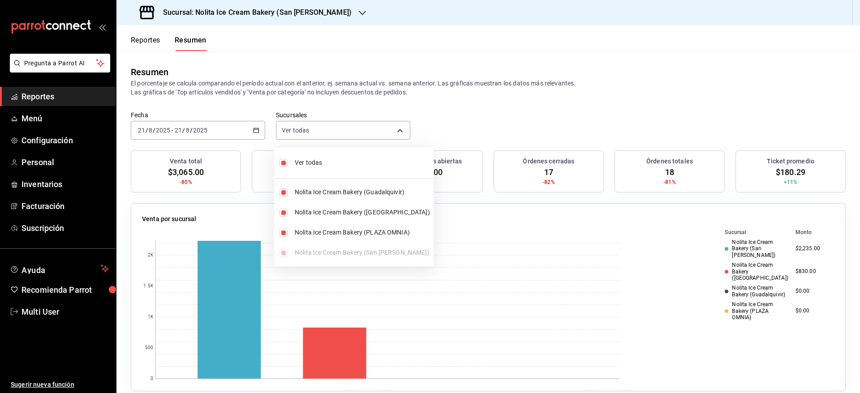
click at [512, 128] on div at bounding box center [430, 196] width 860 height 393
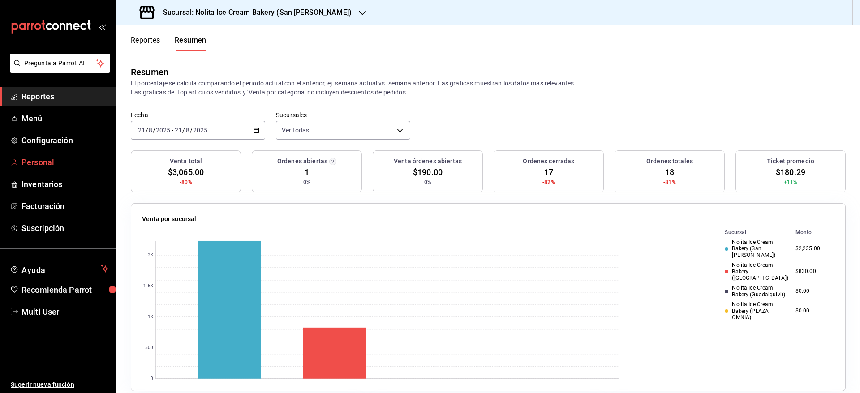
click at [43, 168] on link "Personal" at bounding box center [58, 162] width 116 height 19
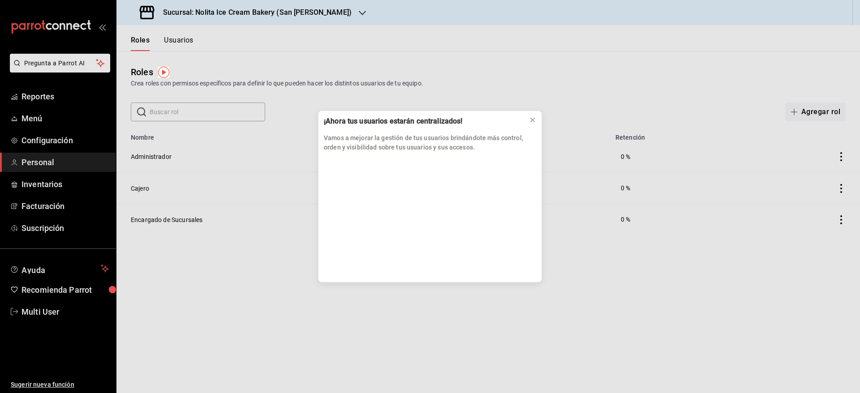
click at [316, 10] on div "¡Ahora tus usuarios estarán centralizados! Vamos a mejorar la gestión de tus us…" at bounding box center [430, 196] width 860 height 393
click at [534, 117] on icon at bounding box center [532, 119] width 7 height 7
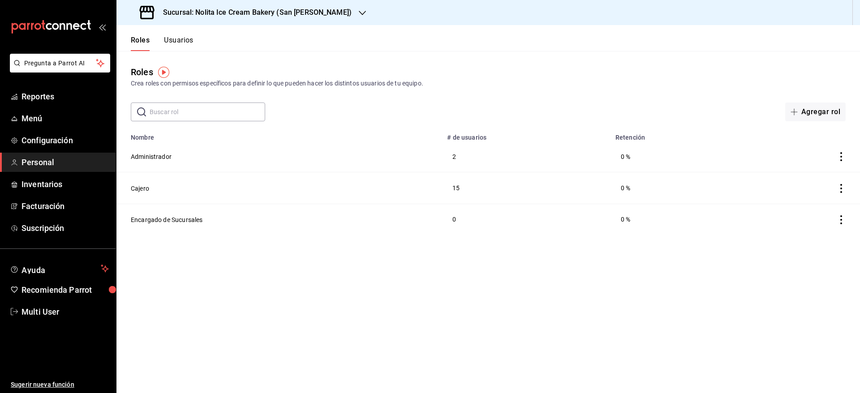
click at [329, 13] on div "Sucursal: Nolita Ice Cream Bakery (San [PERSON_NAME])" at bounding box center [247, 12] width 246 height 25
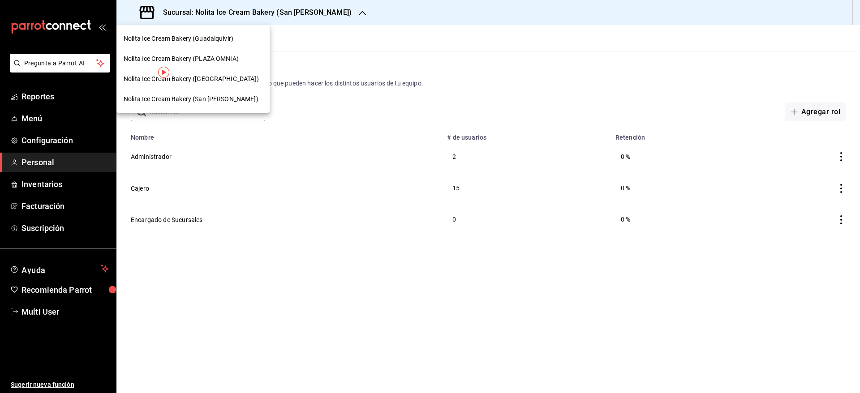
click at [198, 82] on span "Nolita Ice Cream Bakery ([GEOGRAPHIC_DATA])" at bounding box center [191, 78] width 135 height 9
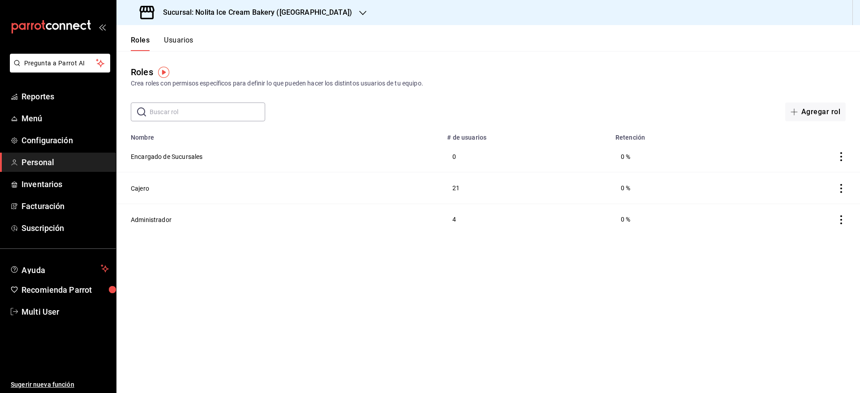
click at [189, 40] on button "Usuarios" at bounding box center [179, 43] width 30 height 15
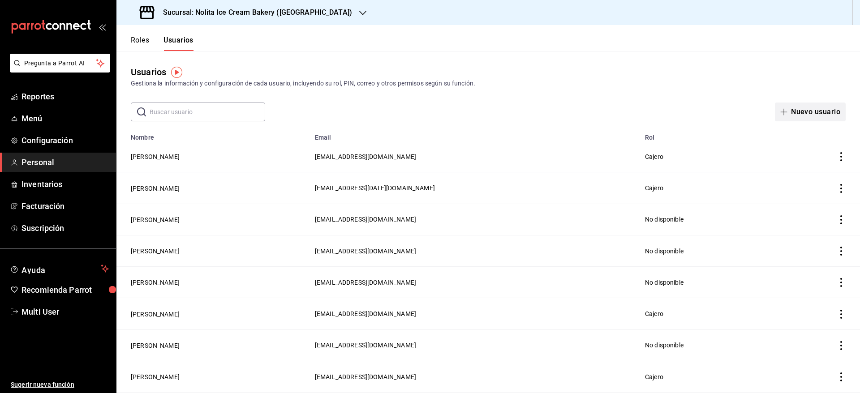
click at [812, 114] on button "Nuevo usuario" at bounding box center [810, 112] width 71 height 19
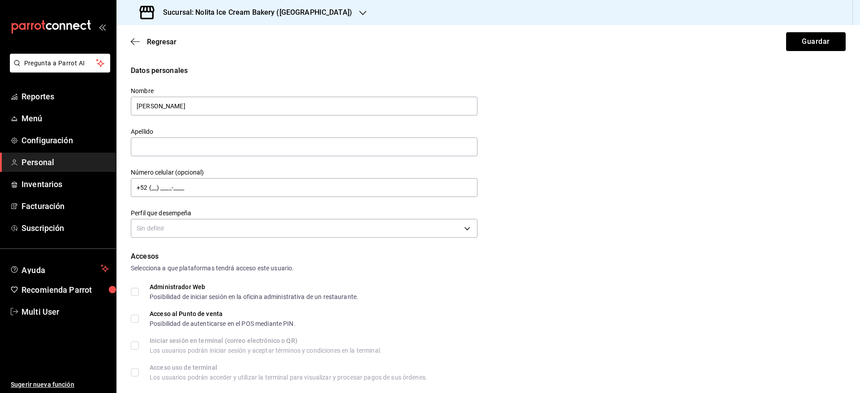
type input "[PERSON_NAME]"
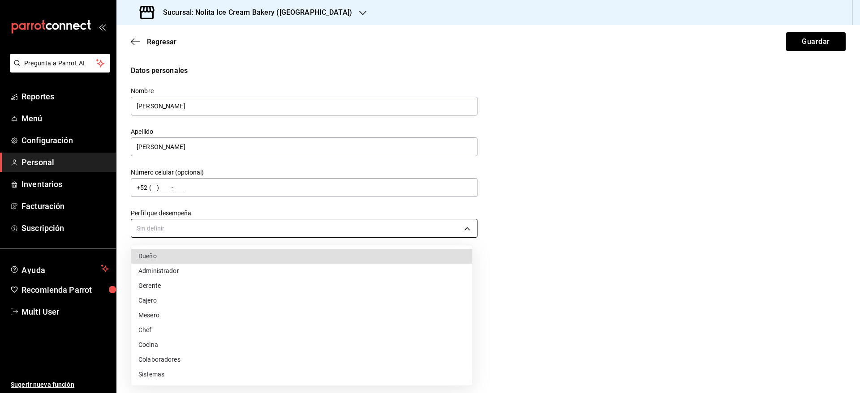
click at [395, 228] on body "Pregunta a Parrot AI Reportes Menú Configuración Personal Inventarios Facturaci…" at bounding box center [430, 196] width 860 height 393
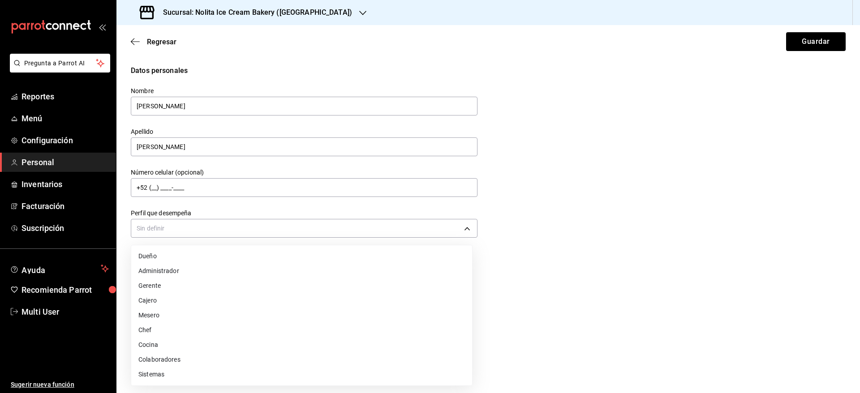
click at [341, 301] on li "Cajero" at bounding box center [301, 300] width 341 height 15
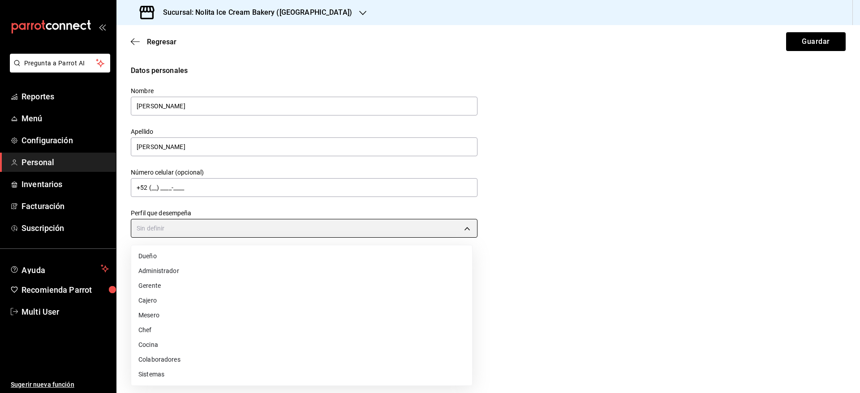
type input "CASHIER"
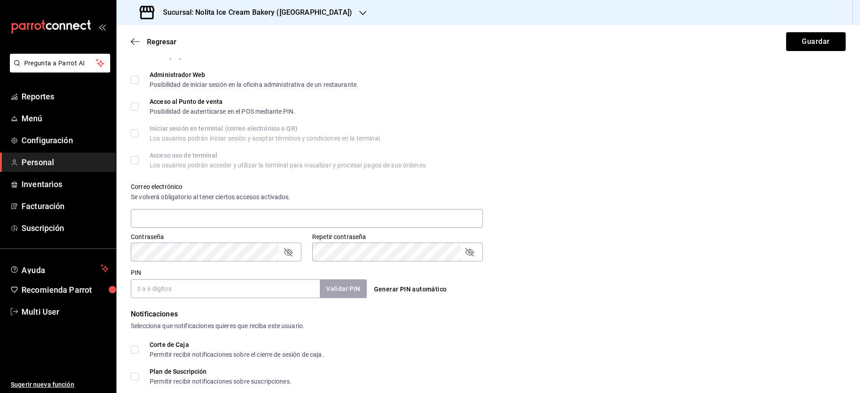
scroll to position [213, 0]
click at [207, 288] on input "PIN" at bounding box center [225, 288] width 189 height 19
type input "0404"
click at [341, 289] on button "Validar PIN" at bounding box center [342, 288] width 47 height 19
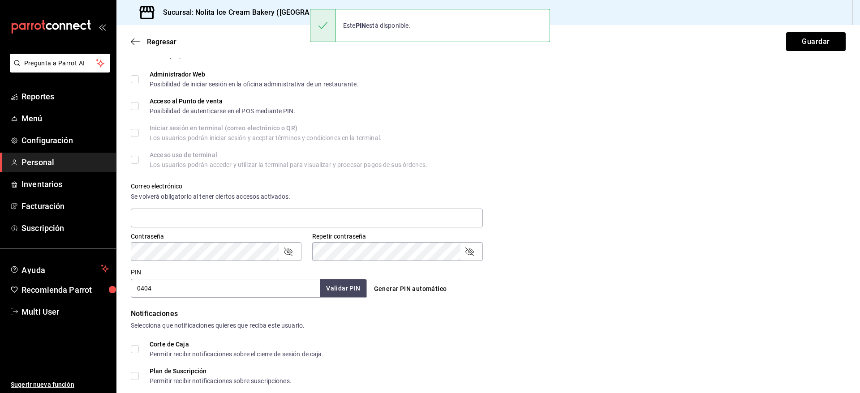
scroll to position [296, 0]
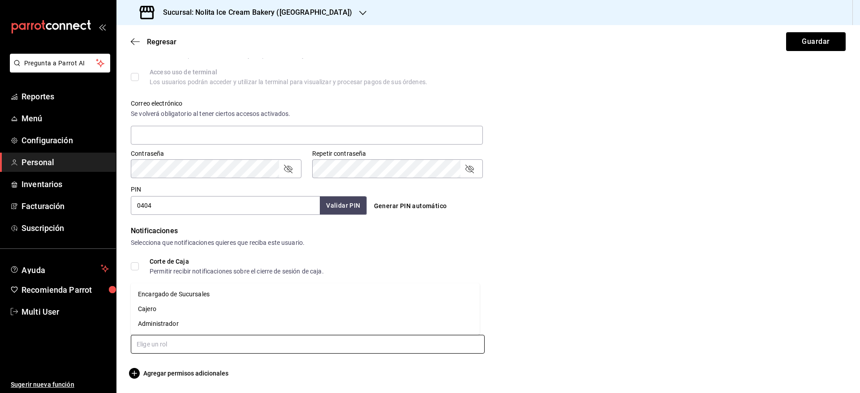
click at [375, 346] on input "text" at bounding box center [308, 344] width 354 height 19
click at [346, 311] on li "Cajero" at bounding box center [305, 309] width 349 height 15
checkbox input "true"
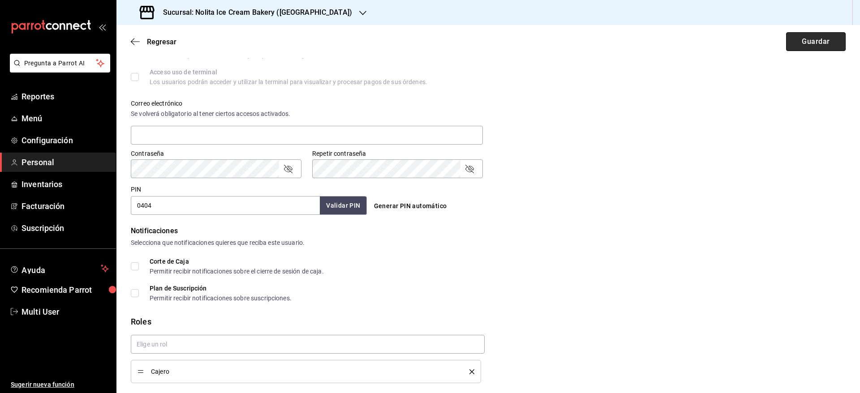
click at [800, 43] on button "Guardar" at bounding box center [816, 41] width 60 height 19
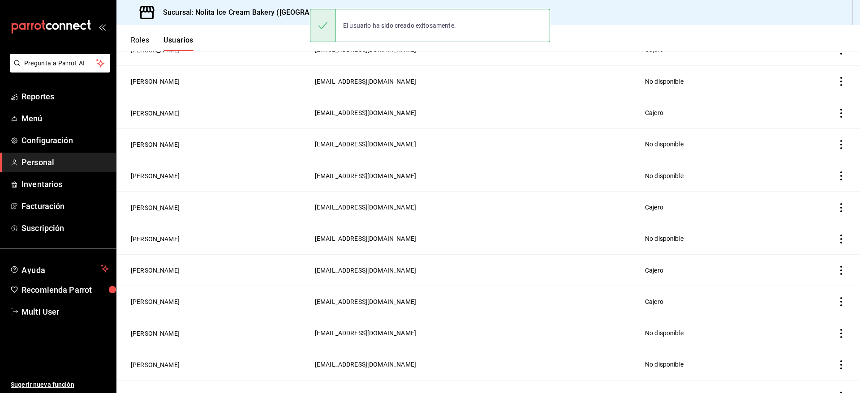
scroll to position [327, 0]
click at [57, 99] on span "Reportes" at bounding box center [64, 96] width 87 height 12
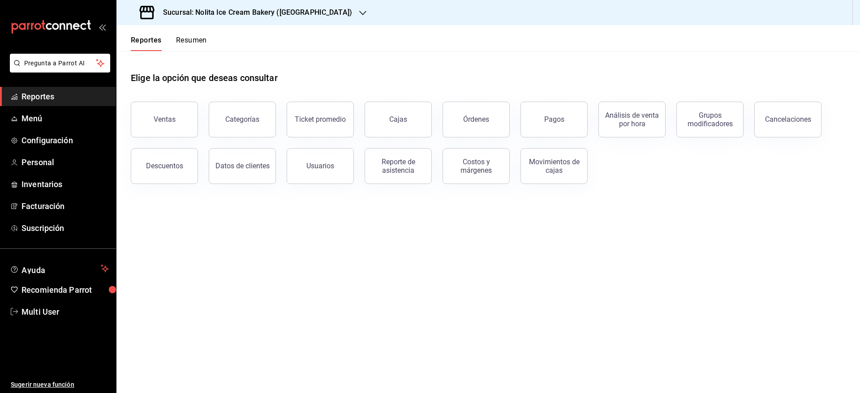
click at [194, 37] on button "Resumen" at bounding box center [191, 43] width 31 height 15
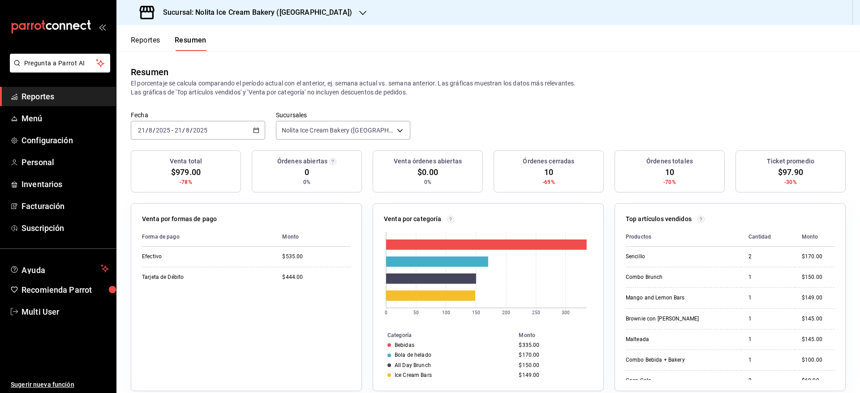
click at [153, 37] on button "Reportes" at bounding box center [146, 43] width 30 height 15
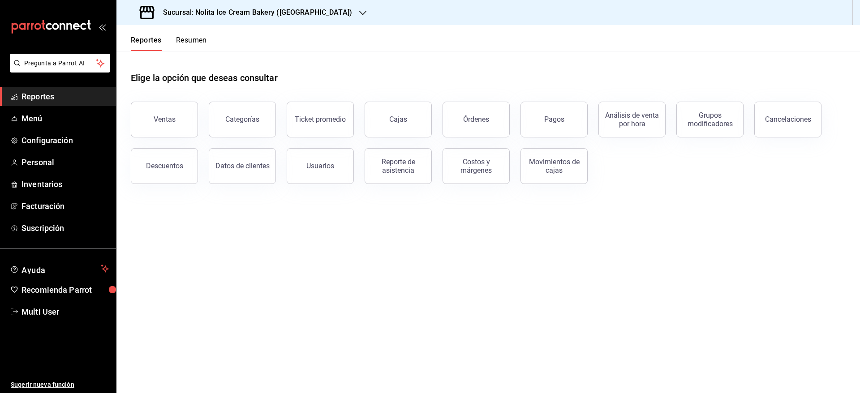
click at [53, 96] on span "Reportes" at bounding box center [64, 96] width 87 height 12
click at [193, 42] on button "Resumen" at bounding box center [191, 43] width 31 height 15
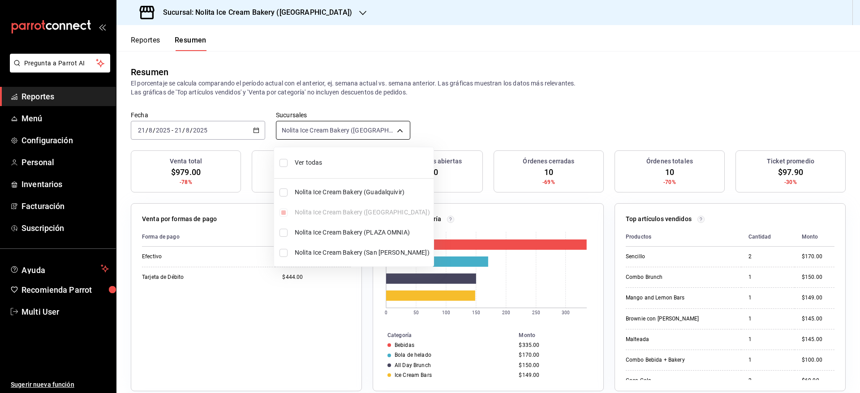
click at [330, 127] on body "Pregunta a Parrot AI Reportes Menú Configuración Personal Inventarios Facturaci…" at bounding box center [430, 196] width 860 height 393
click at [342, 158] on span "Ver todas" at bounding box center [362, 162] width 135 height 9
type input "[object Object],[object Object],[object Object],[object Object]"
checkbox input "true"
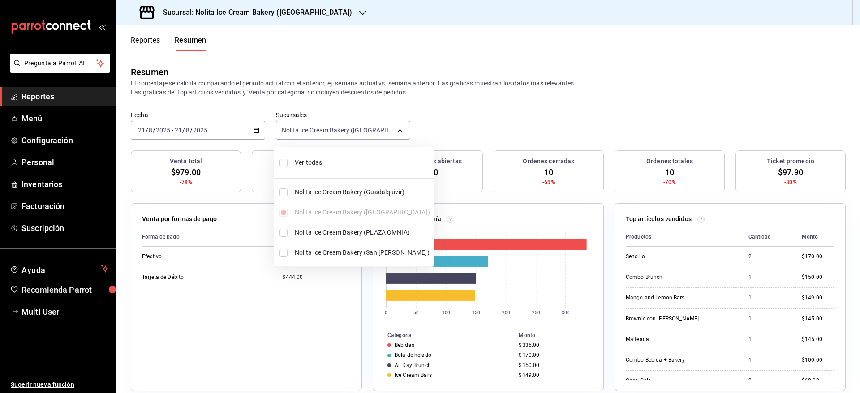
checkbox input "true"
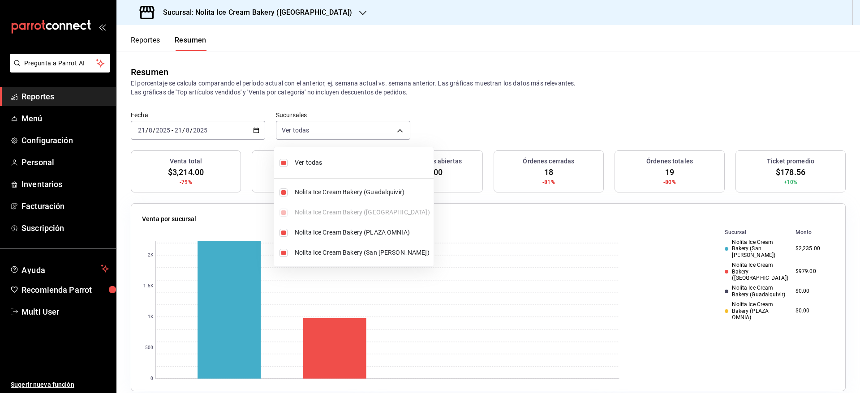
click at [507, 78] on div at bounding box center [430, 196] width 860 height 393
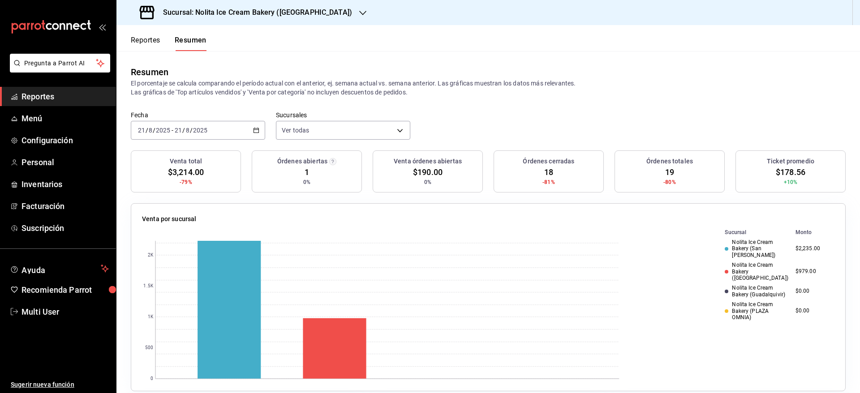
click at [151, 39] on button "Reportes" at bounding box center [146, 43] width 30 height 15
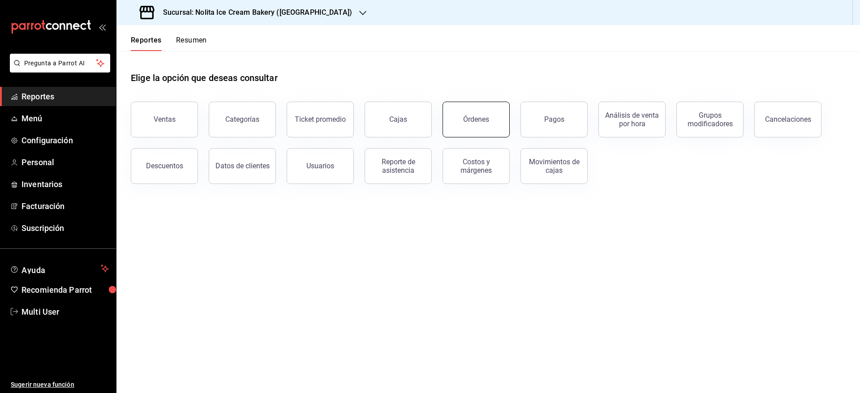
click at [469, 127] on button "Órdenes" at bounding box center [476, 120] width 67 height 36
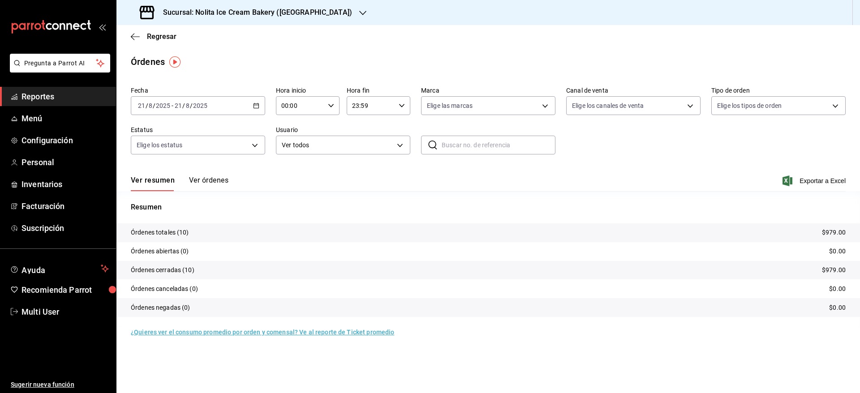
click at [224, 184] on button "Ver órdenes" at bounding box center [208, 183] width 39 height 15
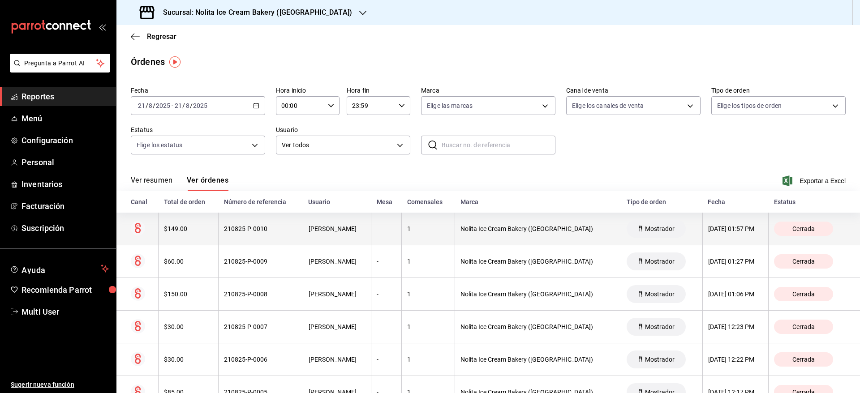
click at [242, 236] on th "210825-P-0010" at bounding box center [261, 229] width 84 height 33
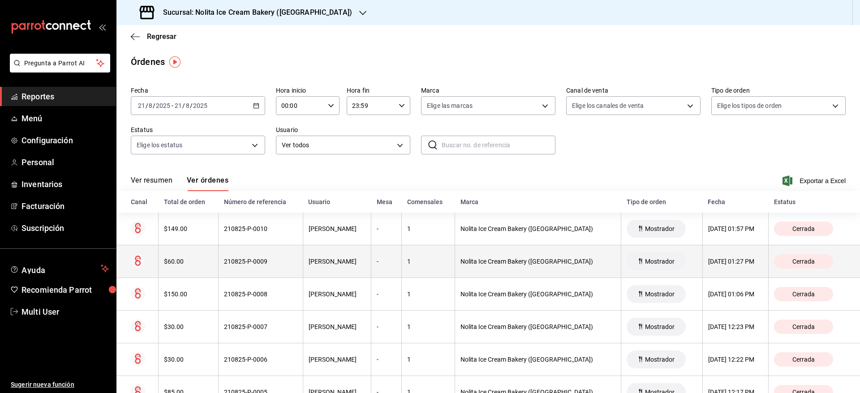
click at [242, 263] on div "210825-P-0009" at bounding box center [260, 261] width 73 height 7
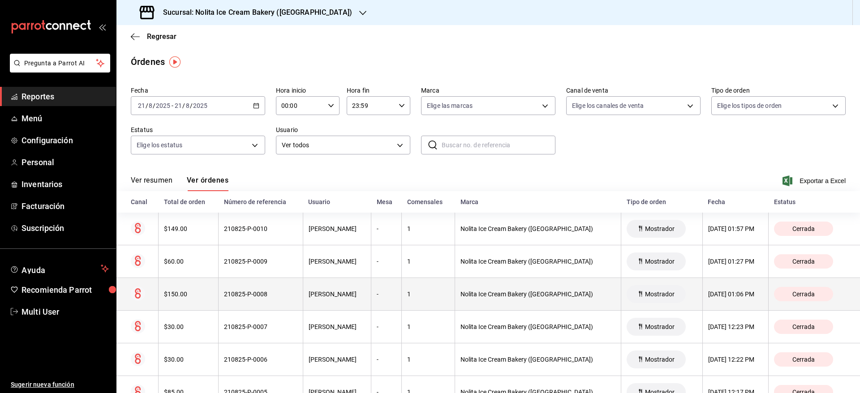
click at [242, 297] on div "210825-P-0008" at bounding box center [260, 294] width 73 height 7
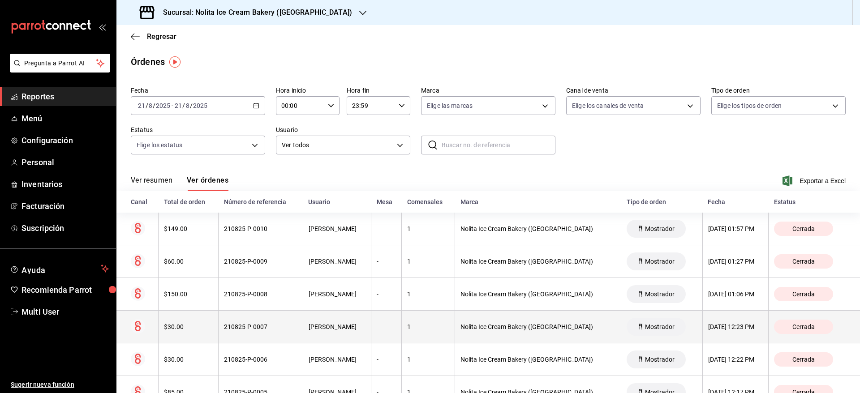
click at [244, 329] on div "210825-P-0007" at bounding box center [260, 326] width 73 height 7
